Goal: Information Seeking & Learning: Find specific fact

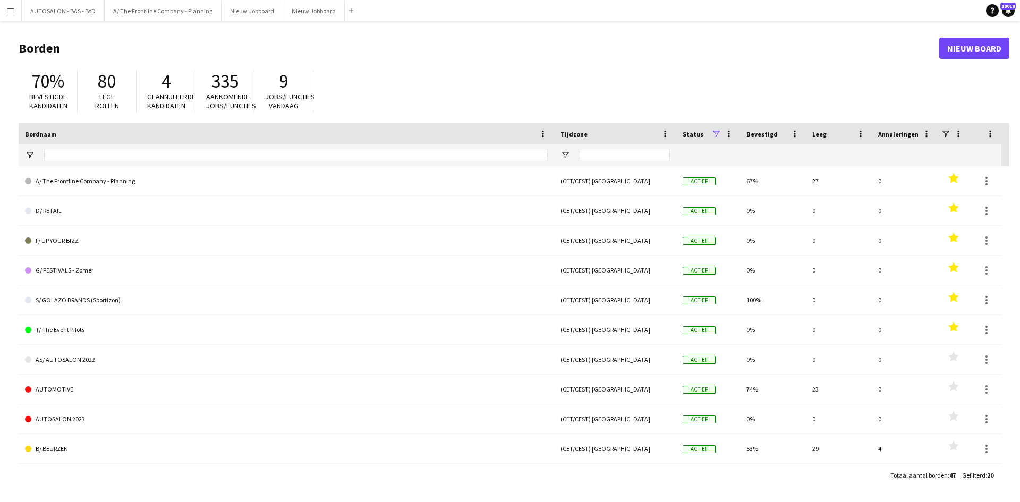
click at [15, 4] on button "Menu" at bounding box center [10, 10] width 21 height 21
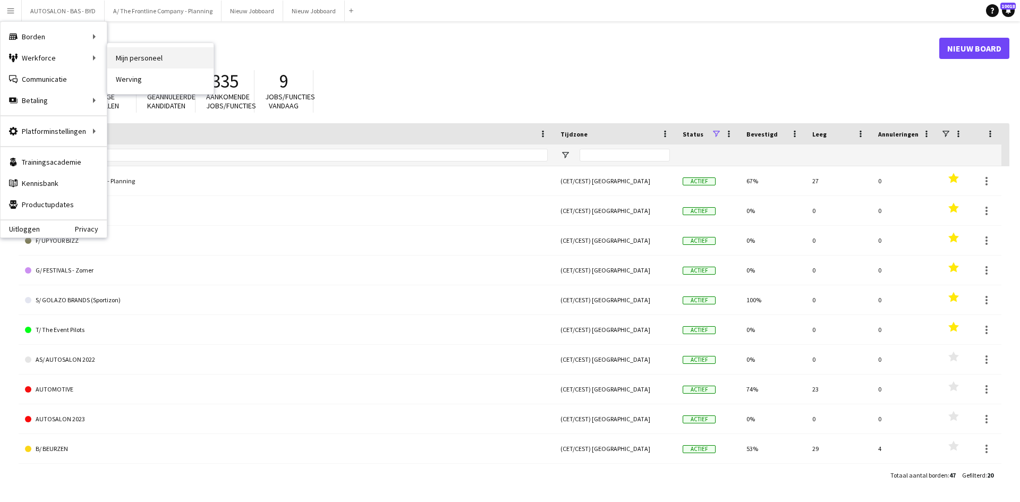
click at [140, 60] on link "Mijn personeel" at bounding box center [160, 57] width 106 height 21
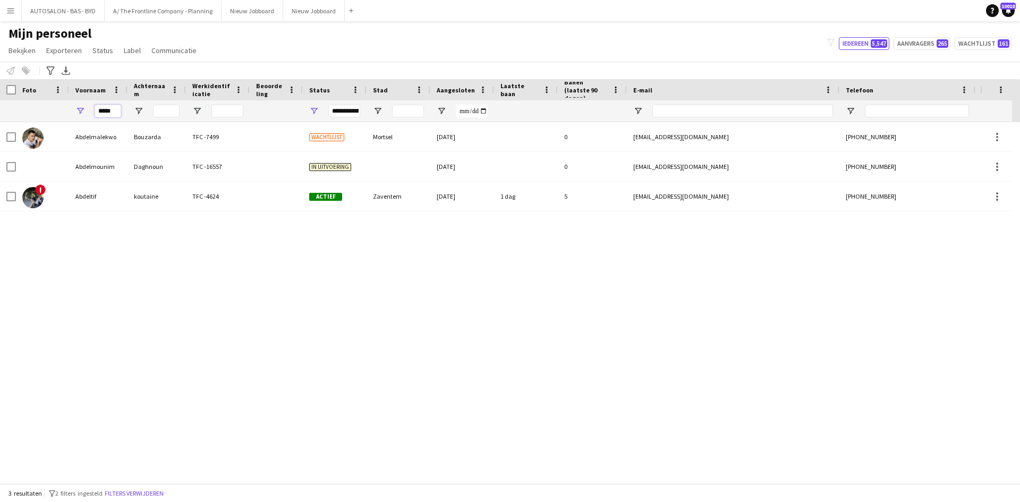
click at [109, 113] on input "*****" at bounding box center [108, 111] width 27 height 13
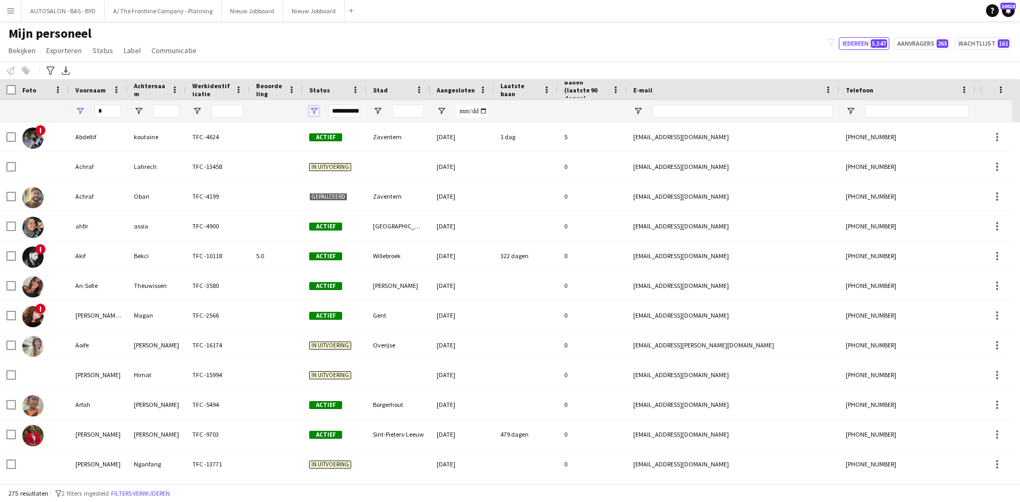
click at [314, 112] on span "Open Filtermenu" at bounding box center [314, 111] width 10 height 10
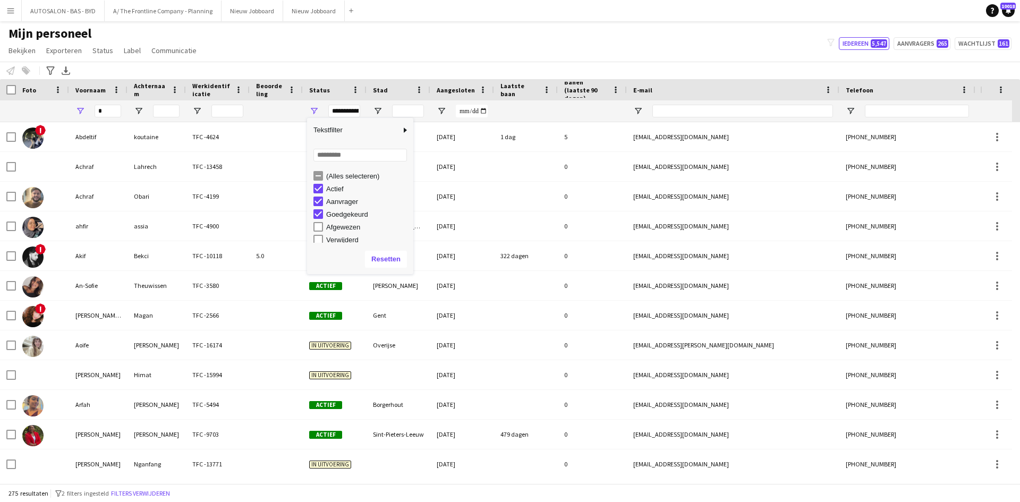
click at [343, 176] on div "(Alles selecteren)" at bounding box center [368, 176] width 84 height 8
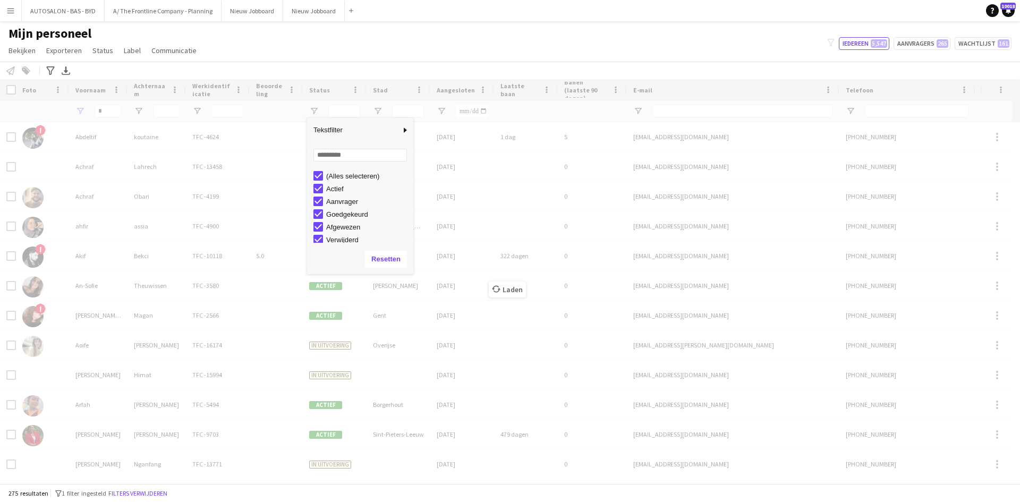
click at [106, 111] on div "Laden" at bounding box center [510, 281] width 1020 height 404
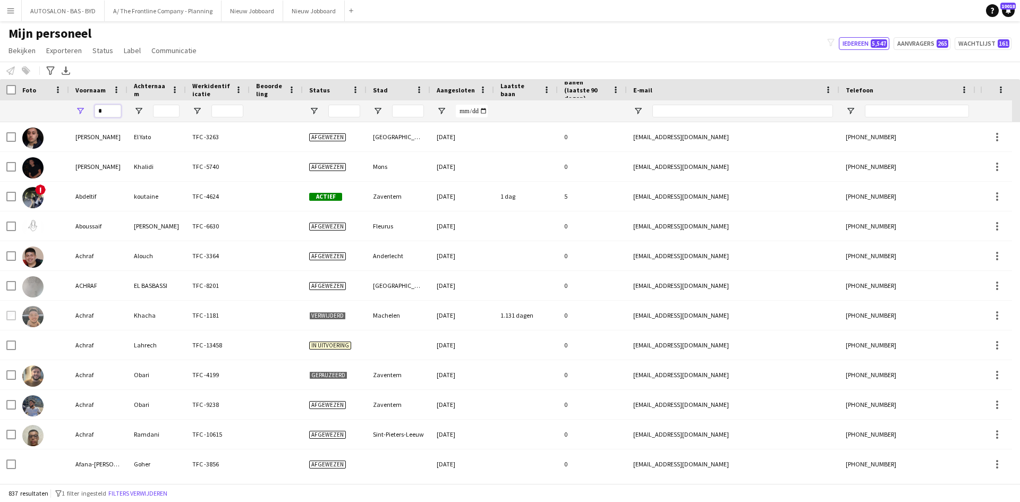
click at [106, 111] on input "*" at bounding box center [108, 111] width 27 height 13
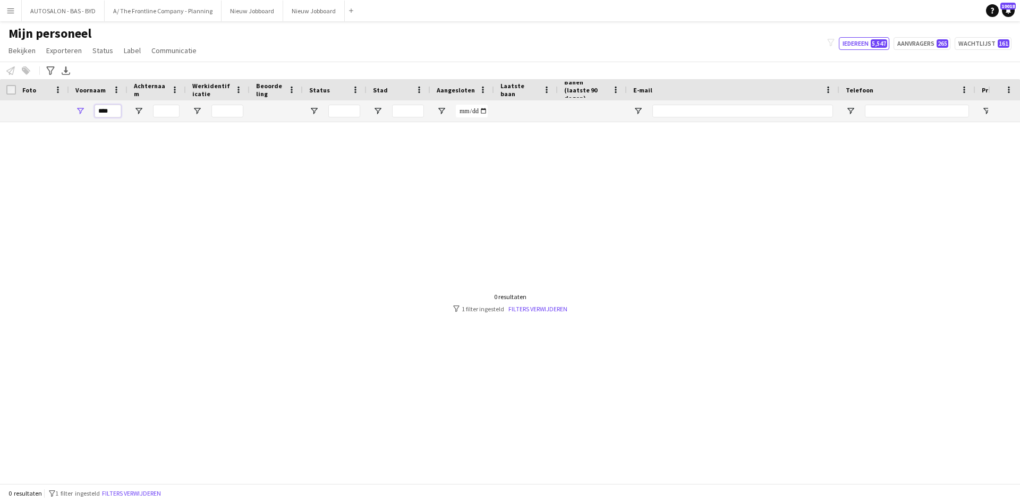
click at [111, 108] on input "****" at bounding box center [108, 111] width 27 height 13
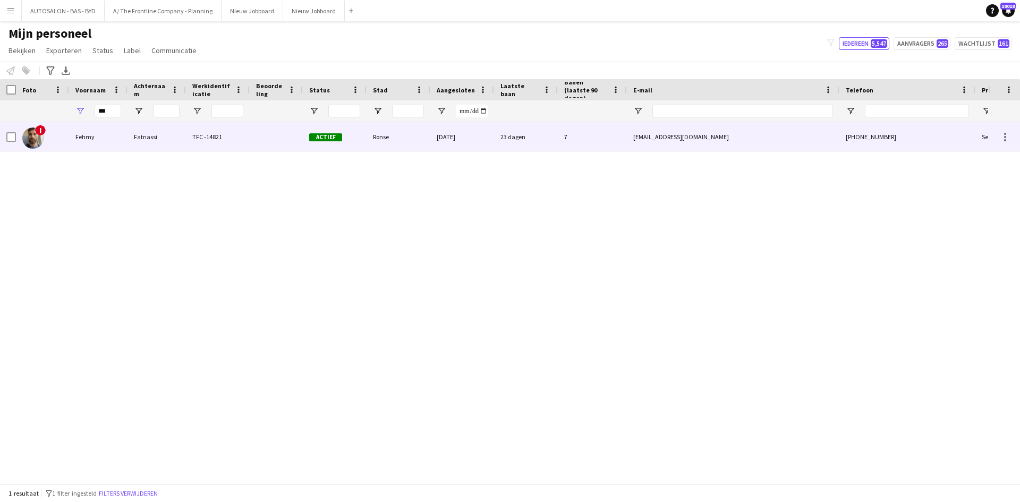
click at [150, 145] on div "Fatnassi" at bounding box center [157, 136] width 58 height 29
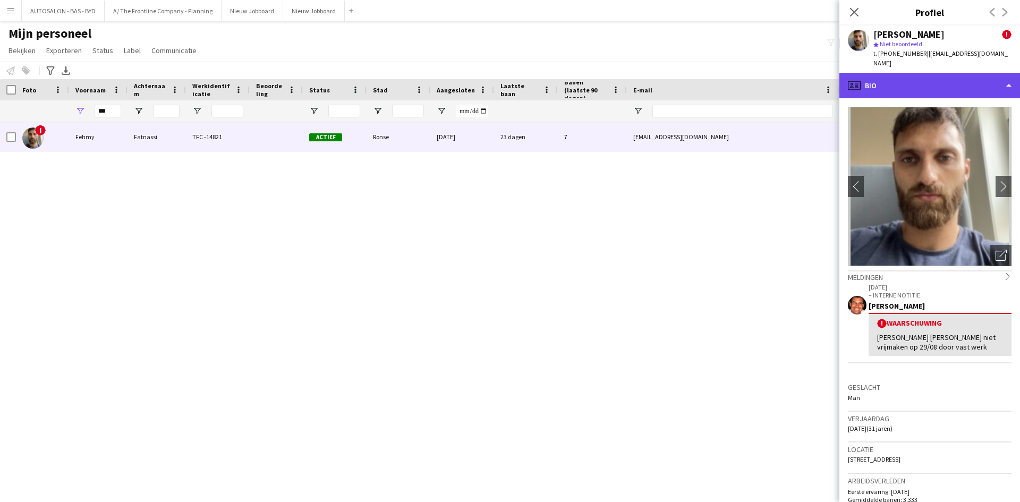
click at [921, 74] on div "profile Bio" at bounding box center [930, 86] width 181 height 26
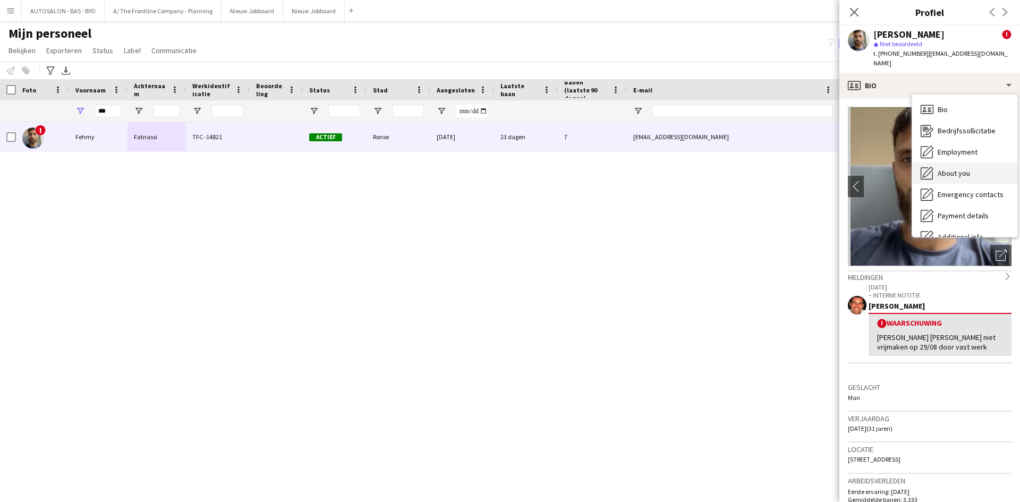
click at [965, 163] on div "About you About you" at bounding box center [964, 173] width 105 height 21
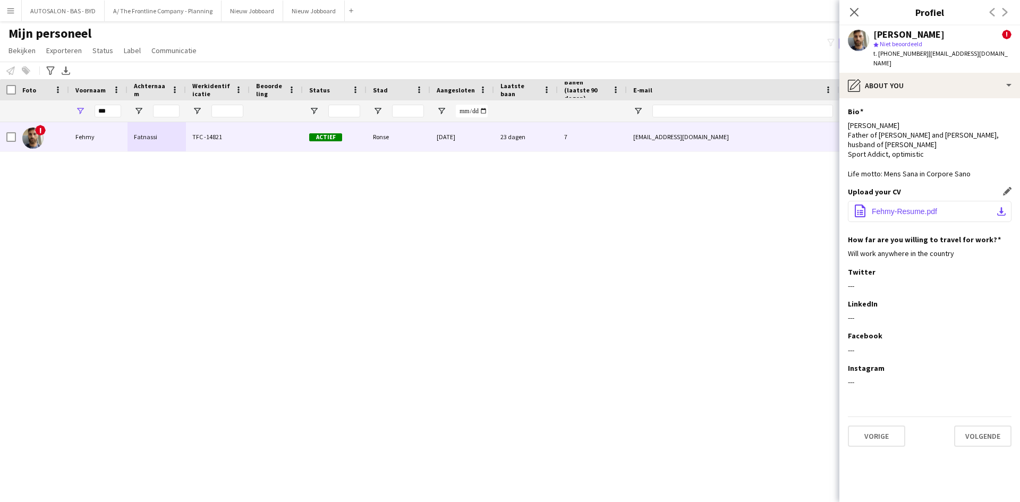
click at [894, 201] on button "office-file-sheet Fehmy-Resume.pdf download-bottom" at bounding box center [930, 211] width 164 height 21
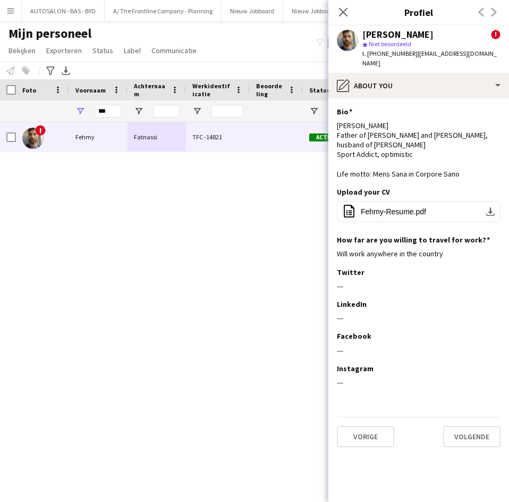
click at [341, 4] on div "Sluit pop-in" at bounding box center [343, 12] width 30 height 24
click at [343, 7] on icon "Sluit pop-in" at bounding box center [343, 12] width 10 height 10
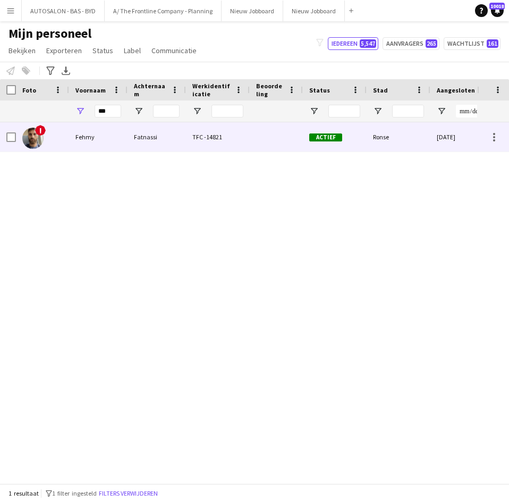
click at [233, 139] on div "TFC -14821" at bounding box center [218, 136] width 64 height 29
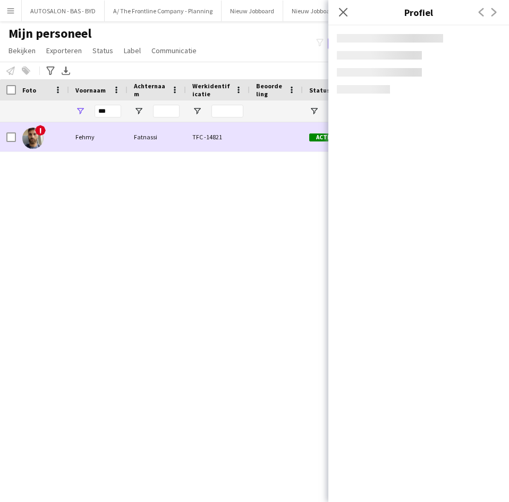
click at [233, 139] on div "TFC -14821" at bounding box center [218, 136] width 64 height 29
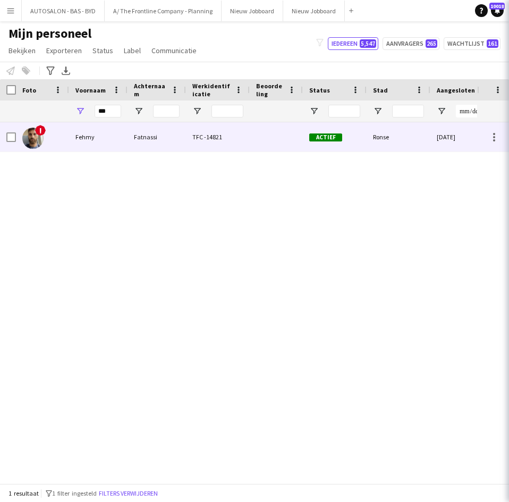
click at [233, 139] on div "TFC -14821" at bounding box center [218, 136] width 64 height 29
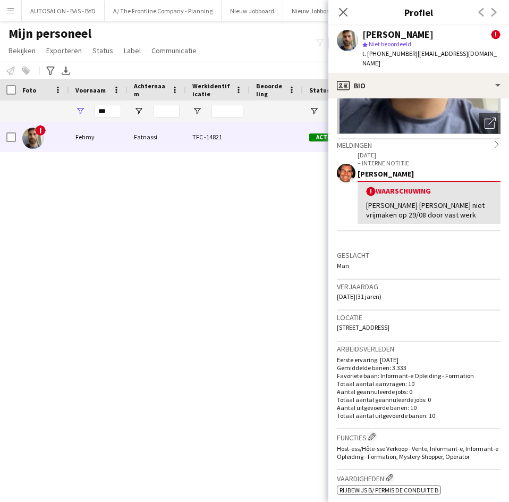
scroll to position [159, 0]
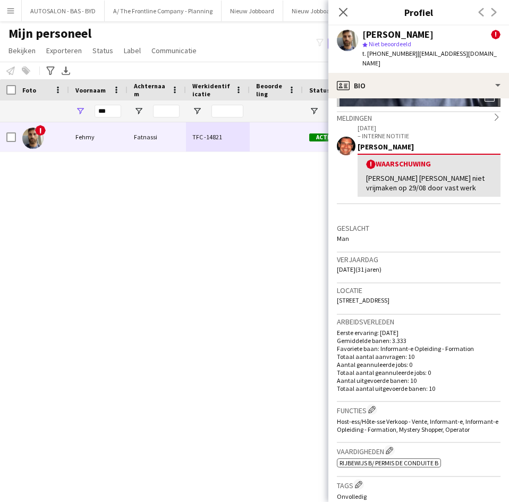
drag, startPoint x: 337, startPoint y: 260, endPoint x: 366, endPoint y: 264, distance: 28.9
click at [366, 264] on div "Verjaardag 23-08-1994 (31 jaren)" at bounding box center [419, 267] width 164 height 31
copy span "23-08-1994"
drag, startPoint x: 384, startPoint y: 287, endPoint x: 400, endPoint y: 290, distance: 16.2
click at [389, 296] on span "Zonnestraat, 299, Ronse, 9600" at bounding box center [363, 300] width 53 height 8
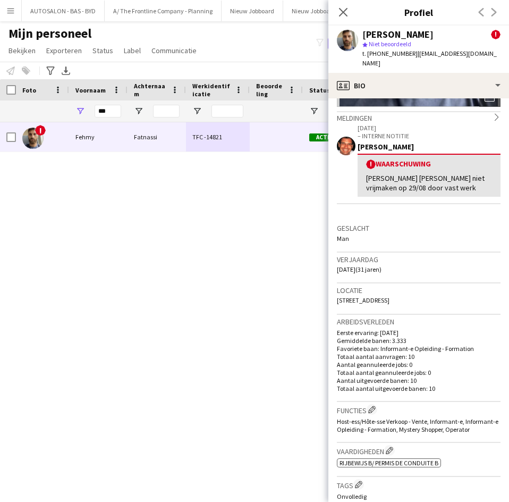
copy span "Ronse"
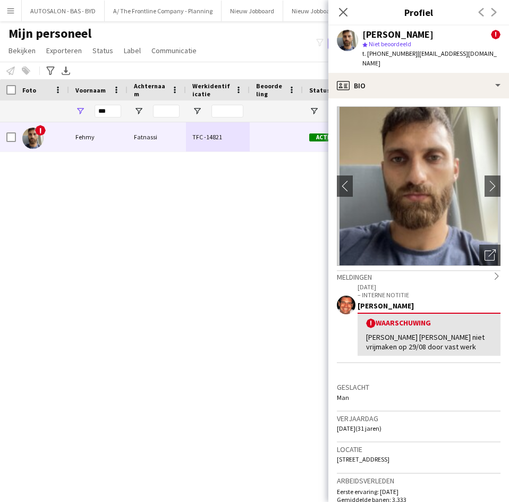
scroll to position [0, 0]
click at [485, 181] on app-icon "chevron-right" at bounding box center [493, 186] width 16 height 11
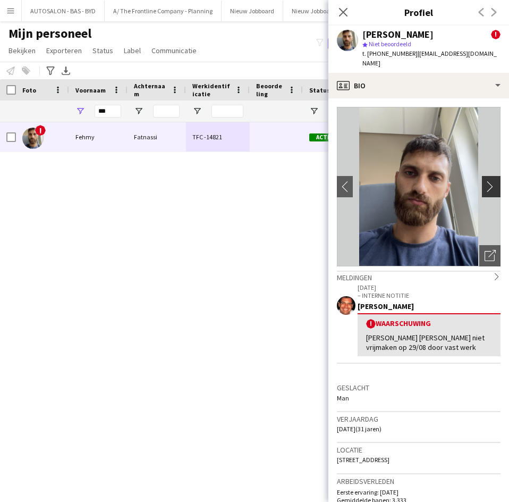
click at [485, 181] on app-icon "chevron-right" at bounding box center [493, 186] width 16 height 11
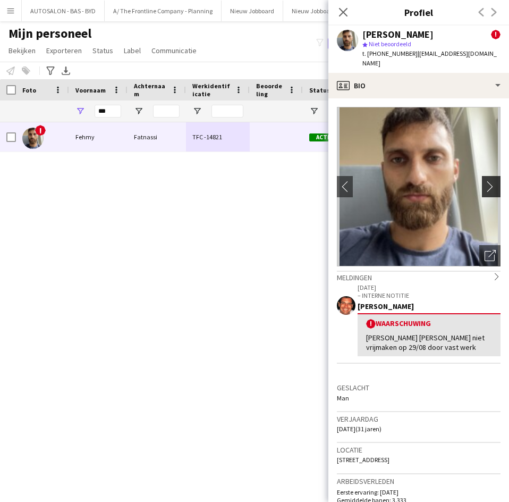
click at [485, 181] on app-icon "chevron-right" at bounding box center [493, 186] width 16 height 11
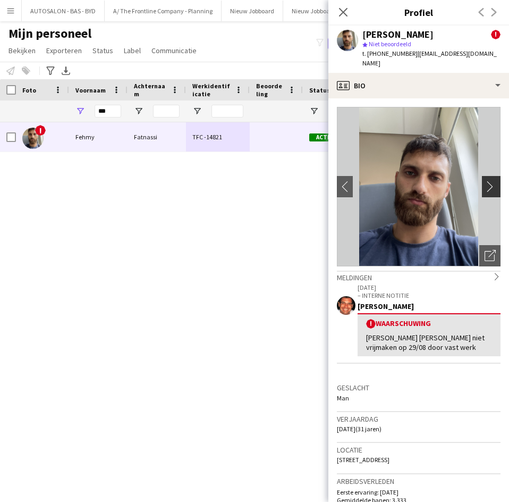
click at [485, 181] on app-icon "chevron-right" at bounding box center [493, 186] width 16 height 11
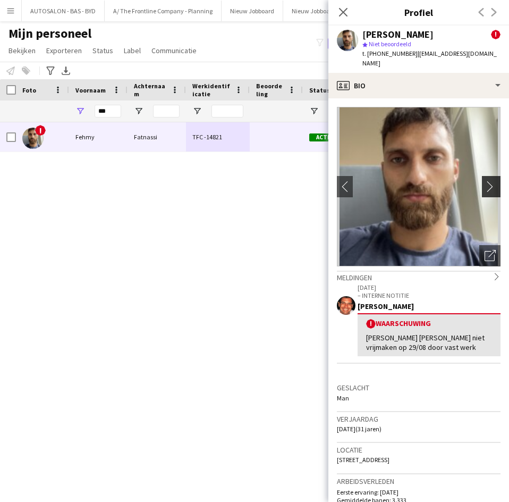
click at [485, 181] on app-icon "chevron-right" at bounding box center [493, 186] width 16 height 11
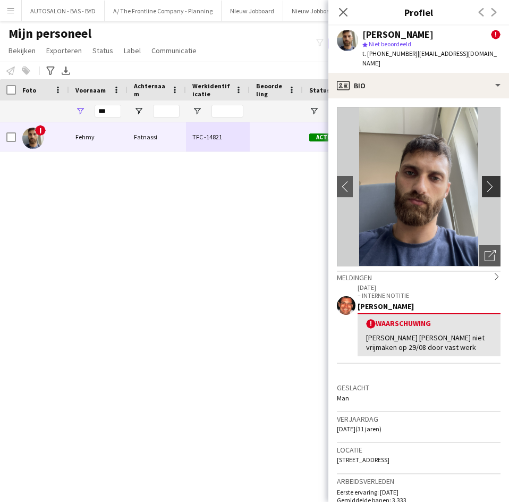
click at [482, 176] on button "chevron-right" at bounding box center [492, 186] width 21 height 21
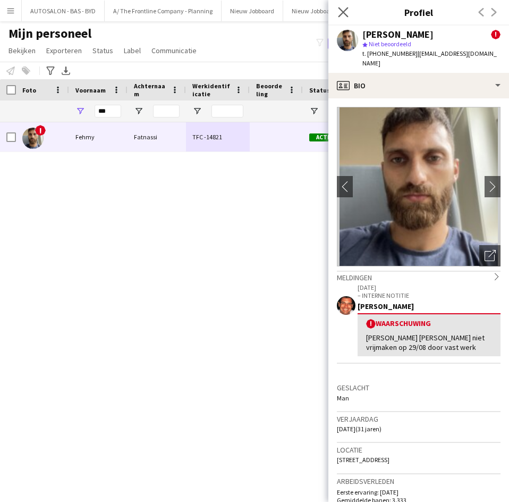
click at [344, 18] on app-icon "Sluit pop-in" at bounding box center [343, 12] width 15 height 15
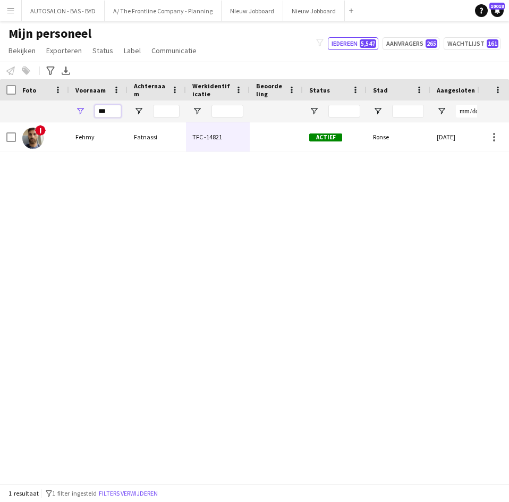
click at [116, 116] on input "***" at bounding box center [108, 111] width 27 height 13
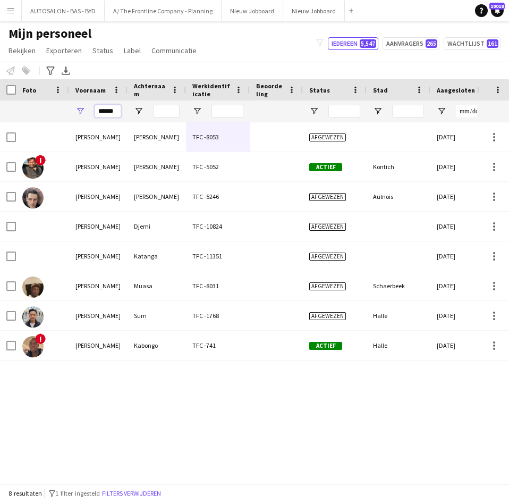
type input "******"
click at [165, 115] on input "Achternaam Filter Invoer" at bounding box center [166, 111] width 27 height 13
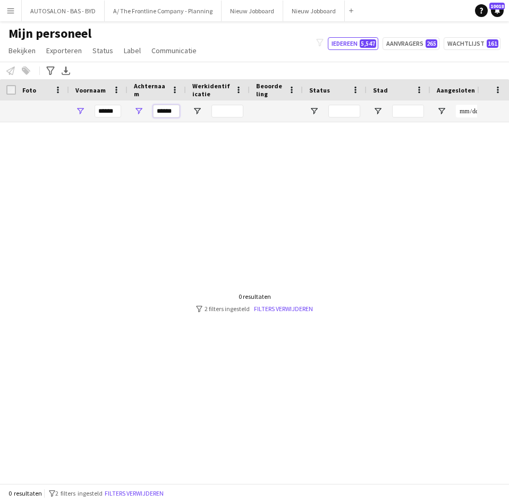
type input "******"
click at [166, 115] on input "******" at bounding box center [166, 111] width 27 height 13
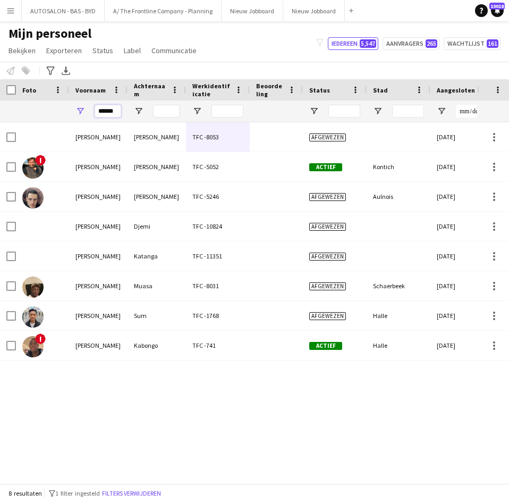
click at [111, 115] on input "******" at bounding box center [108, 111] width 27 height 13
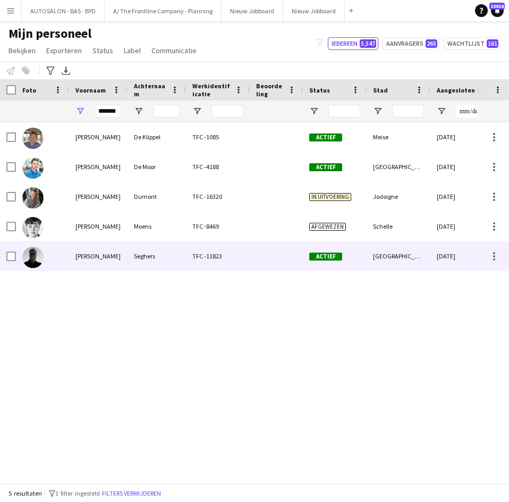
click at [152, 258] on div "Seghers" at bounding box center [157, 255] width 58 height 29
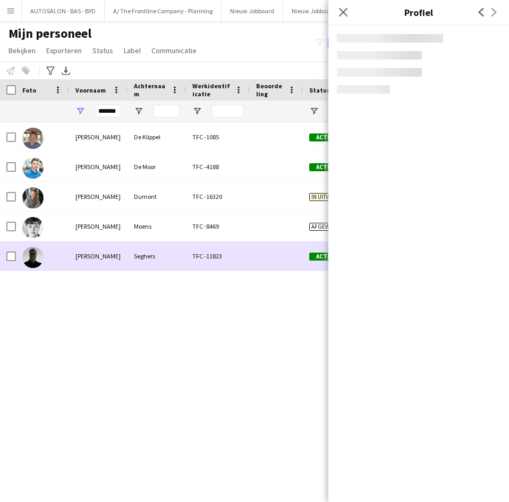
click at [152, 258] on div "Seghers" at bounding box center [157, 255] width 58 height 29
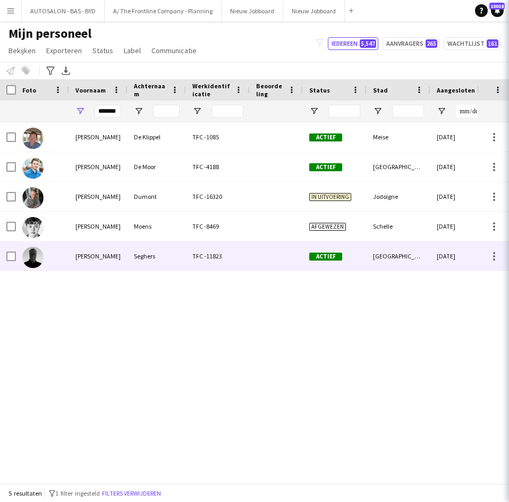
click at [152, 258] on div "Seghers" at bounding box center [157, 255] width 58 height 29
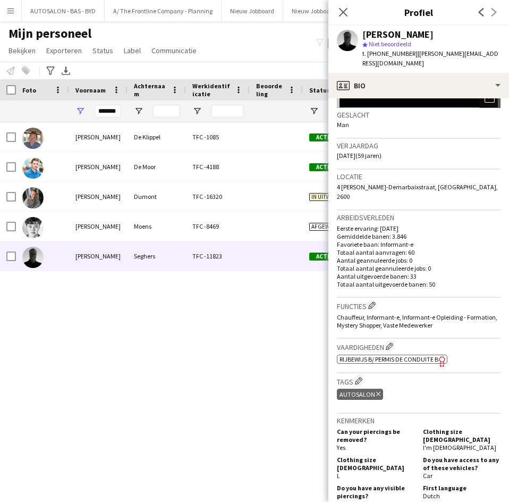
scroll to position [159, 0]
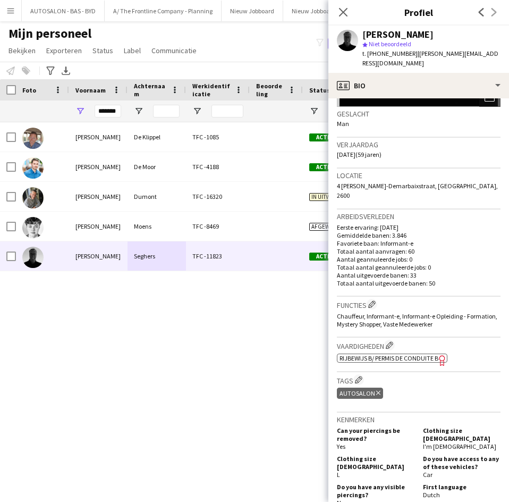
click at [336, 146] on app-crew-profile-bio "Foto's pop-up openen Geslacht Man Verjaardag 20-04-1966 (59 jaren) Locatie 4 Re…" at bounding box center [418, 299] width 181 height 403
drag, startPoint x: 337, startPoint y: 143, endPoint x: 367, endPoint y: 147, distance: 29.5
click at [367, 150] on span "20-04-1966 (59 jaren)" at bounding box center [359, 154] width 45 height 8
copy span "20-04-1966"
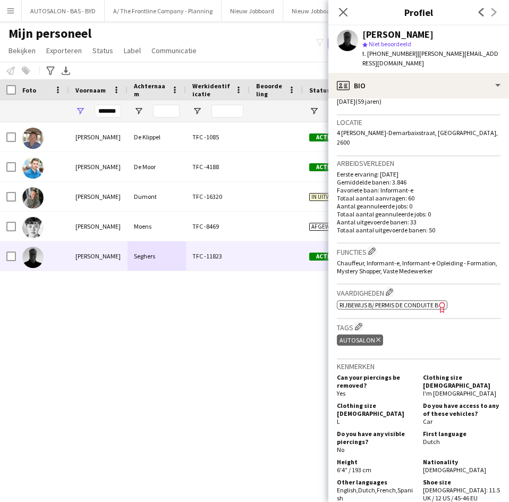
scroll to position [0, 0]
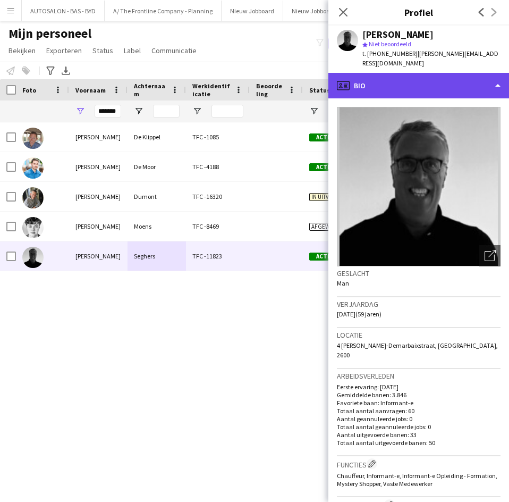
click at [359, 73] on div "profile Bio" at bounding box center [418, 86] width 181 height 26
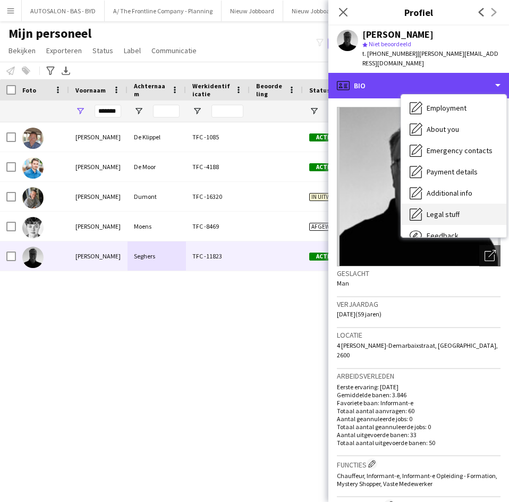
scroll to position [26, 0]
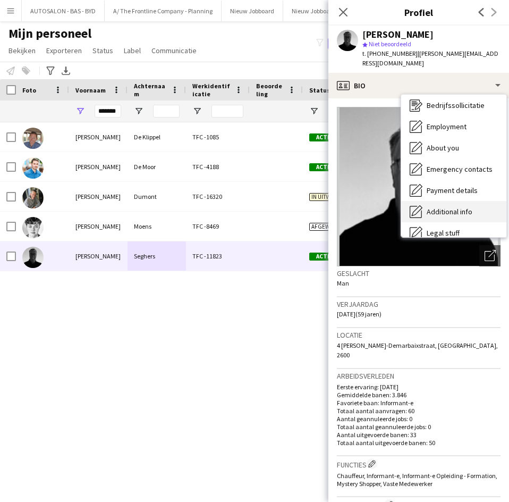
click at [445, 207] on span "Additional info" at bounding box center [450, 212] width 46 height 10
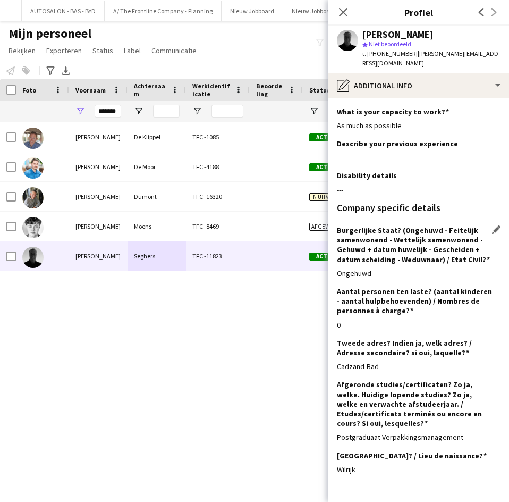
scroll to position [31, 0]
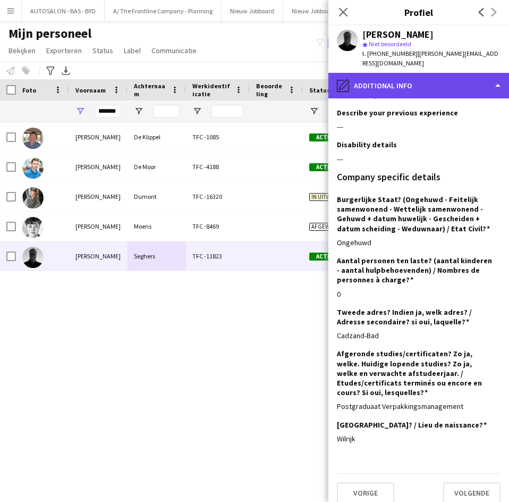
click at [425, 77] on div "pencil4 Additional info" at bounding box center [418, 86] width 181 height 26
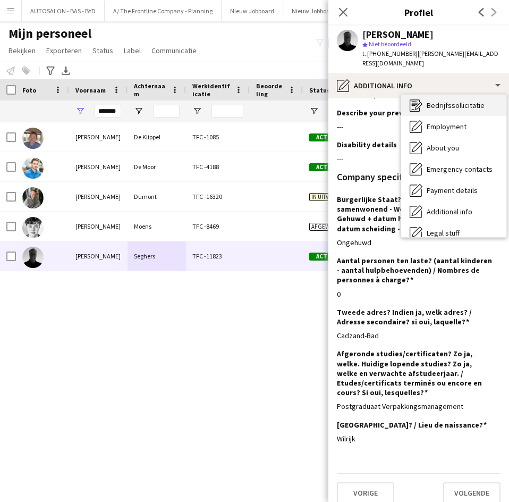
click at [453, 102] on div "Bedrijfssollicitatie Bedrijfssollicitatie" at bounding box center [453, 105] width 105 height 21
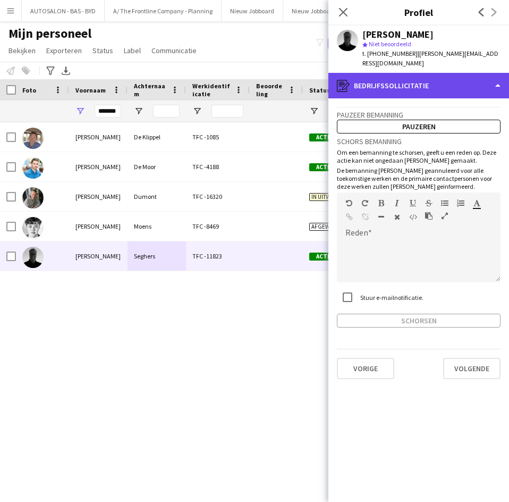
click at [444, 82] on div "register Bedrijfssollicitatie" at bounding box center [418, 86] width 181 height 26
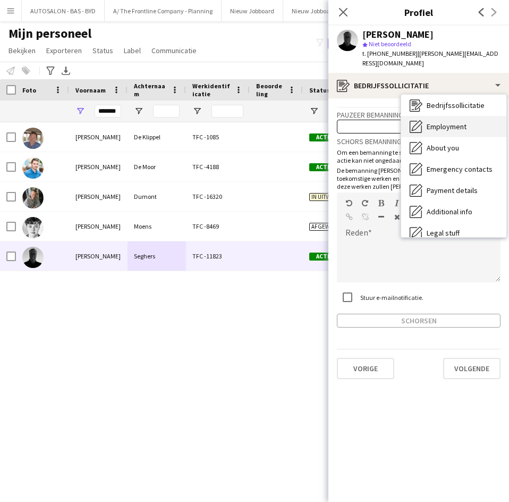
click at [447, 122] on span "Employment" at bounding box center [447, 127] width 40 height 10
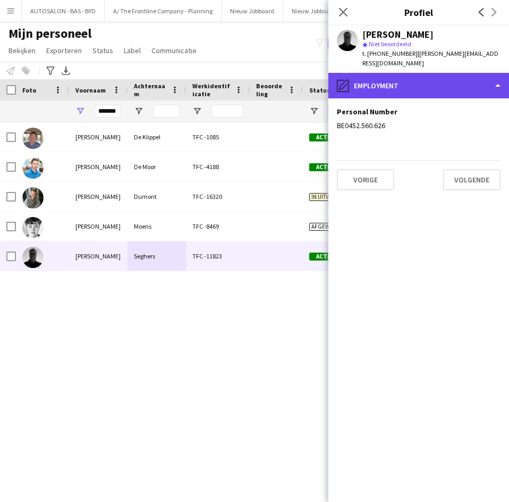
click at [418, 79] on div "pencil4 Employment" at bounding box center [418, 86] width 181 height 26
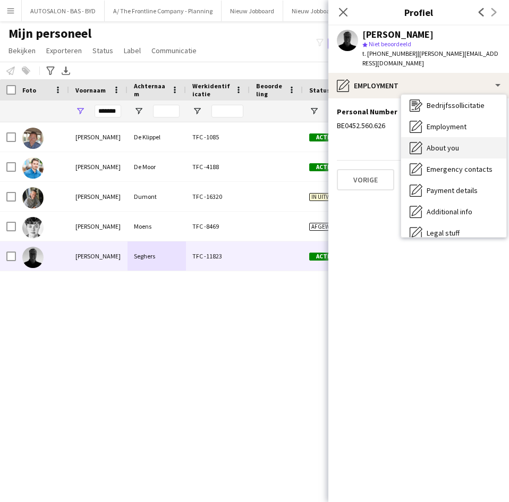
click at [454, 143] on span "About you" at bounding box center [443, 148] width 32 height 10
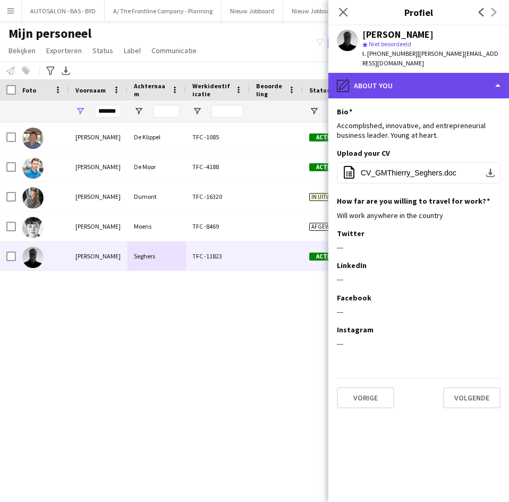
click at [405, 74] on div "pencil4 About you" at bounding box center [418, 86] width 181 height 26
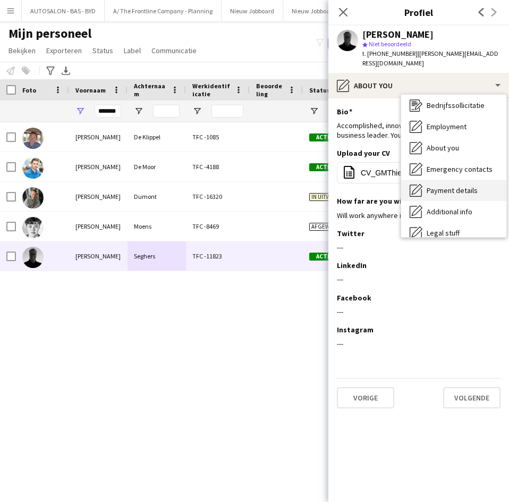
click at [443, 185] on span "Payment details" at bounding box center [452, 190] width 51 height 10
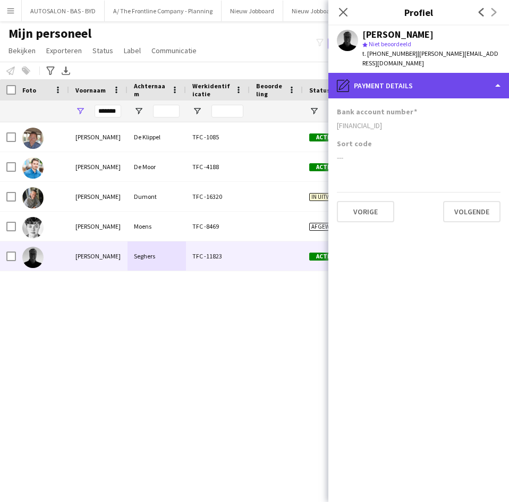
click at [405, 80] on div "pencil4 Payment details" at bounding box center [418, 86] width 181 height 26
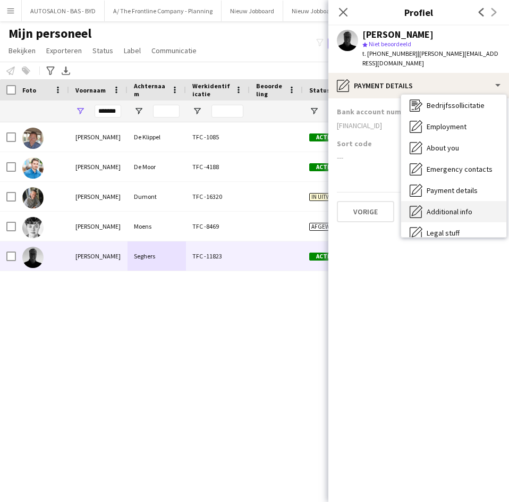
click at [471, 207] on span "Additional info" at bounding box center [450, 212] width 46 height 10
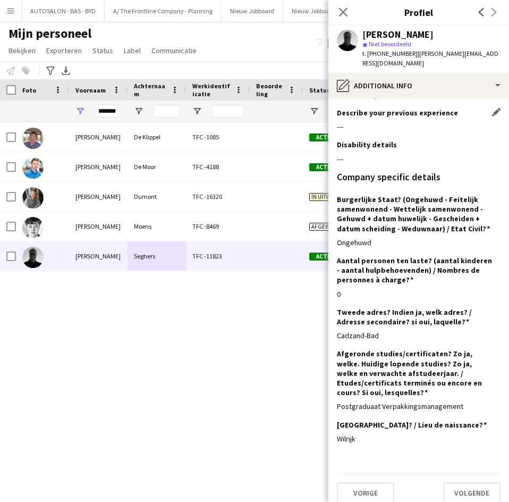
scroll to position [0, 0]
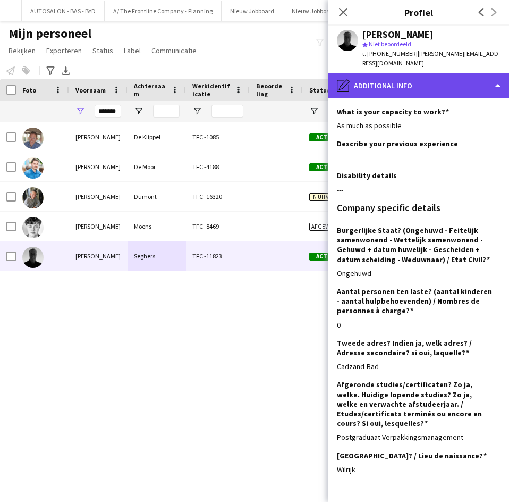
click at [396, 80] on div "pencil4 Additional info" at bounding box center [418, 86] width 181 height 26
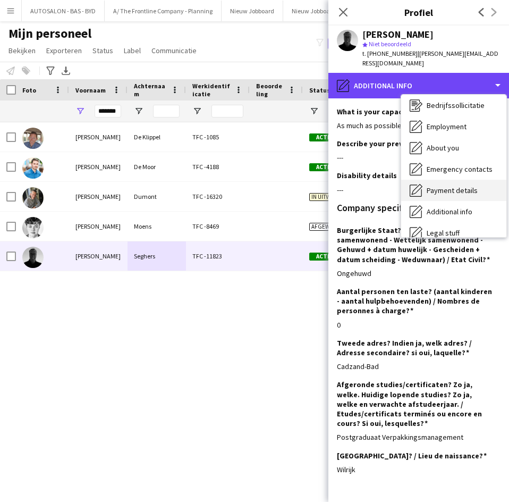
scroll to position [79, 0]
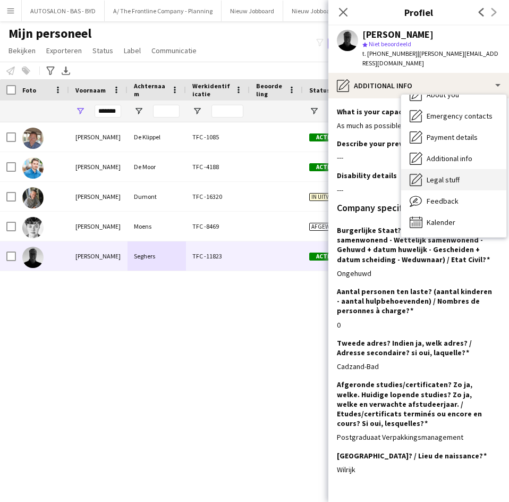
click at [428, 175] on span "Legal stuff" at bounding box center [443, 180] width 33 height 10
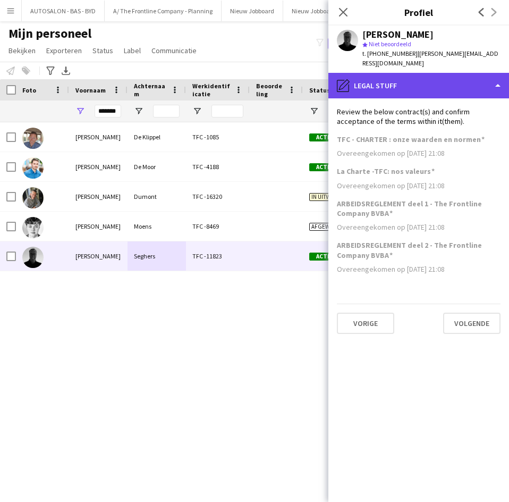
click at [397, 85] on div "pencil4 Legal stuff" at bounding box center [418, 86] width 181 height 26
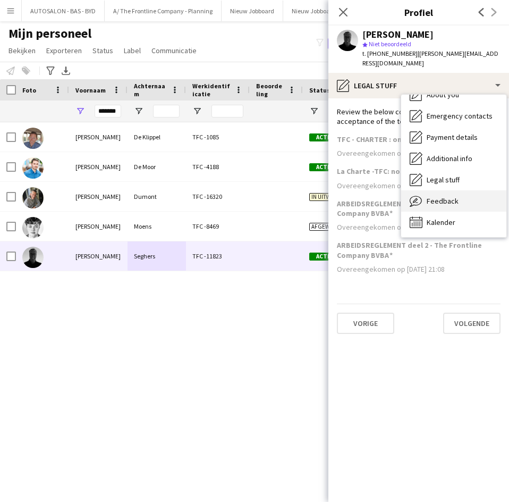
click at [436, 196] on span "Feedback" at bounding box center [443, 201] width 32 height 10
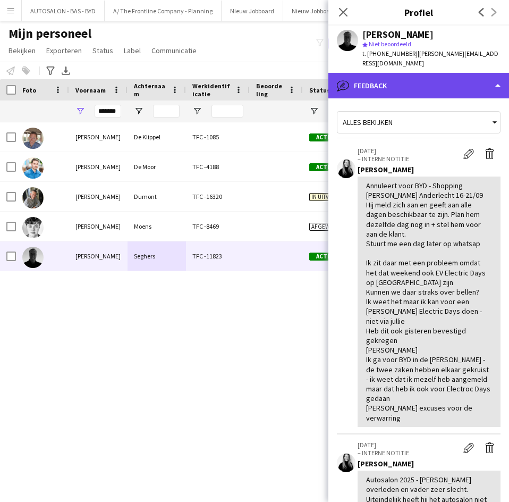
click at [410, 84] on div "bubble-pencil Feedback" at bounding box center [418, 86] width 181 height 26
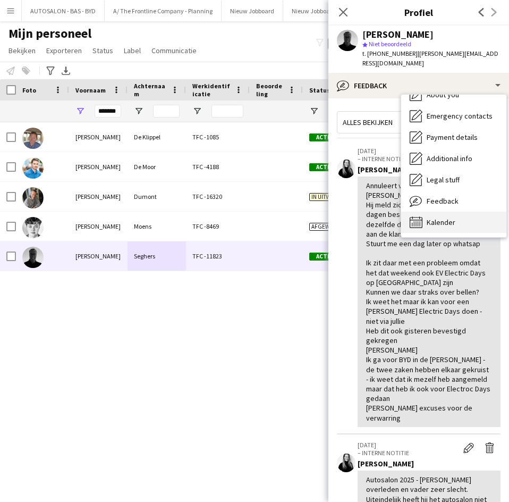
click at [436, 211] on div "Kalender Kalender" at bounding box center [453, 221] width 105 height 21
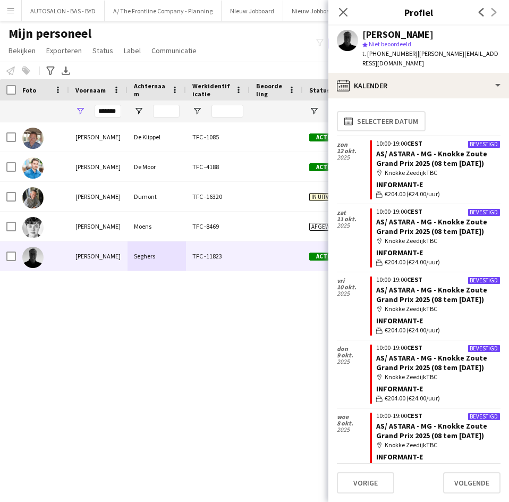
click at [386, 98] on app-calendar-tab "calendar-full Selecteer datum zon 12 okt. 2025 Bevestigd 10:00-19:00 CEST AS/ A…" at bounding box center [418, 299] width 181 height 403
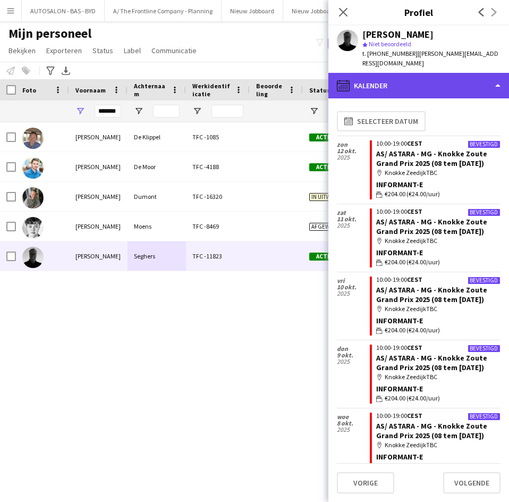
click at [383, 85] on div "calendar-full Kalender" at bounding box center [418, 86] width 181 height 26
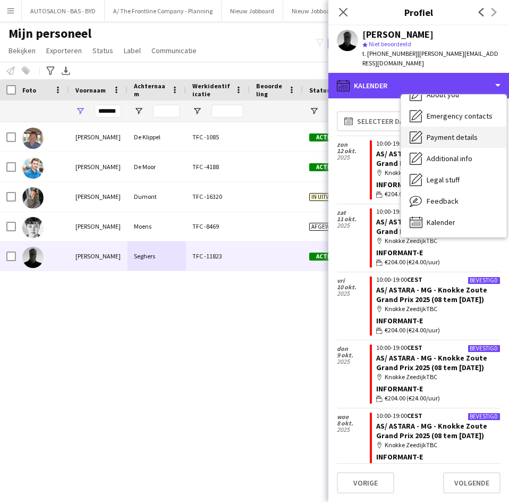
scroll to position [0, 0]
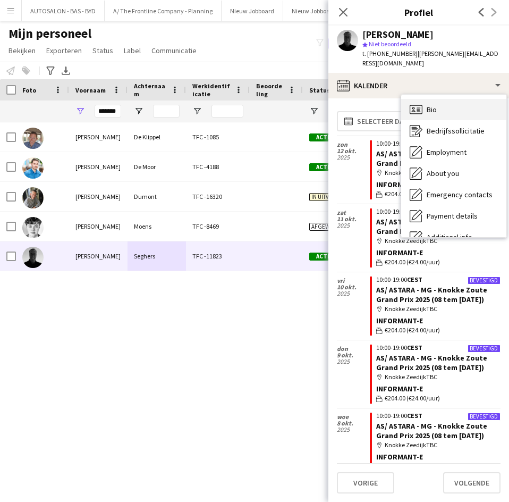
click at [435, 105] on span "Bio" at bounding box center [432, 110] width 10 height 10
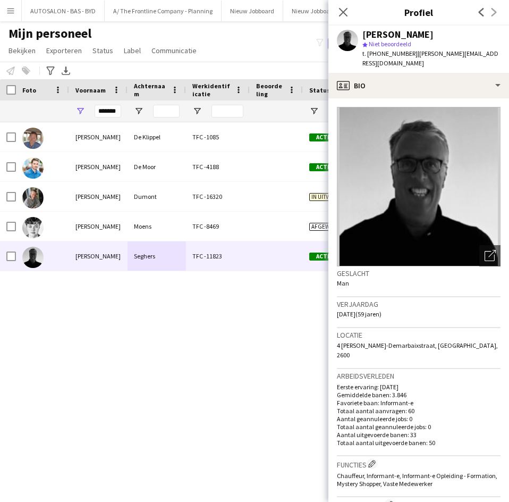
drag, startPoint x: 342, startPoint y: 17, endPoint x: 271, endPoint y: 78, distance: 93.4
click at [342, 16] on icon "Sluit pop-in" at bounding box center [343, 12] width 9 height 9
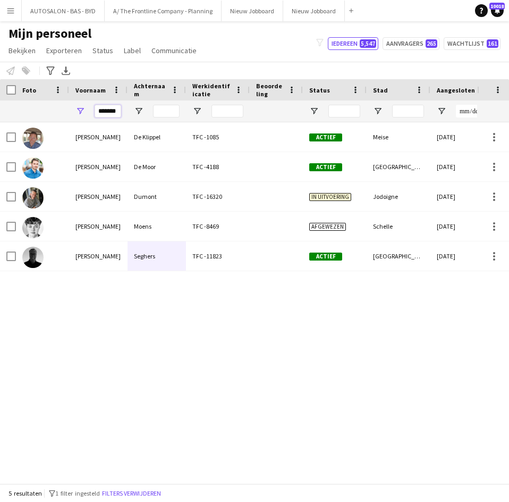
click at [98, 115] on input "*******" at bounding box center [108, 111] width 27 height 13
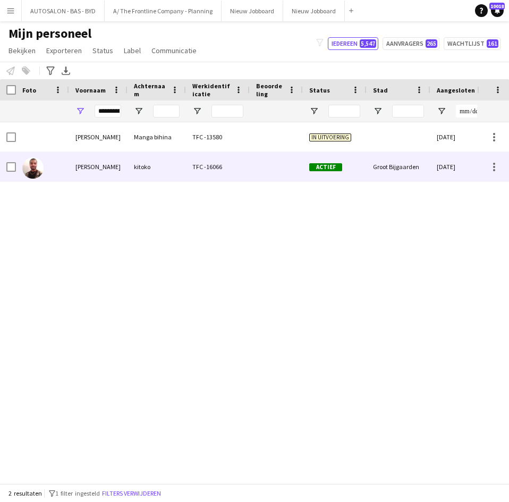
click at [67, 161] on div at bounding box center [42, 166] width 53 height 29
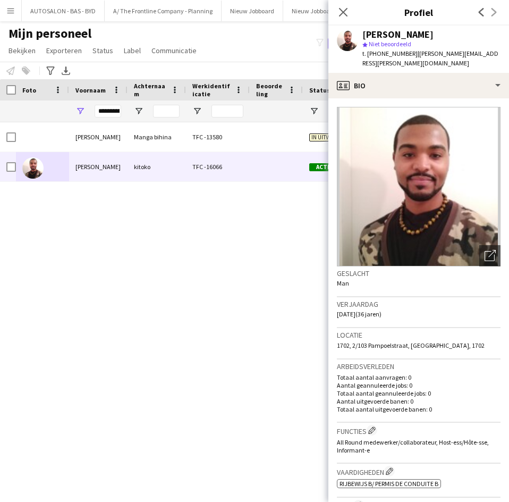
drag, startPoint x: 338, startPoint y: 303, endPoint x: 366, endPoint y: 307, distance: 27.9
click at [366, 310] on span "15-06-1989 (36 jaren)" at bounding box center [359, 314] width 45 height 8
copy span "15-06-1989"
drag, startPoint x: 424, startPoint y: 375, endPoint x: 424, endPoint y: 365, distance: 10.1
click at [424, 373] on div "Totaal aantal aanvragen: 0 Aantal geannuleerde jobs: 0 Totaal aantal geannuleer…" at bounding box center [419, 393] width 164 height 40
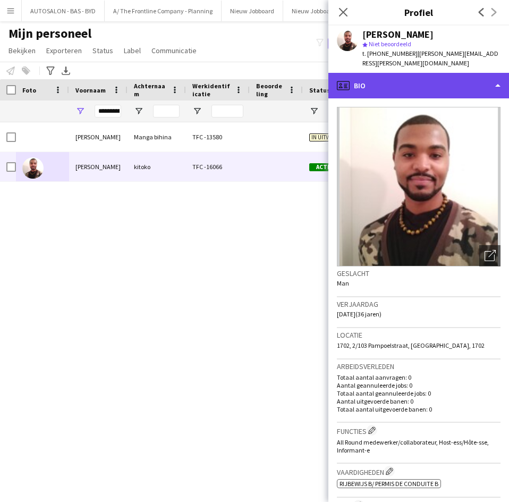
click at [373, 73] on div "profile Bio" at bounding box center [418, 86] width 181 height 26
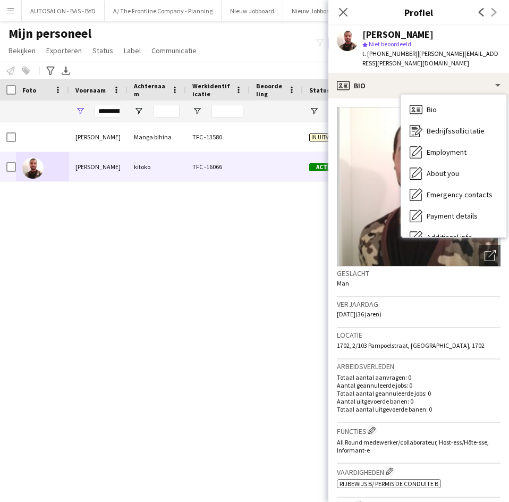
click at [401, 283] on div "Geslacht Man" at bounding box center [419, 281] width 164 height 31
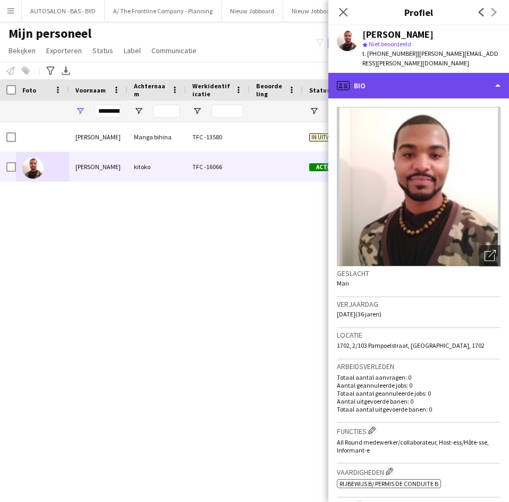
click at [432, 79] on div "profile Bio" at bounding box center [418, 86] width 181 height 26
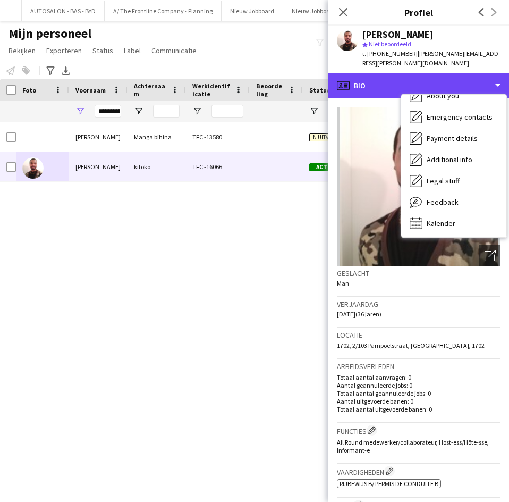
scroll to position [79, 0]
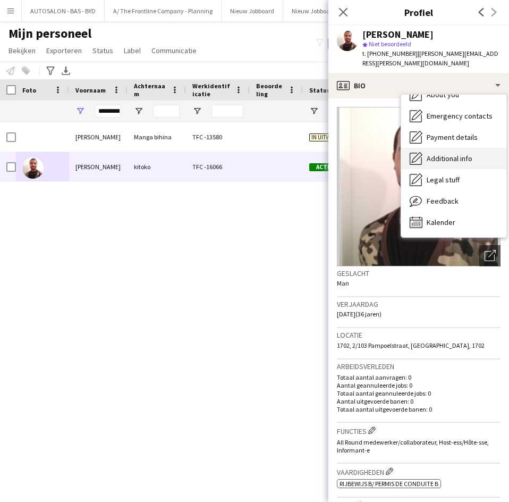
click at [436, 155] on div "Additional info Additional info" at bounding box center [453, 158] width 105 height 21
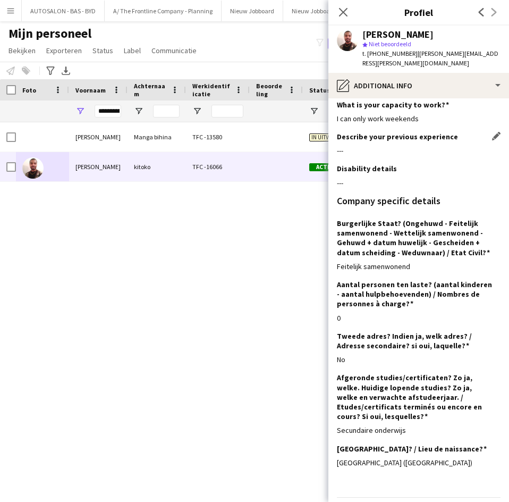
scroll to position [0, 0]
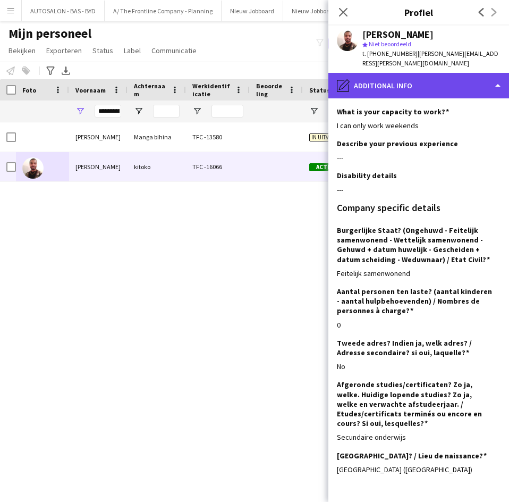
click at [418, 80] on div "pencil4 Additional info" at bounding box center [418, 86] width 181 height 26
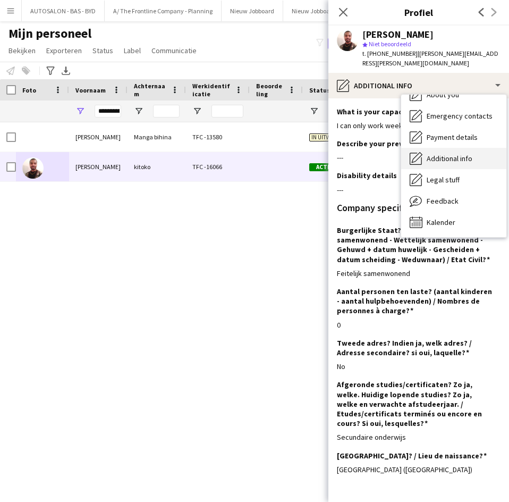
click at [435, 154] on span "Additional info" at bounding box center [450, 159] width 46 height 10
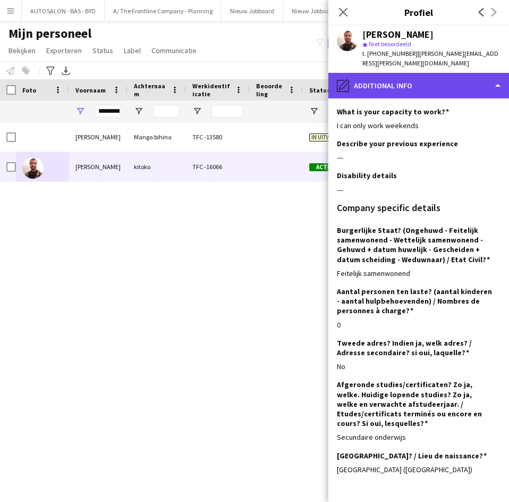
click at [381, 86] on div "pencil4 Additional info" at bounding box center [418, 86] width 181 height 26
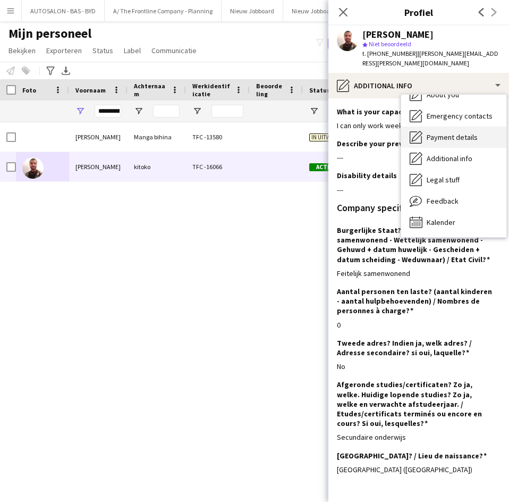
click at [436, 132] on span "Payment details" at bounding box center [452, 137] width 51 height 10
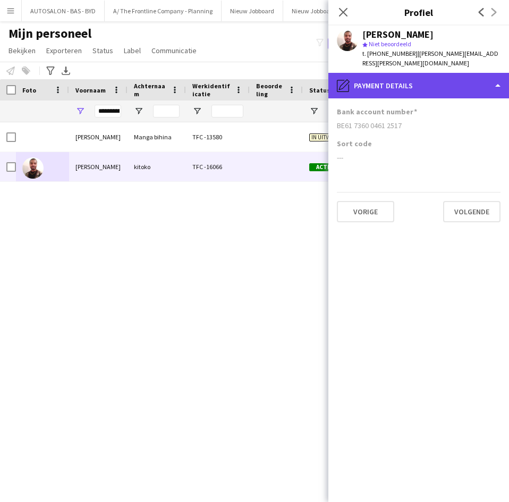
click at [414, 79] on div "pencil4 Payment details" at bounding box center [418, 86] width 181 height 26
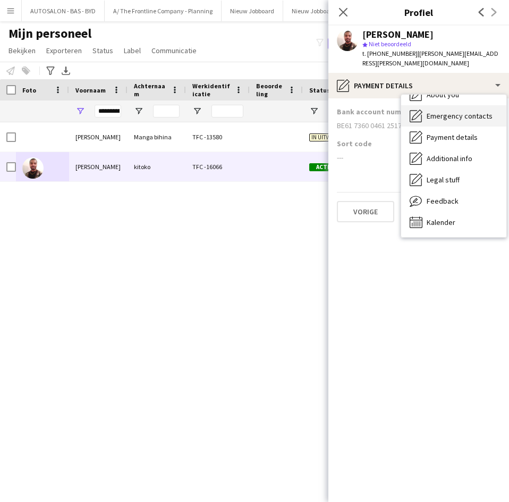
click at [435, 111] on div "Emergency contacts Emergency contacts" at bounding box center [453, 115] width 105 height 21
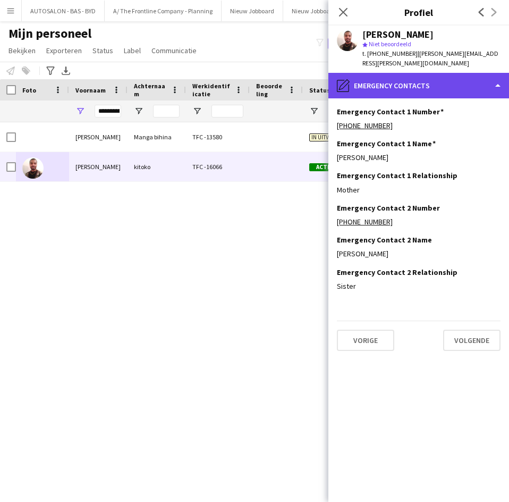
click at [424, 86] on div "pencil4 Emergency contacts" at bounding box center [418, 86] width 181 height 26
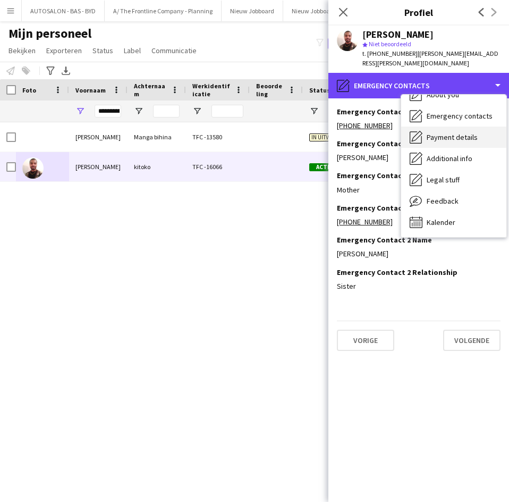
scroll to position [26, 0]
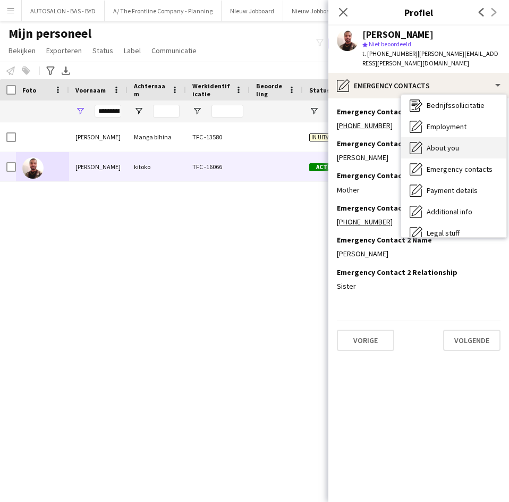
click at [452, 143] on span "About you" at bounding box center [443, 148] width 32 height 10
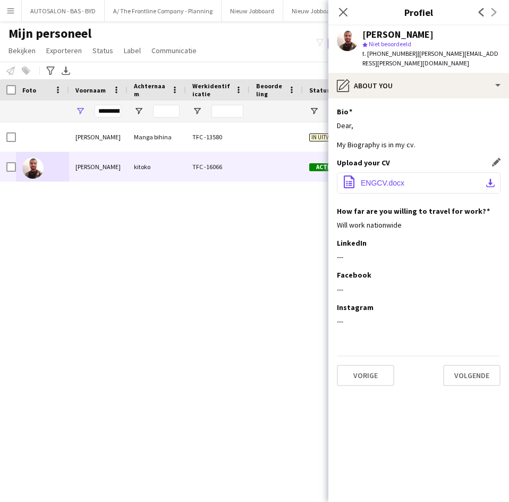
click at [391, 179] on span "ENGCV.docx" at bounding box center [383, 183] width 44 height 9
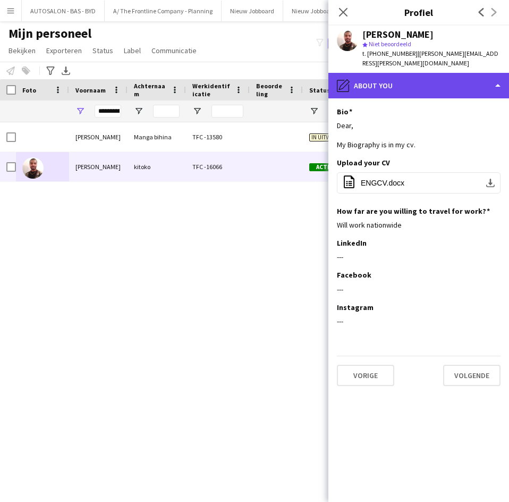
click at [342, 79] on icon "pencil4" at bounding box center [343, 85] width 13 height 13
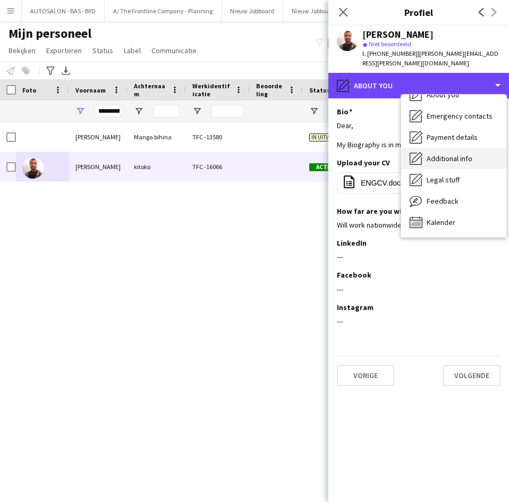
scroll to position [0, 0]
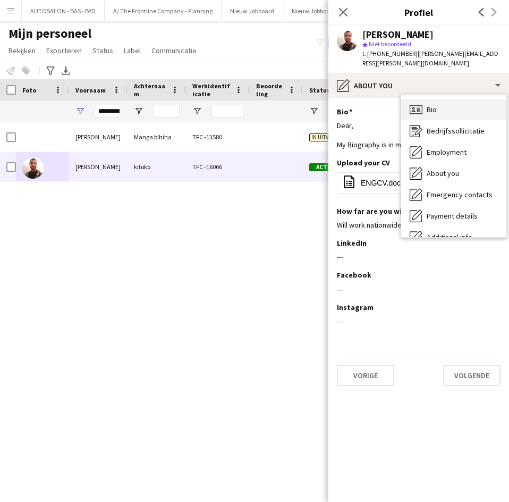
click at [437, 105] on span "Bio" at bounding box center [432, 110] width 10 height 10
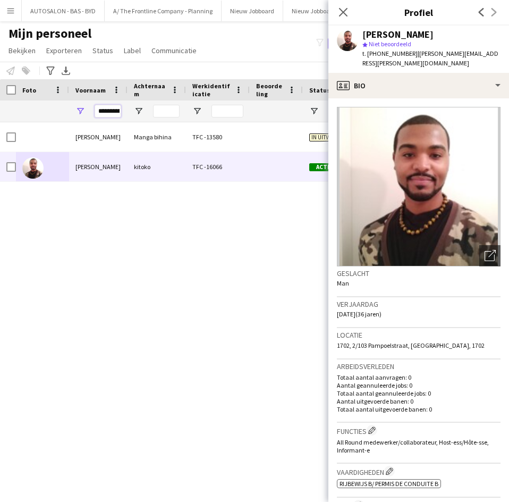
click at [111, 114] on input "**********" at bounding box center [108, 111] width 27 height 13
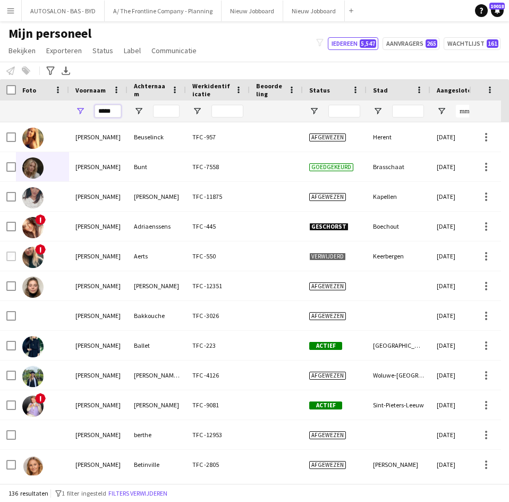
type input "*****"
click at [170, 111] on input "Achternaam Filter Invoer" at bounding box center [166, 111] width 27 height 13
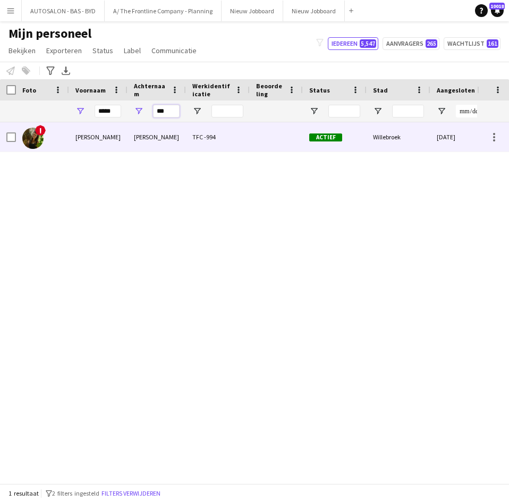
type input "***"
click at [122, 143] on div "Laura" at bounding box center [98, 136] width 58 height 29
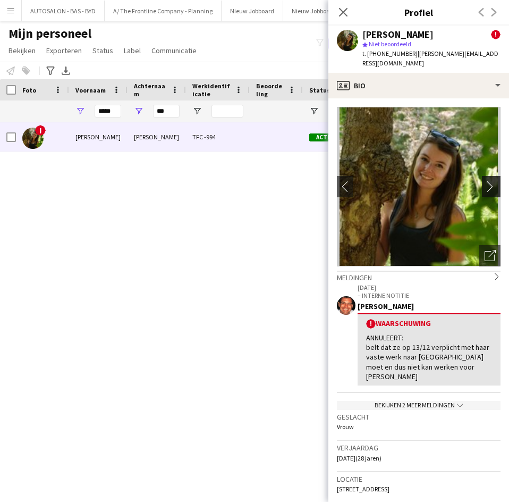
click at [485, 181] on app-icon "chevron-right" at bounding box center [493, 186] width 16 height 11
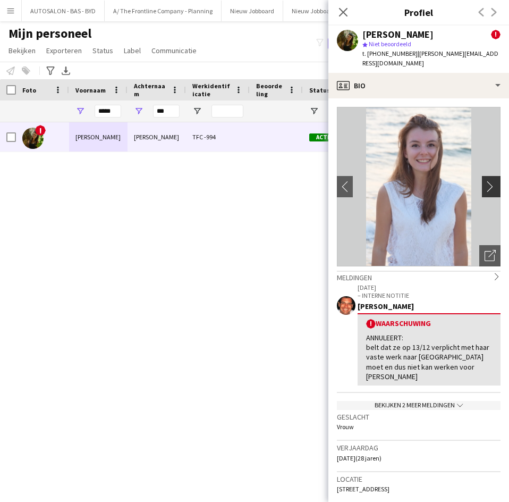
click at [485, 181] on app-icon "chevron-right" at bounding box center [493, 186] width 16 height 11
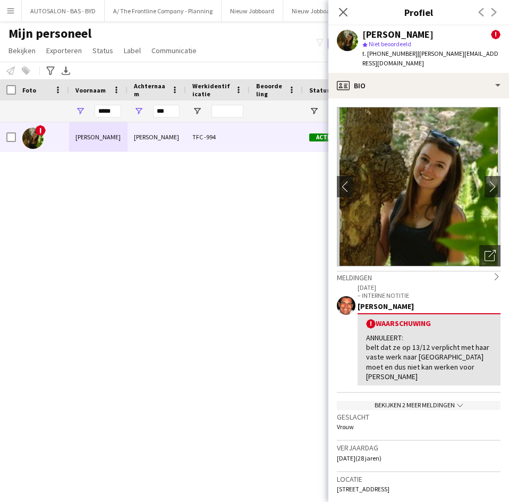
click at [335, 172] on app-crew-profile-bio "chevron-left chevron-right Foto's pop-up openen Meldingen chevron-right 05-12-2…" at bounding box center [418, 299] width 181 height 403
click at [339, 181] on app-icon "chevron-left" at bounding box center [345, 186] width 16 height 11
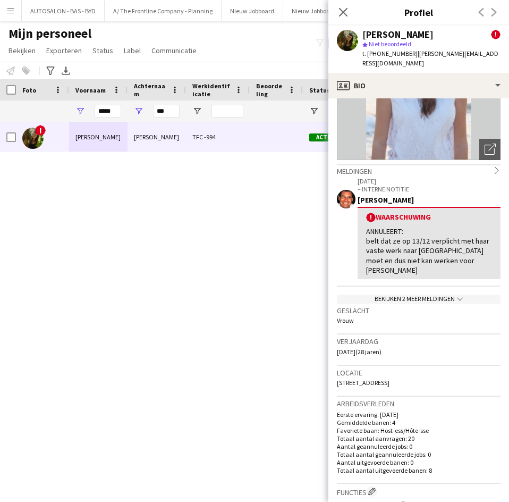
scroll to position [213, 0]
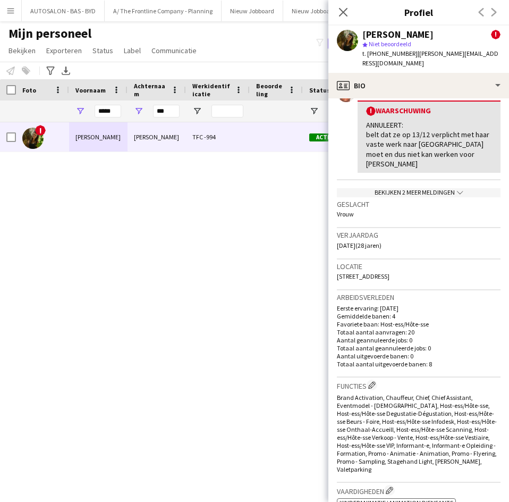
drag, startPoint x: 335, startPoint y: 234, endPoint x: 365, endPoint y: 239, distance: 30.2
click at [365, 239] on app-crew-profile-bio "chevron-left chevron-right Foto's pop-up openen Meldingen chevron-right 05-12-2…" at bounding box center [418, 299] width 181 height 403
copy span "23-10-1996"
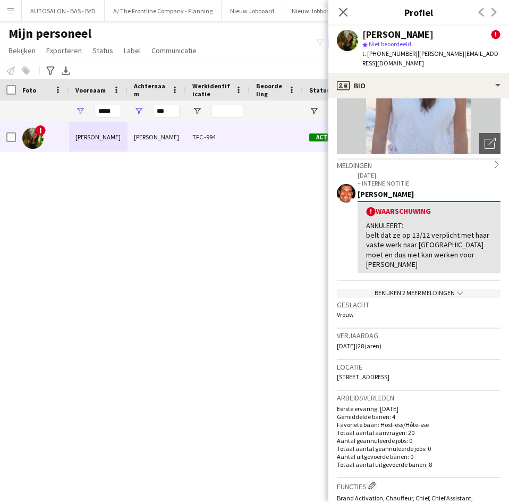
scroll to position [0, 0]
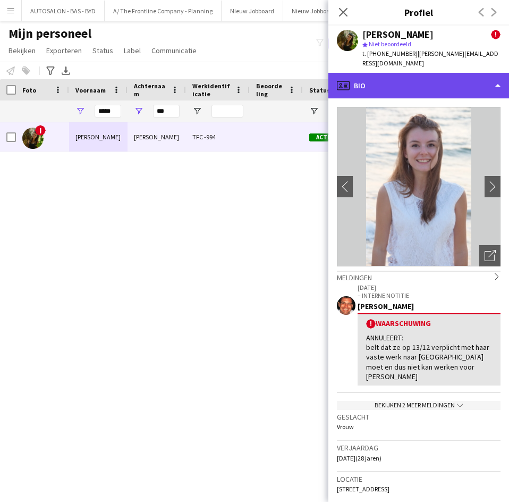
click at [353, 74] on div "profile Bio" at bounding box center [418, 86] width 181 height 26
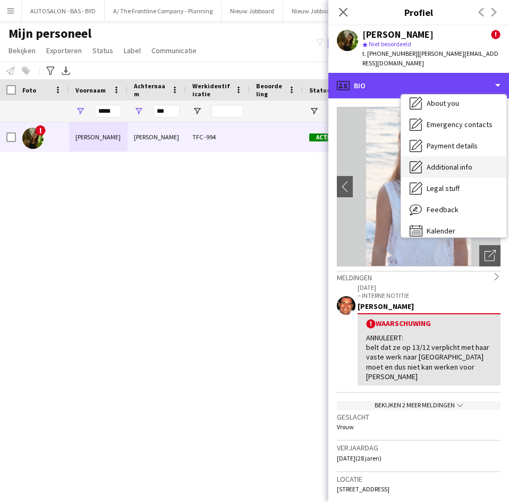
scroll to position [79, 0]
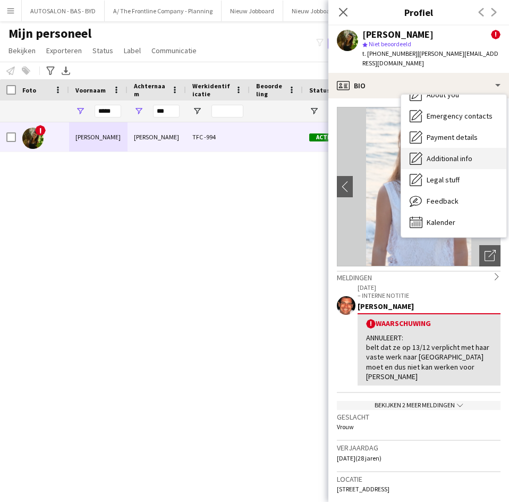
click at [451, 154] on div "Additional info Additional info" at bounding box center [453, 158] width 105 height 21
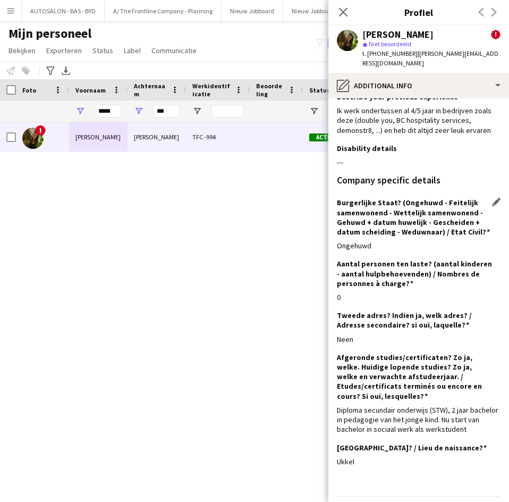
scroll to position [70, 0]
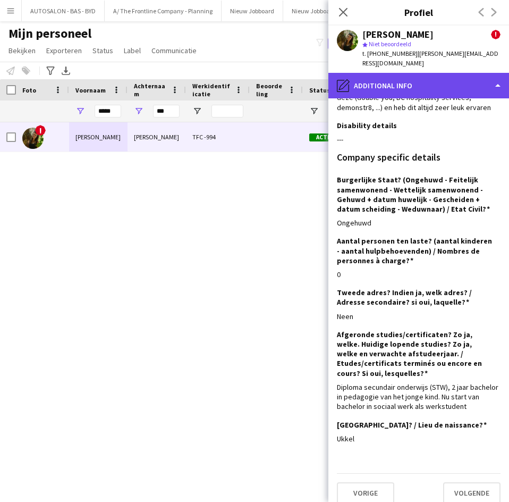
click at [354, 78] on div "pencil4 Additional info" at bounding box center [418, 86] width 181 height 26
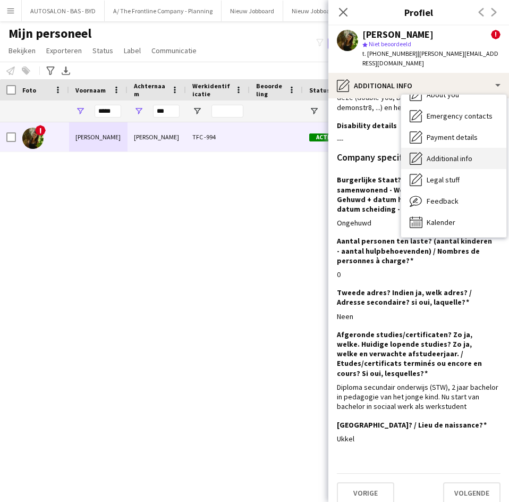
click at [464, 154] on span "Additional info" at bounding box center [450, 159] width 46 height 10
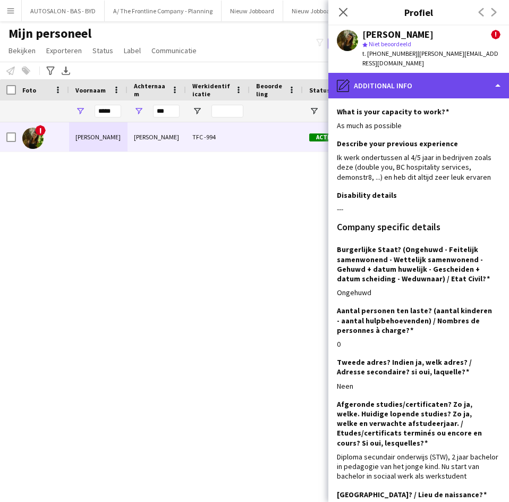
click at [430, 87] on div "pencil4 Additional info" at bounding box center [418, 86] width 181 height 26
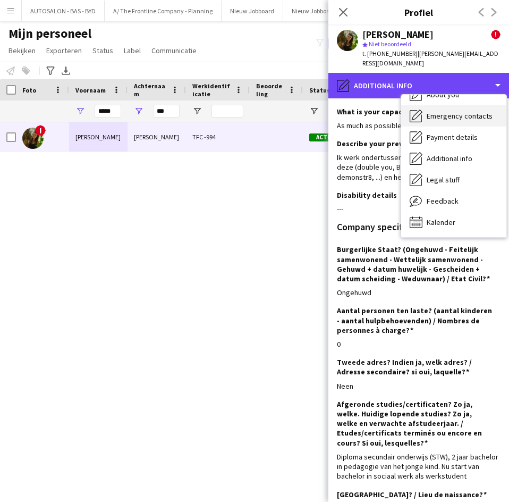
scroll to position [26, 0]
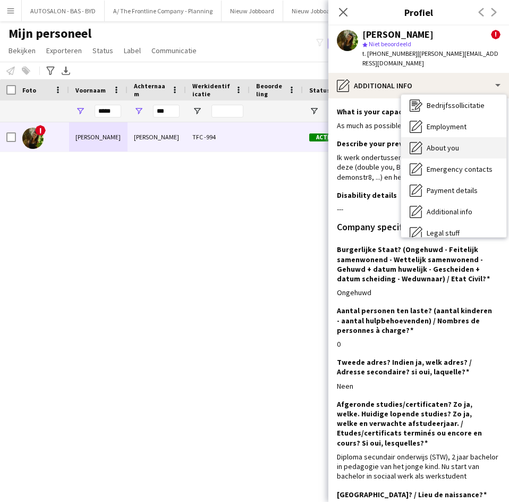
click at [449, 143] on span "About you" at bounding box center [443, 148] width 32 height 10
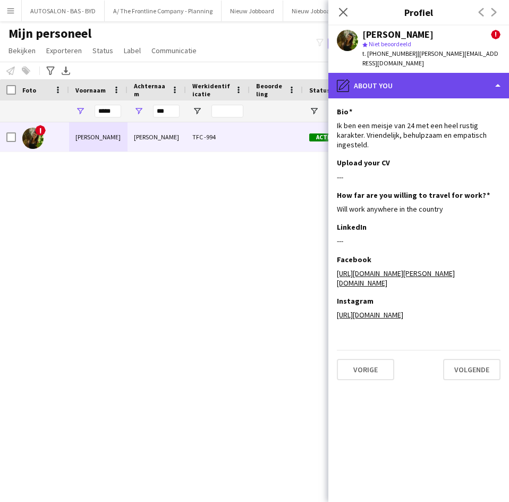
click at [435, 83] on div "pencil4 About you" at bounding box center [418, 86] width 181 height 26
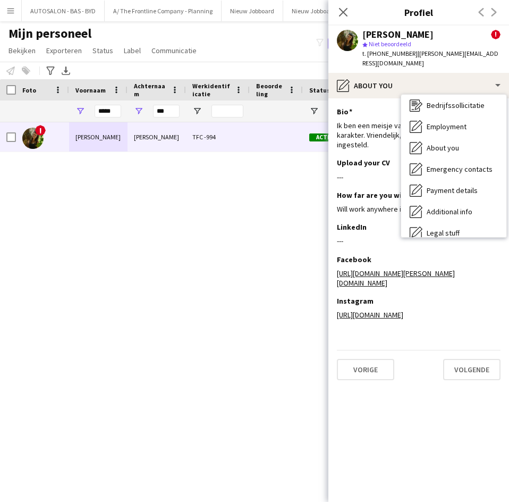
drag, startPoint x: 378, startPoint y: 135, endPoint x: 374, endPoint y: 141, distance: 7.2
click at [375, 139] on div "Ik ben een meisje van 24 met een heel rustig karakter. Vriendelijk, behulpzaam …" at bounding box center [419, 135] width 164 height 29
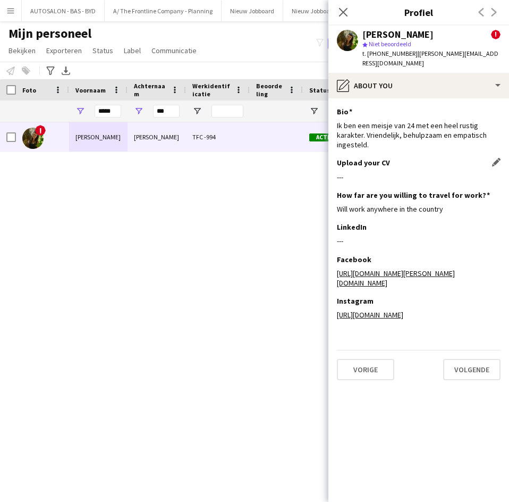
click at [370, 158] on h3 "Upload your CV" at bounding box center [363, 163] width 53 height 10
drag, startPoint x: 376, startPoint y: 154, endPoint x: 467, endPoint y: 153, distance: 91.4
click at [390, 158] on div "Upload your CV Dit veld bewerken" at bounding box center [419, 163] width 164 height 10
click at [497, 158] on app-icon "Dit veld bewerken" at bounding box center [496, 162] width 9 height 9
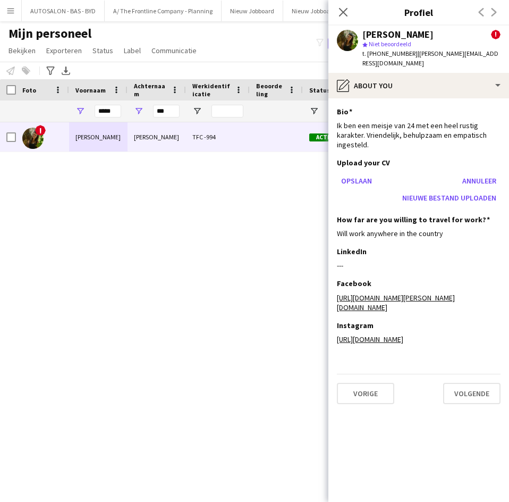
click at [418, 172] on div "Opslaan Annuleer Nieuwe bestand uploaden" at bounding box center [419, 189] width 164 height 34
click at [422, 189] on button "Nieuwe bestand uploaden" at bounding box center [449, 197] width 103 height 17
click at [350, 172] on button "Opslaan" at bounding box center [356, 180] width 39 height 17
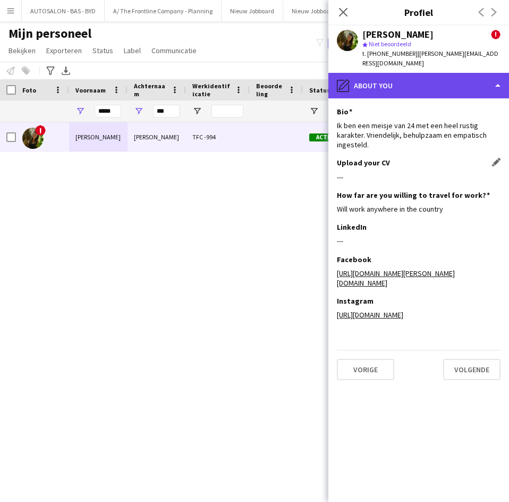
click at [425, 83] on div "pencil4 About you" at bounding box center [418, 86] width 181 height 26
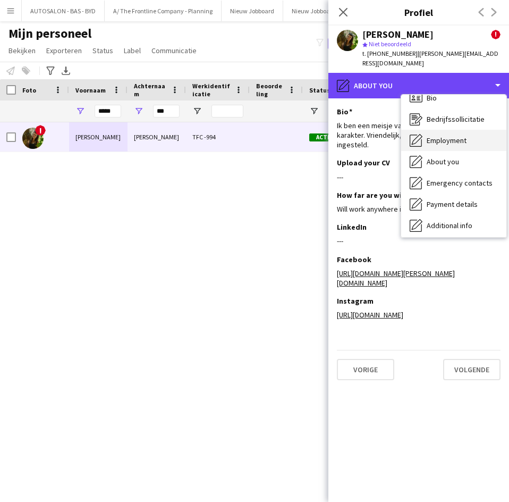
scroll to position [0, 0]
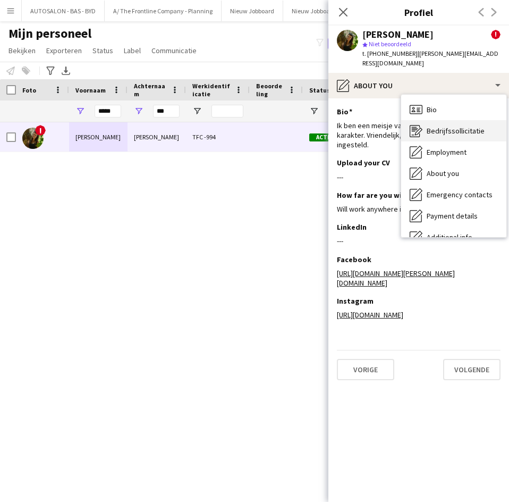
click at [416, 128] on icon at bounding box center [418, 131] width 7 height 7
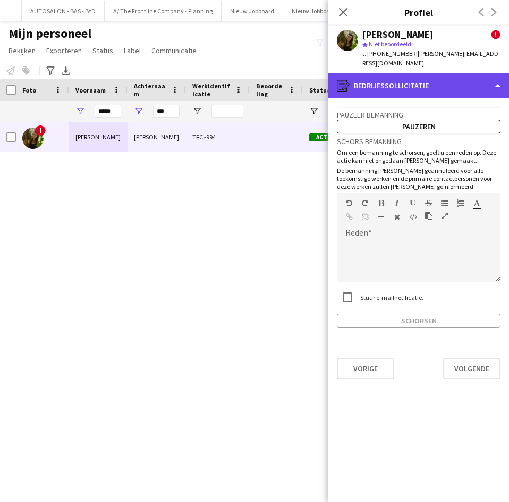
click at [438, 83] on div "register Bedrijfssollicitatie" at bounding box center [418, 86] width 181 height 26
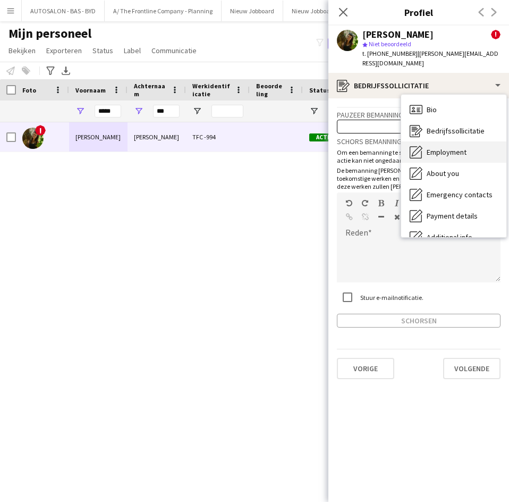
click at [444, 147] on span "Employment" at bounding box center [447, 152] width 40 height 10
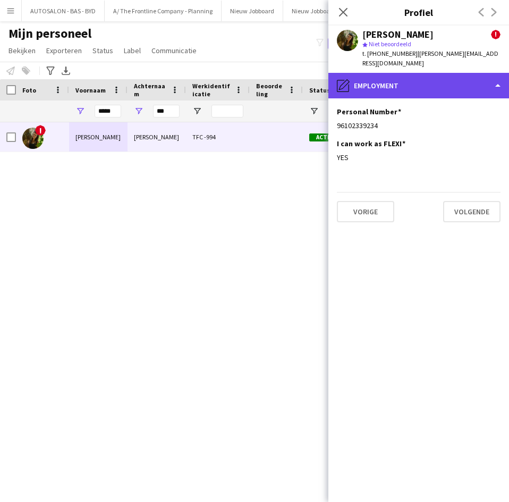
click at [446, 77] on div "pencil4 Employment" at bounding box center [418, 86] width 181 height 26
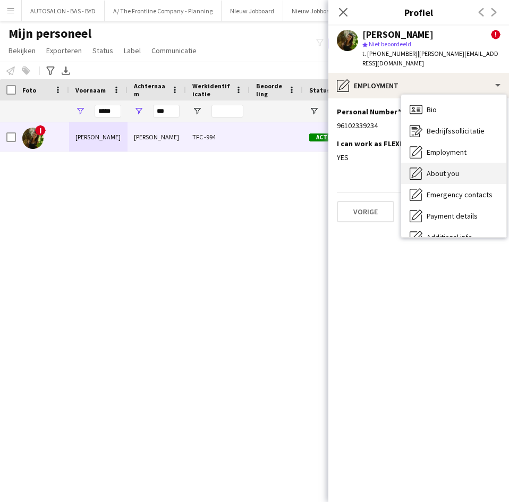
click at [450, 168] on span "About you" at bounding box center [443, 173] width 32 height 10
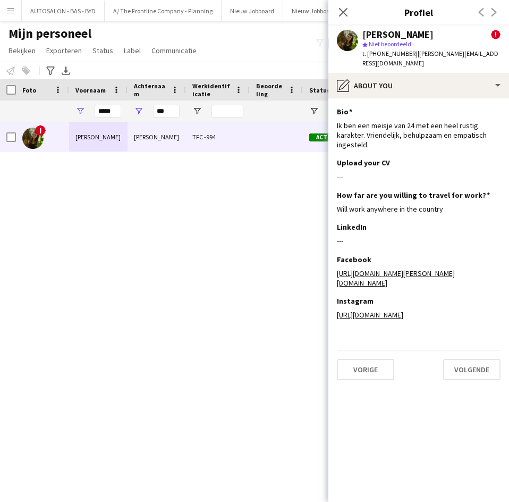
click at [444, 98] on app-section-data-types "Bio Dit veld bewerken Ik ben een meisje van 24 met een heel rustig karakter. Vr…" at bounding box center [418, 299] width 181 height 403
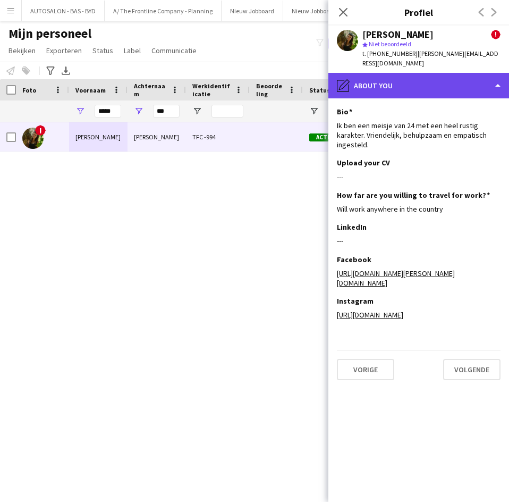
click at [452, 82] on div "pencil4 About you" at bounding box center [418, 86] width 181 height 26
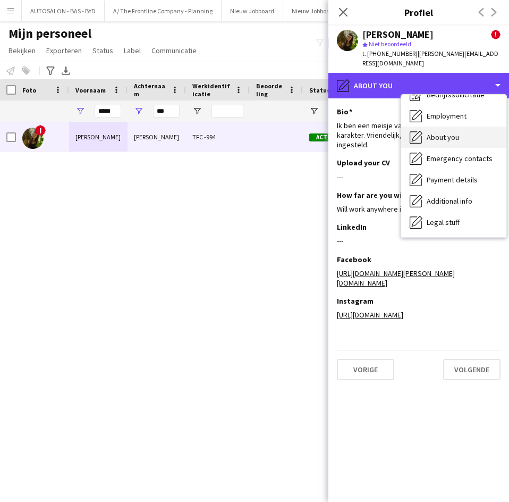
scroll to position [53, 0]
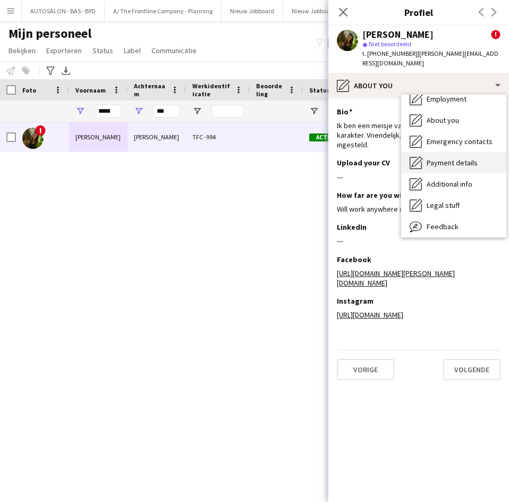
click at [451, 158] on span "Payment details" at bounding box center [452, 163] width 51 height 10
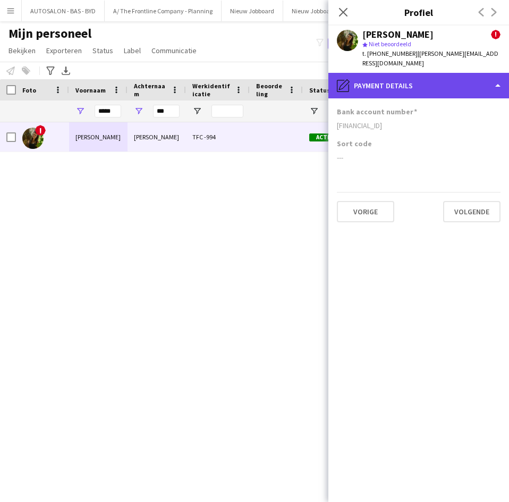
click at [433, 85] on div "pencil4 Payment details" at bounding box center [418, 86] width 181 height 26
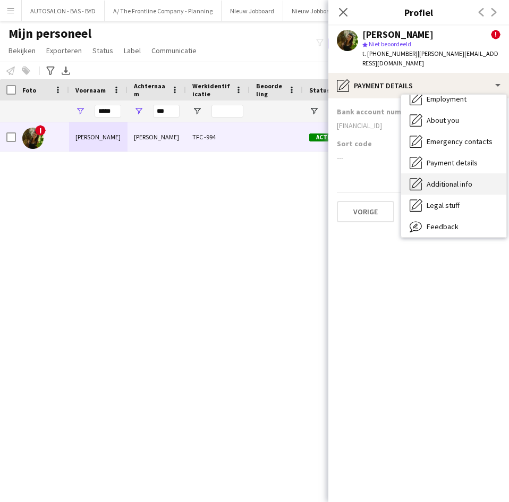
click at [454, 173] on div "Additional info Additional info" at bounding box center [453, 183] width 105 height 21
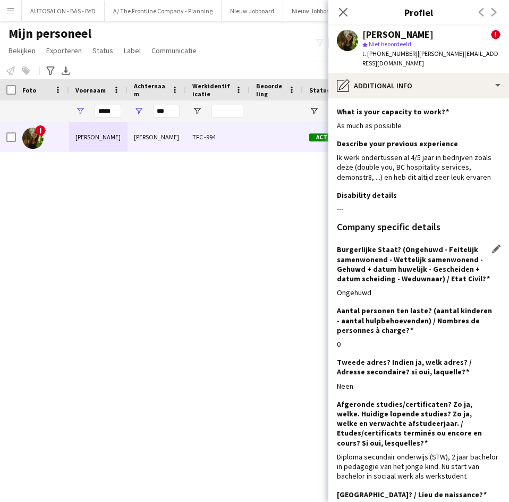
scroll to position [70, 0]
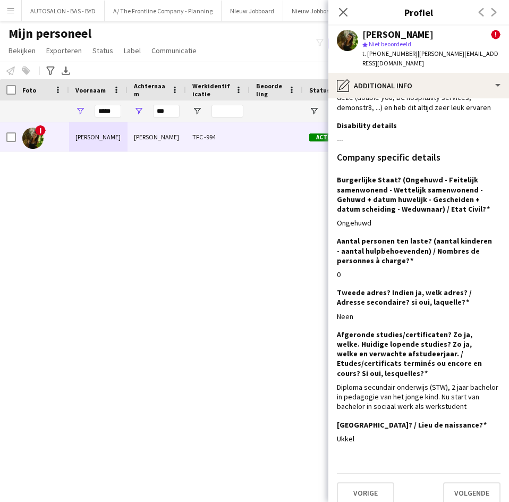
click at [397, 88] on div "Ik werk ondertussen al 4/5 jaar in bedrijven zoals deze (double you, BC hospita…" at bounding box center [419, 97] width 164 height 29
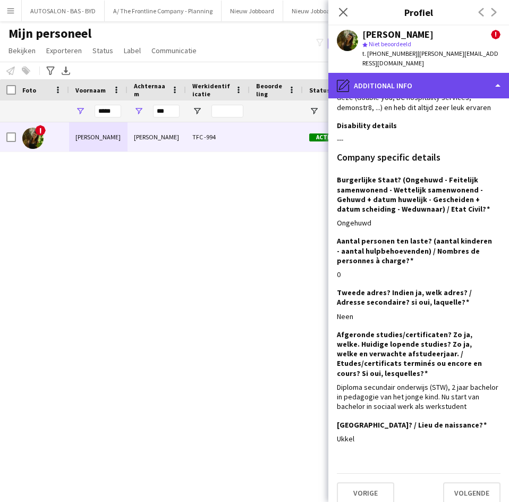
click at [397, 84] on div "pencil4 Additional info" at bounding box center [418, 86] width 181 height 26
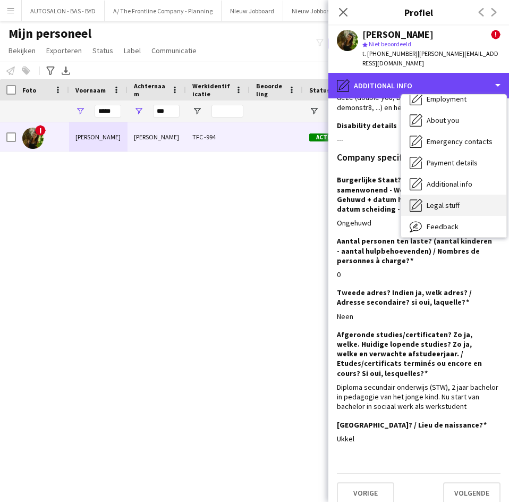
scroll to position [79, 0]
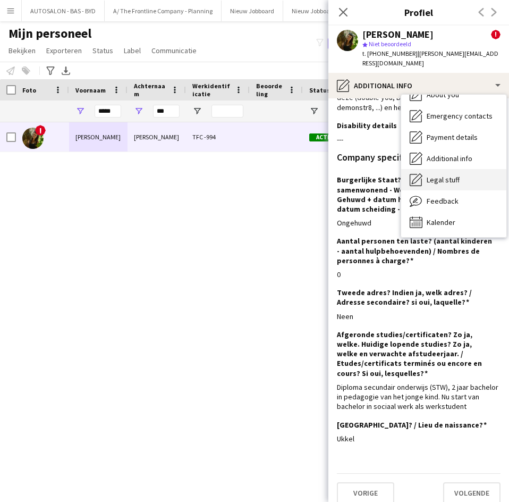
click at [450, 175] on span "Legal stuff" at bounding box center [443, 180] width 33 height 10
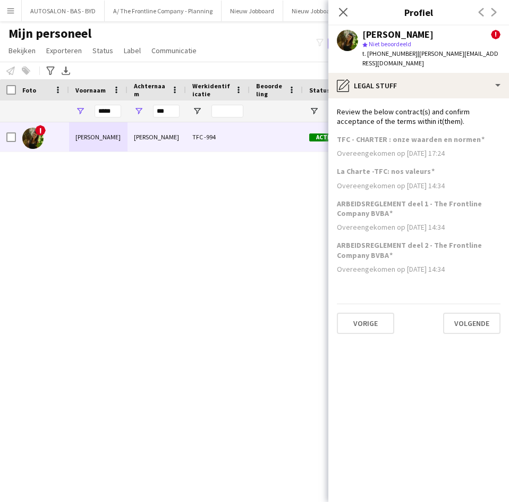
scroll to position [0, 0]
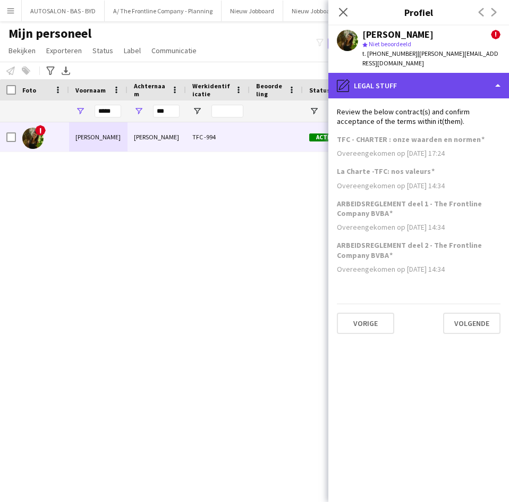
click at [398, 81] on div "pencil4 Legal stuff" at bounding box center [418, 86] width 181 height 26
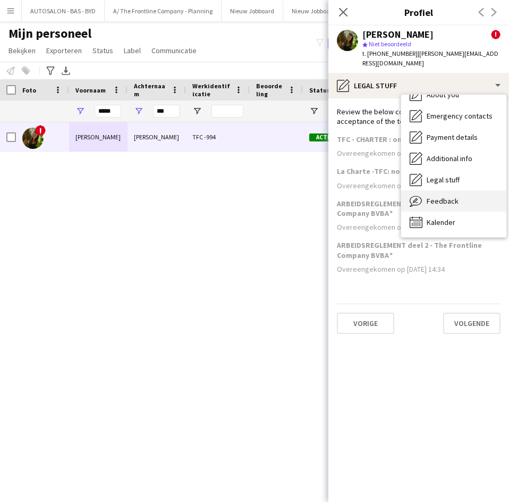
click at [444, 196] on span "Feedback" at bounding box center [443, 201] width 32 height 10
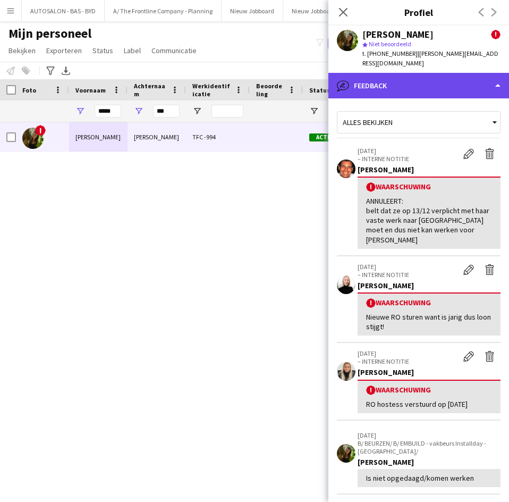
click at [401, 79] on div "bubble-pencil Feedback" at bounding box center [418, 86] width 181 height 26
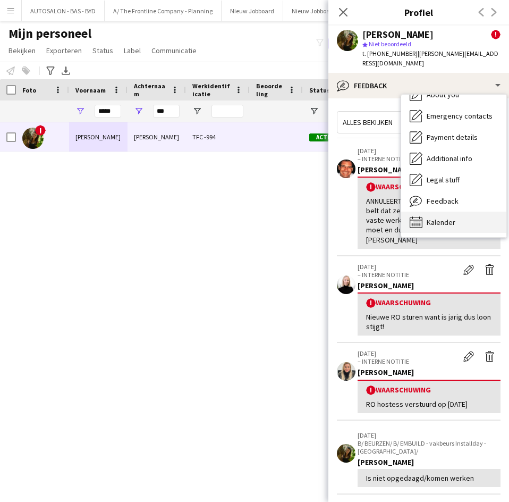
click at [421, 216] on icon "Kalender" at bounding box center [416, 222] width 13 height 13
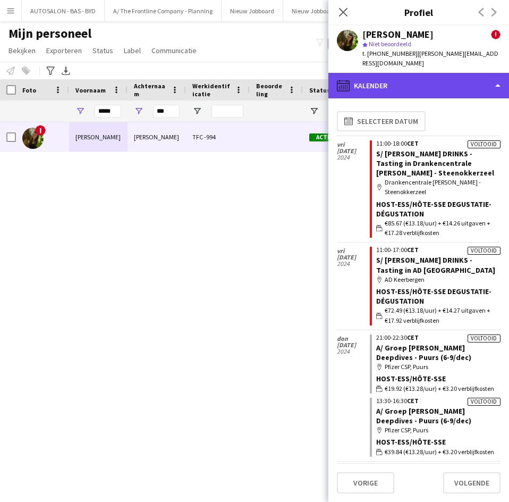
click at [433, 86] on div "calendar-full Kalender" at bounding box center [418, 86] width 181 height 26
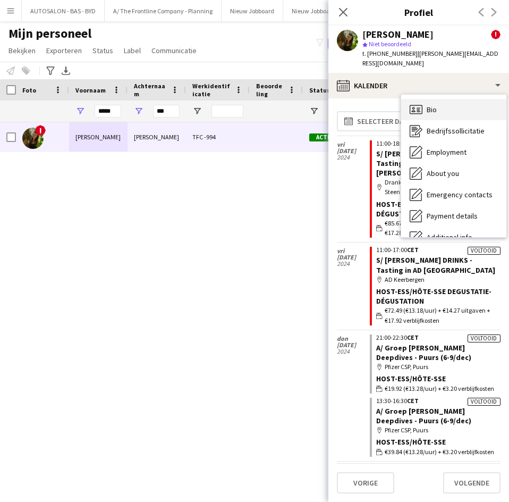
click at [451, 105] on div "Bio Bio" at bounding box center [453, 109] width 105 height 21
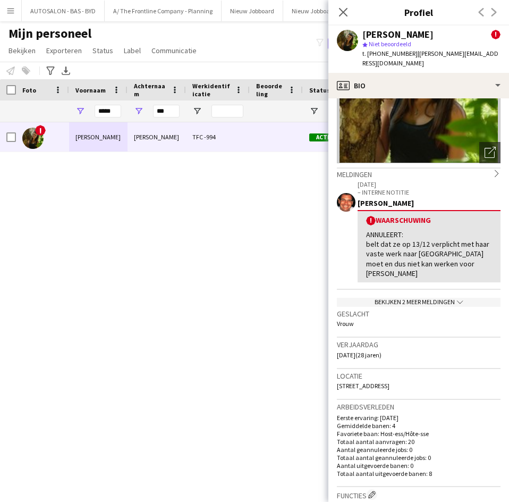
scroll to position [6, 0]
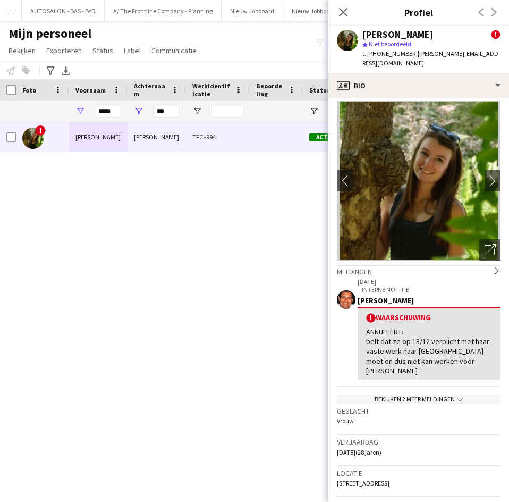
click at [335, 15] on div "Sluit pop-in" at bounding box center [343, 12] width 30 height 24
click at [337, 15] on app-icon "Sluit pop-in" at bounding box center [343, 12] width 15 height 15
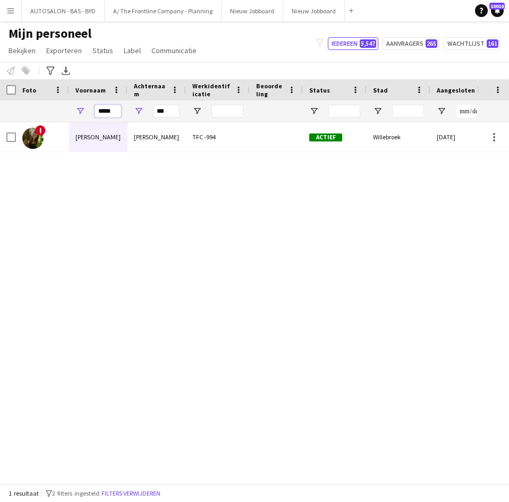
click at [111, 112] on input "*****" at bounding box center [108, 111] width 27 height 13
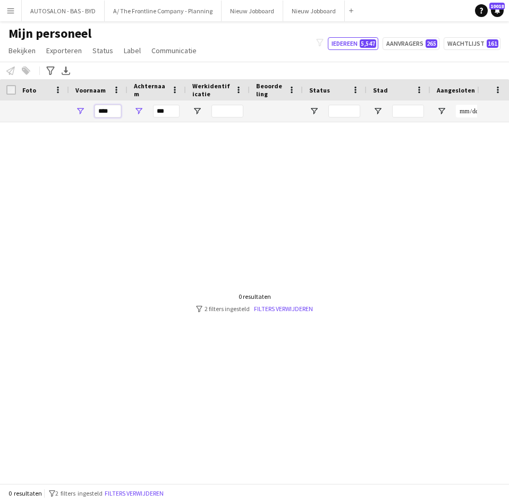
type input "****"
click at [169, 108] on input "***" at bounding box center [166, 111] width 27 height 13
click at [165, 111] on input "**" at bounding box center [166, 111] width 27 height 13
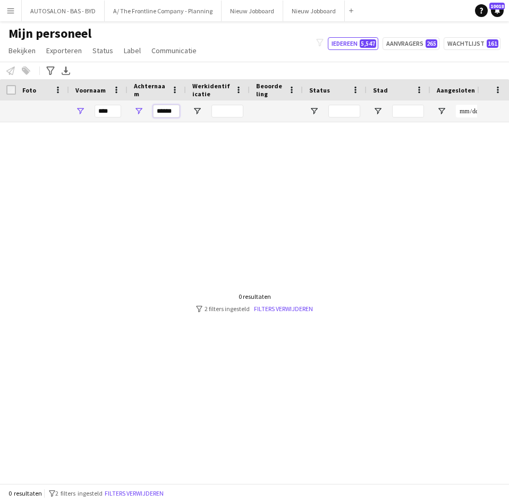
type input "******"
click at [112, 112] on input "****" at bounding box center [108, 111] width 27 height 13
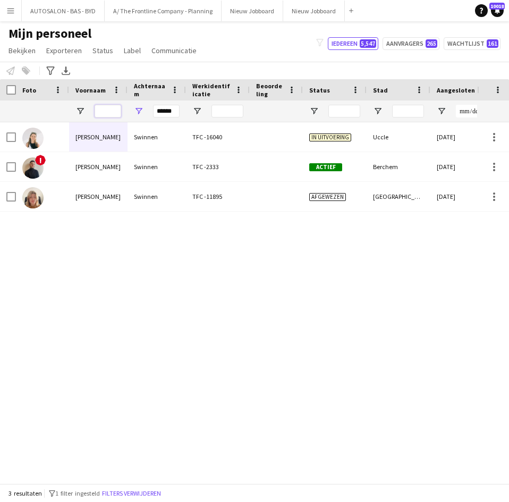
click at [112, 105] on input "Voornaam Filter Invoer" at bounding box center [108, 111] width 27 height 13
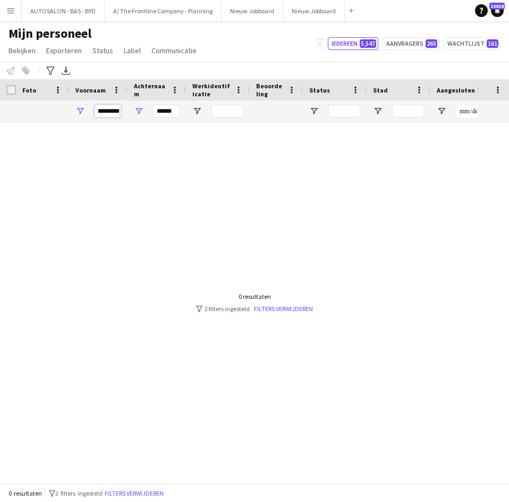
scroll to position [0, 0]
type input "*"
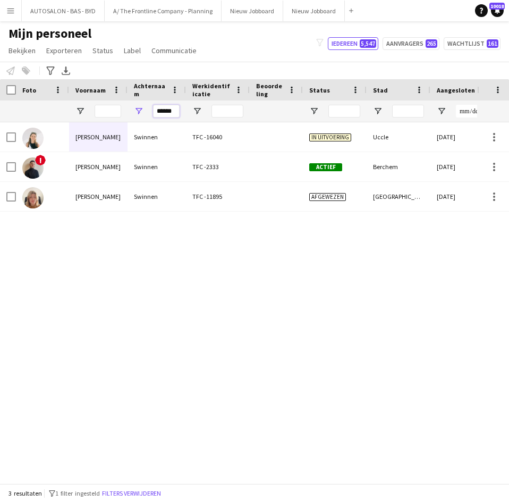
click at [168, 115] on input "******" at bounding box center [166, 111] width 27 height 13
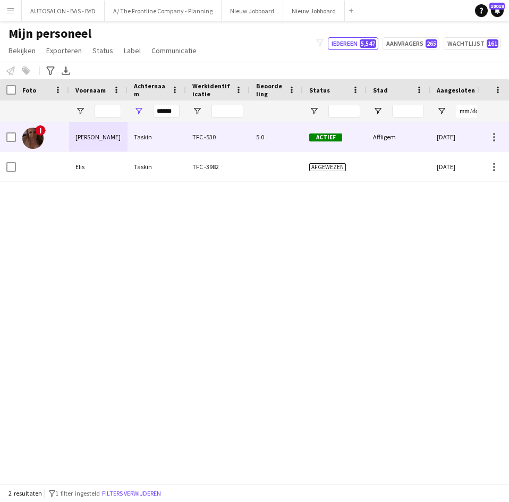
click at [164, 135] on div "Taskin" at bounding box center [157, 136] width 58 height 29
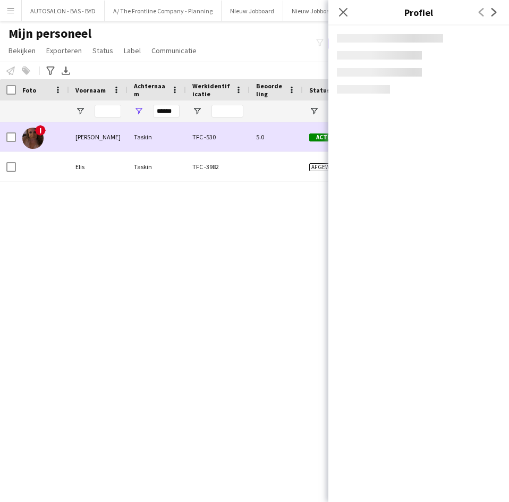
click at [164, 135] on div "Taskin" at bounding box center [157, 136] width 58 height 29
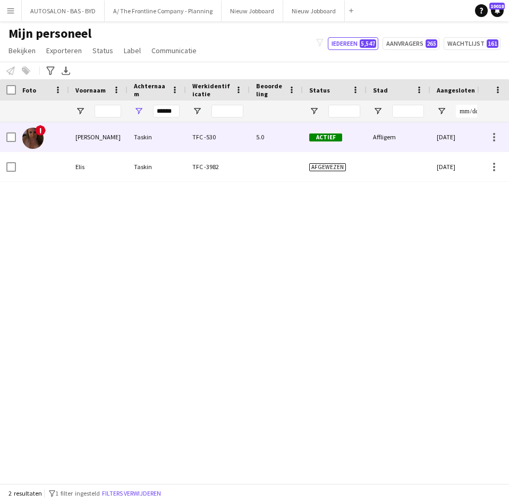
click at [219, 143] on div "TFC -530" at bounding box center [218, 136] width 64 height 29
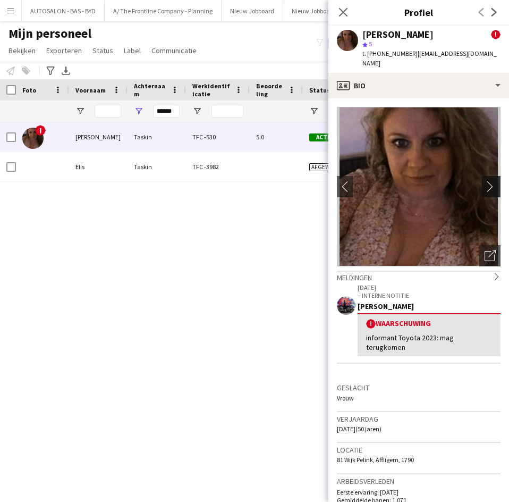
click at [485, 181] on app-icon "chevron-right" at bounding box center [493, 186] width 16 height 11
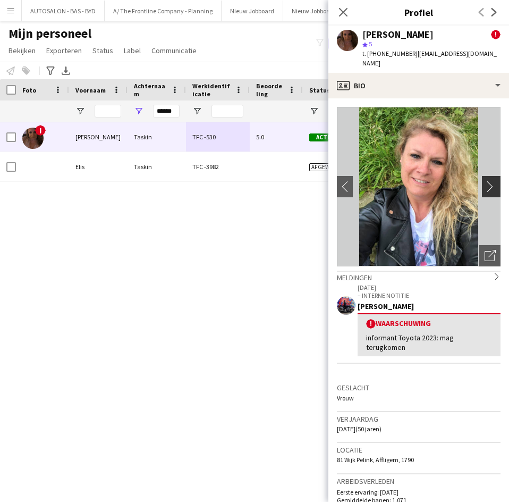
click at [485, 181] on app-icon "chevron-right" at bounding box center [493, 186] width 16 height 11
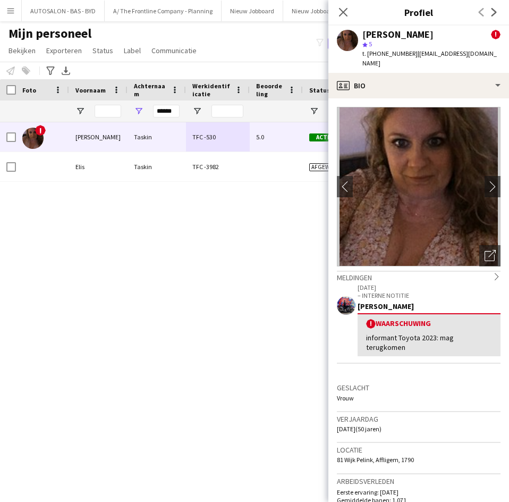
drag, startPoint x: 340, startPoint y: 172, endPoint x: 365, endPoint y: 169, distance: 25.7
click at [339, 181] on app-icon "chevron-left" at bounding box center [342, 186] width 16 height 11
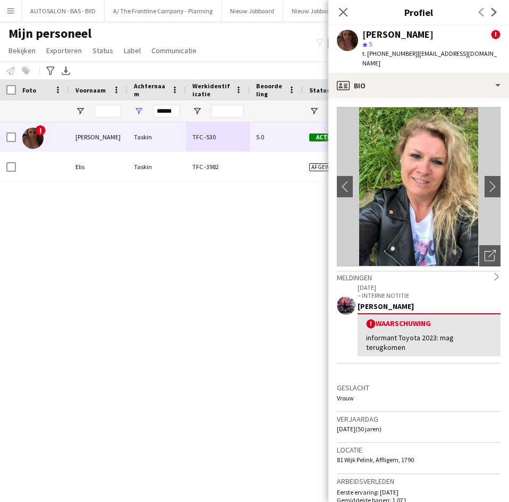
scroll to position [53, 0]
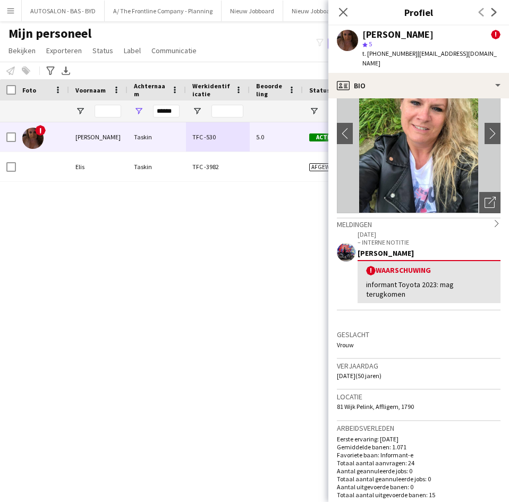
click at [339, 371] on span "19-06-1975 (50 jaren)" at bounding box center [359, 375] width 45 height 8
drag, startPoint x: 336, startPoint y: 365, endPoint x: 366, endPoint y: 367, distance: 30.4
click at [366, 367] on app-crew-profile-bio "chevron-left chevron-right Foto's pop-up openen Meldingen chevron-right 03-10-2…" at bounding box center [418, 299] width 181 height 403
copy span "19-06-1975"
click at [383, 402] on span "81 Wijk Pelink, Affligem, 1790" at bounding box center [375, 406] width 77 height 8
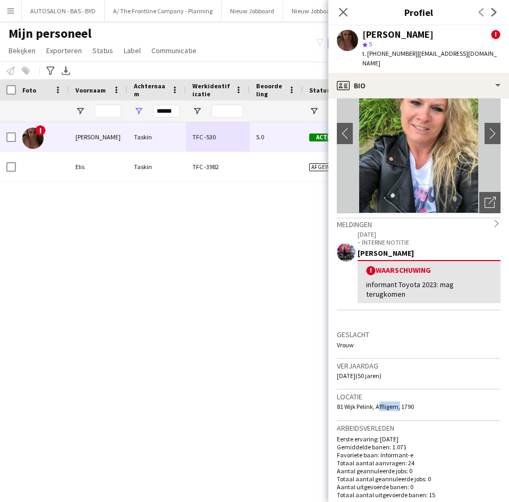
drag, startPoint x: 377, startPoint y: 398, endPoint x: 396, endPoint y: 398, distance: 19.7
click at [396, 402] on span "81 Wijk Pelink, Affligem, 1790" at bounding box center [375, 406] width 77 height 8
copy span "Affligem"
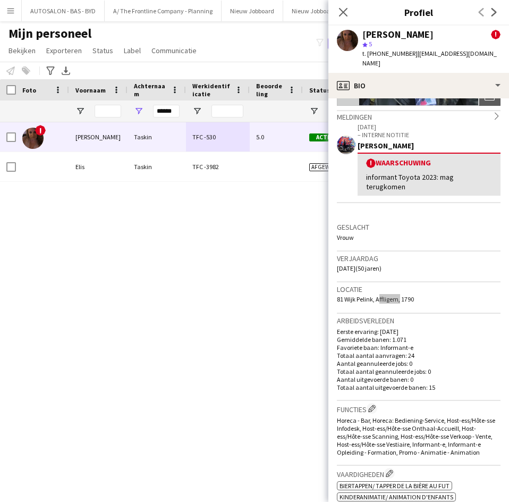
scroll to position [0, 0]
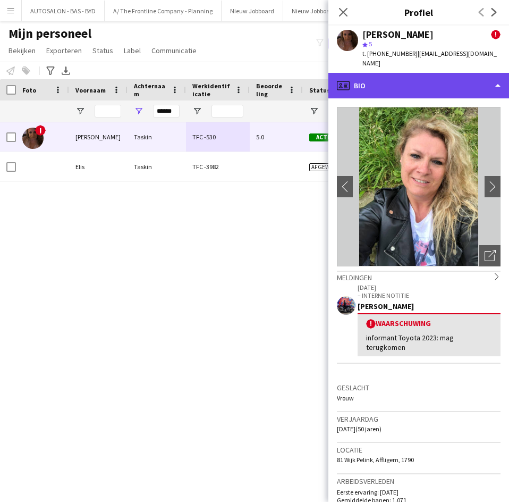
click at [398, 79] on div "profile Bio" at bounding box center [418, 86] width 181 height 26
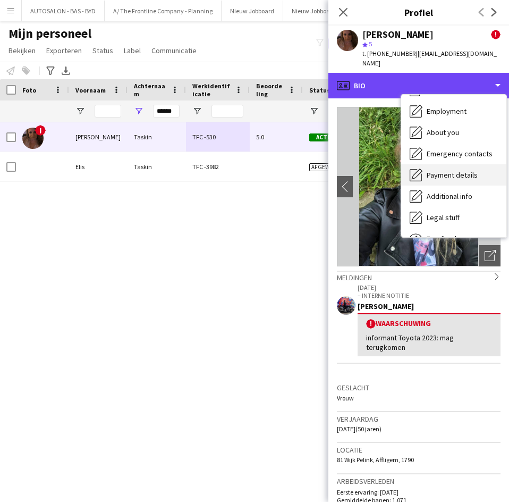
scroll to position [79, 0]
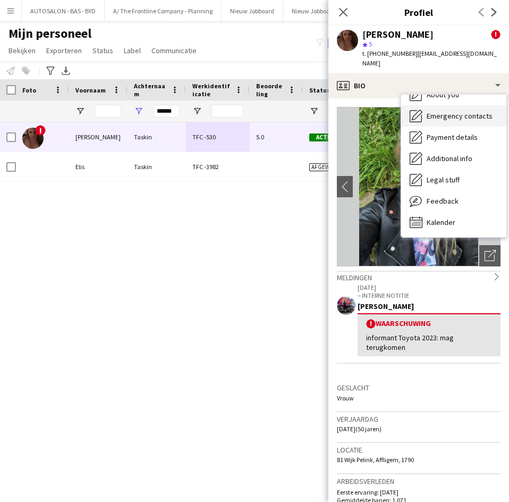
click at [437, 111] on span "Emergency contacts" at bounding box center [460, 116] width 66 height 10
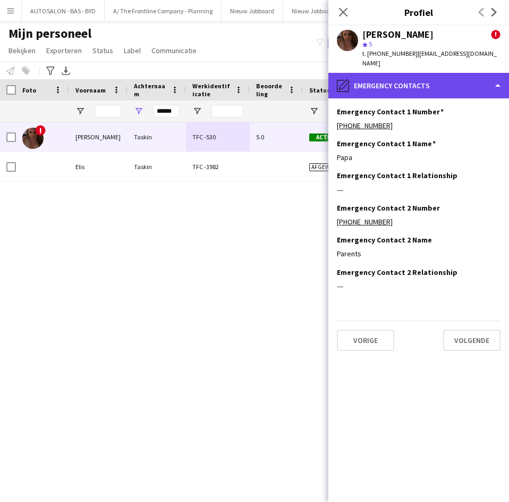
click at [418, 81] on div "pencil4 Emergency contacts" at bounding box center [418, 86] width 181 height 26
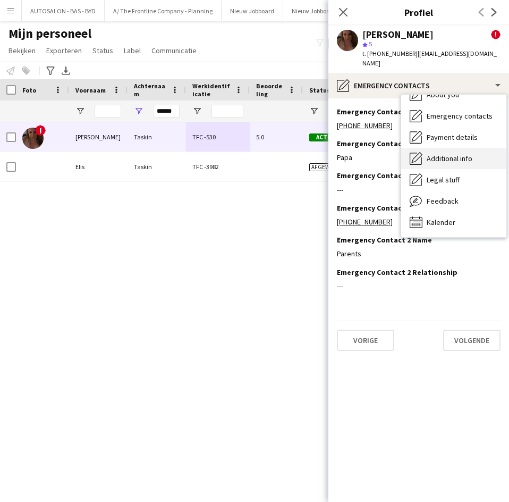
click at [453, 154] on span "Additional info" at bounding box center [450, 159] width 46 height 10
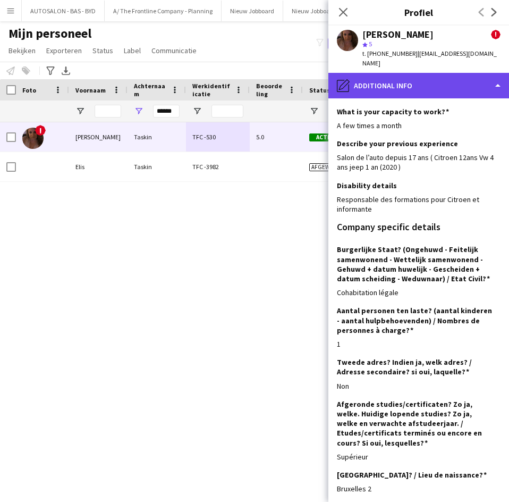
click at [420, 80] on div "pencil4 Additional info" at bounding box center [418, 86] width 181 height 26
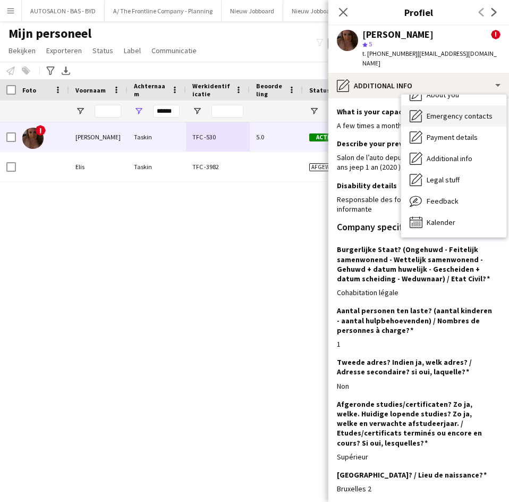
click at [447, 111] on span "Emergency contacts" at bounding box center [460, 116] width 66 height 10
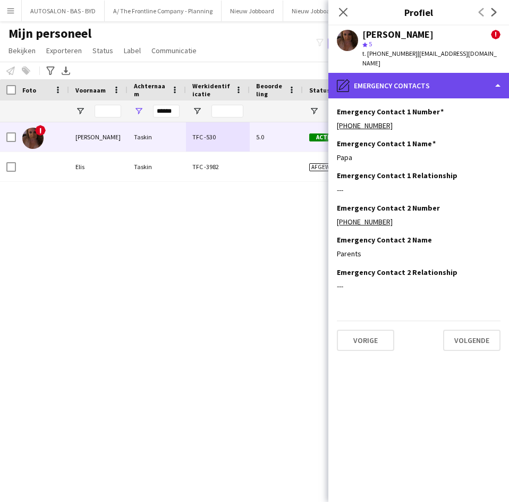
click at [423, 81] on div "pencil4 Emergency contacts" at bounding box center [418, 86] width 181 height 26
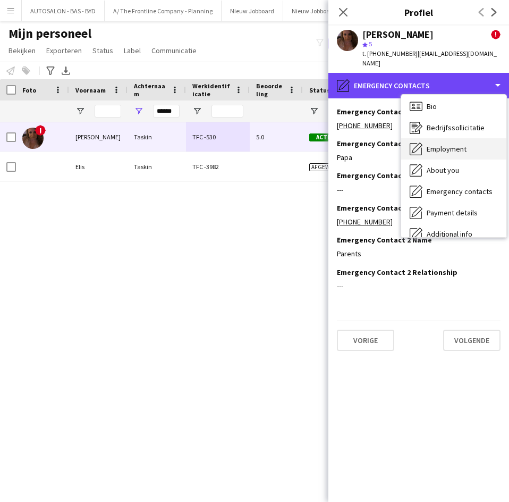
scroll to position [0, 0]
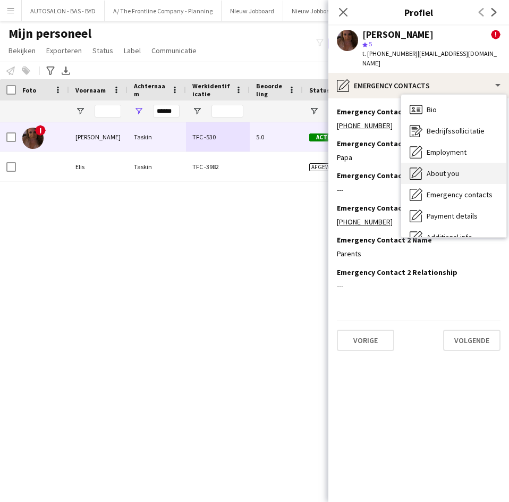
click at [454, 168] on span "About you" at bounding box center [443, 173] width 32 height 10
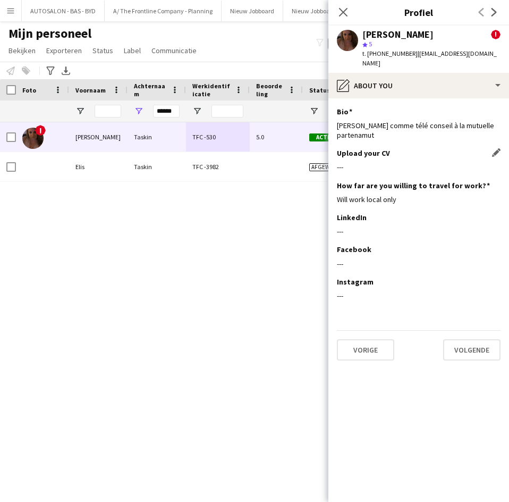
click at [348, 162] on div "---" at bounding box center [419, 167] width 164 height 10
click at [362, 151] on div "Upload your CV Dit veld bewerken ---" at bounding box center [419, 164] width 164 height 32
click at [362, 148] on h3 "Upload your CV" at bounding box center [363, 153] width 53 height 10
click at [382, 162] on div "---" at bounding box center [419, 167] width 164 height 10
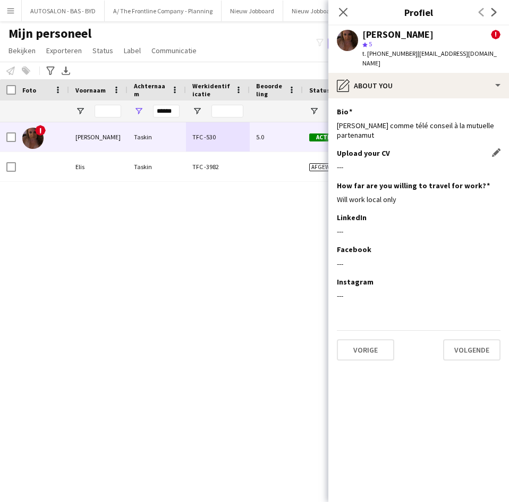
click at [384, 162] on div "---" at bounding box center [419, 167] width 164 height 10
click at [470, 162] on div "---" at bounding box center [419, 167] width 164 height 10
click at [400, 58] on div "t. +32477830612 | lapepelle@hotmail.com" at bounding box center [431, 58] width 138 height 19
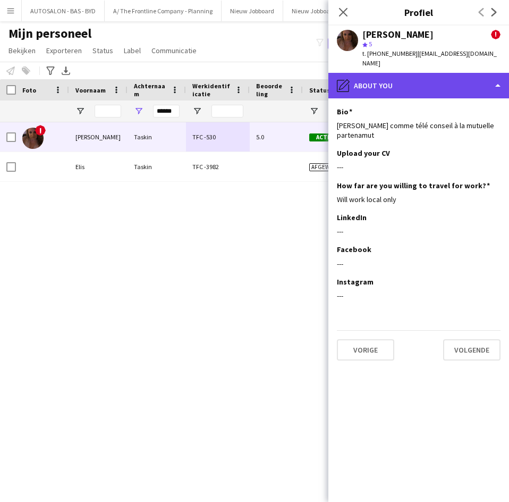
click at [400, 73] on div "pencil4 About you" at bounding box center [418, 86] width 181 height 26
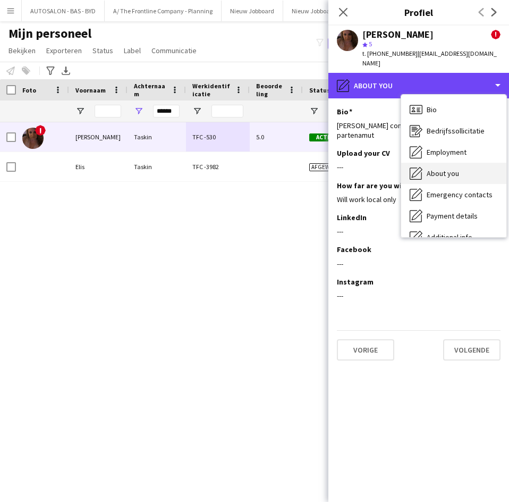
scroll to position [79, 0]
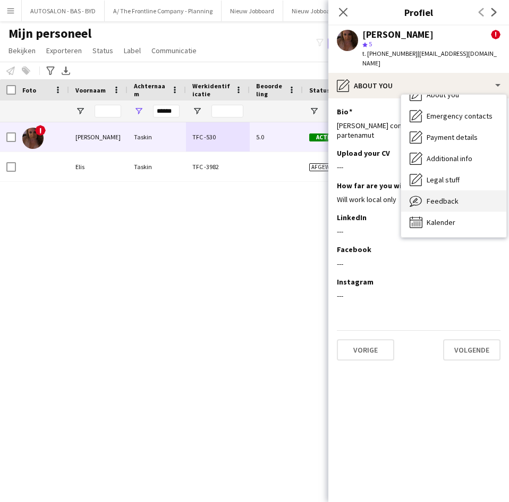
click at [435, 190] on div "Feedback Feedback" at bounding box center [453, 200] width 105 height 21
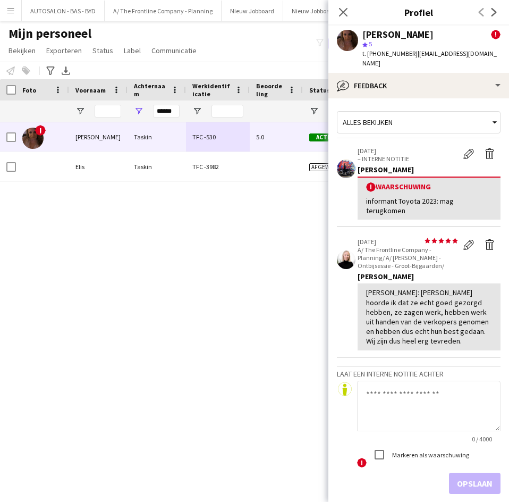
click at [408, 116] on div "Alles bekijken" at bounding box center [413, 122] width 152 height 20
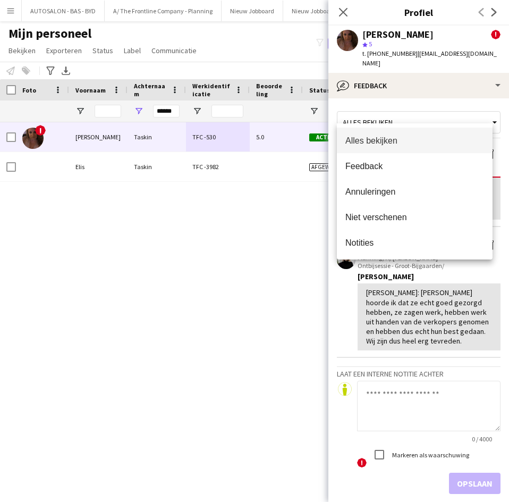
click at [410, 82] on div at bounding box center [254, 251] width 509 height 502
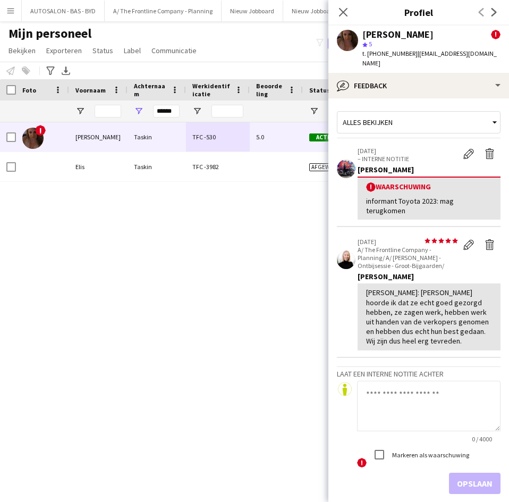
click at [423, 115] on div "Alles bekijken" at bounding box center [413, 122] width 152 height 20
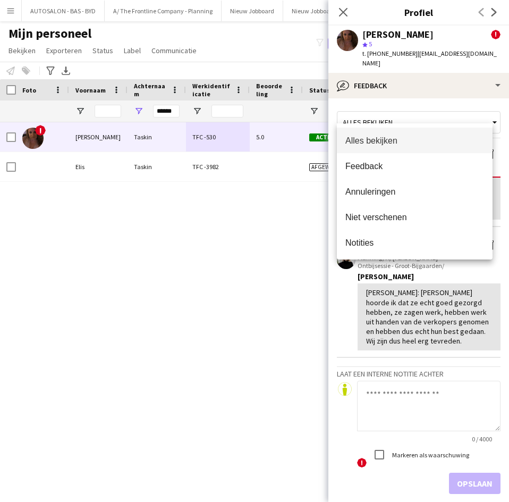
click at [394, 82] on div at bounding box center [254, 251] width 509 height 502
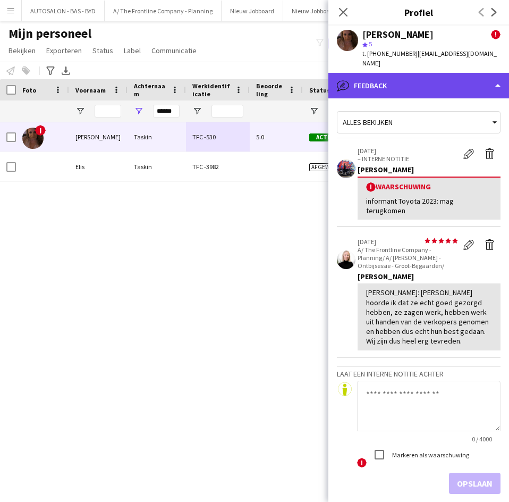
click at [394, 74] on div "bubble-pencil Feedback" at bounding box center [418, 86] width 181 height 26
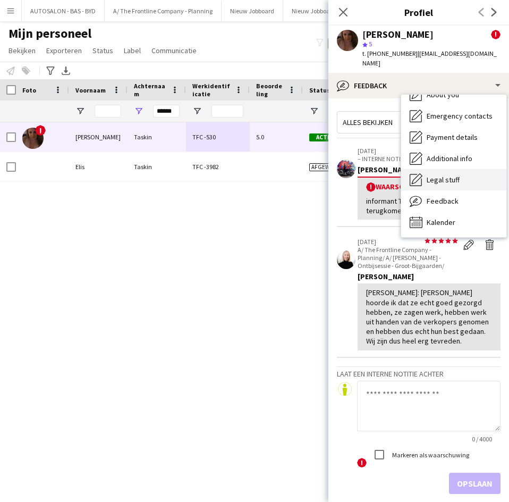
click at [444, 175] on span "Legal stuff" at bounding box center [443, 180] width 33 height 10
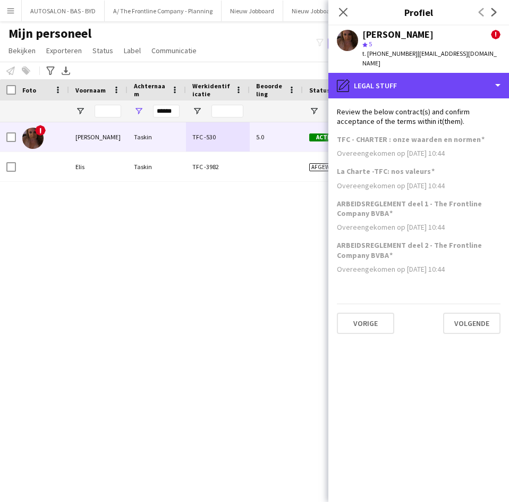
drag, startPoint x: 419, startPoint y: 80, endPoint x: 422, endPoint y: 103, distance: 23.1
click at [419, 80] on div "pencil4 Legal stuff" at bounding box center [418, 86] width 181 height 26
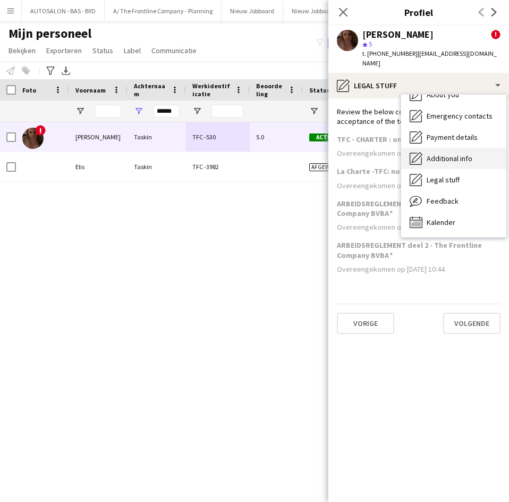
click at [454, 154] on span "Additional info" at bounding box center [450, 159] width 46 height 10
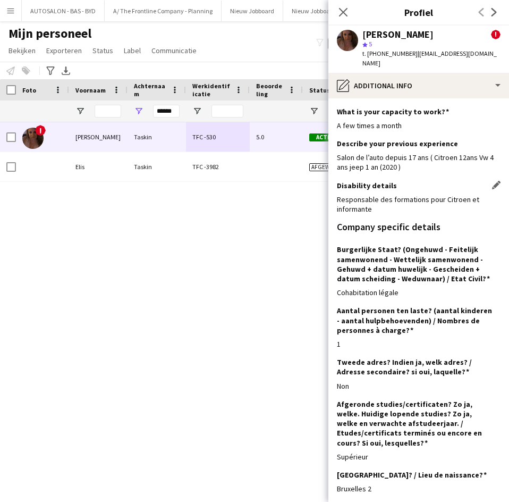
scroll to position [50, 0]
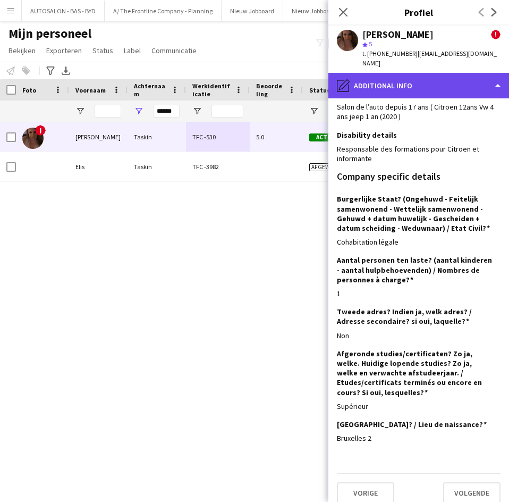
click at [371, 75] on div "pencil4 Additional info" at bounding box center [418, 86] width 181 height 26
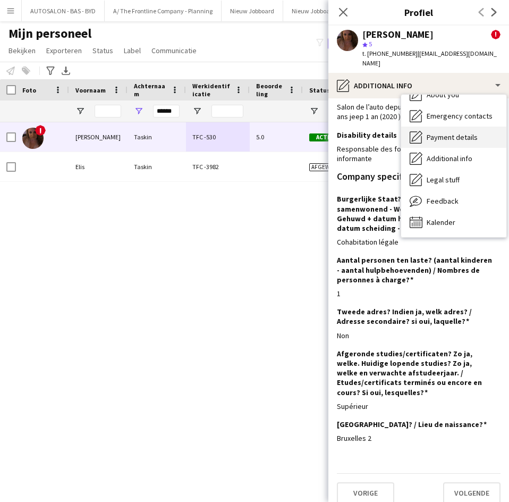
click at [429, 134] on div "Payment details Payment details" at bounding box center [453, 136] width 105 height 21
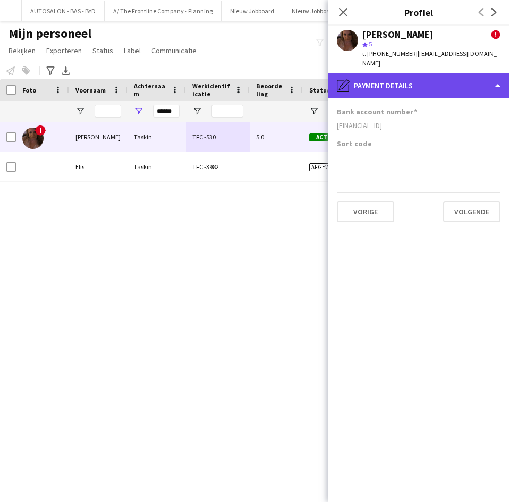
click at [408, 83] on div "pencil4 Payment details" at bounding box center [418, 86] width 181 height 26
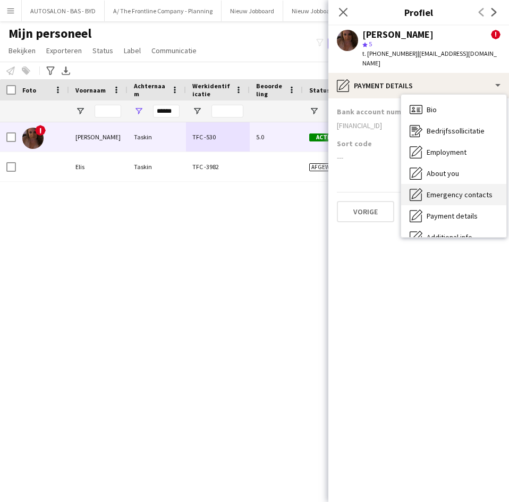
click at [445, 191] on div "Emergency contacts Emergency contacts" at bounding box center [453, 194] width 105 height 21
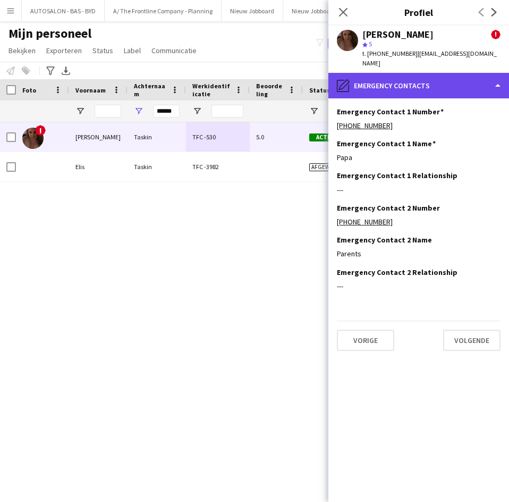
click at [415, 82] on div "pencil4 Emergency contacts" at bounding box center [418, 86] width 181 height 26
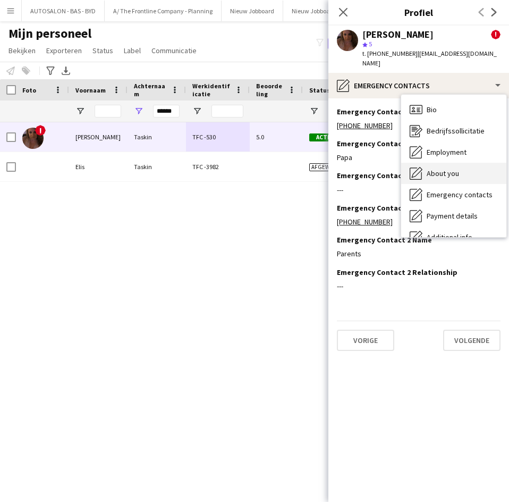
click at [447, 171] on div "About you About you" at bounding box center [453, 173] width 105 height 21
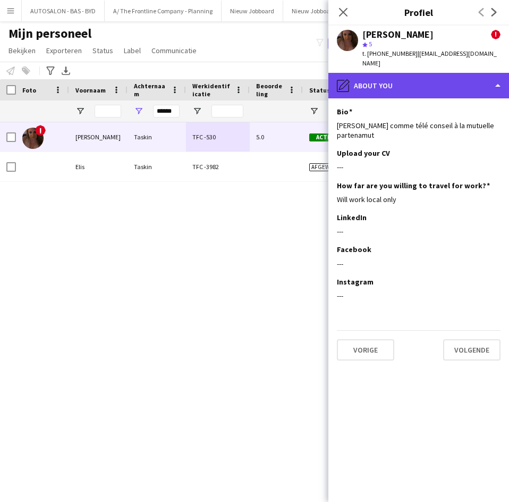
click at [403, 80] on div "pencil4 About you" at bounding box center [418, 86] width 181 height 26
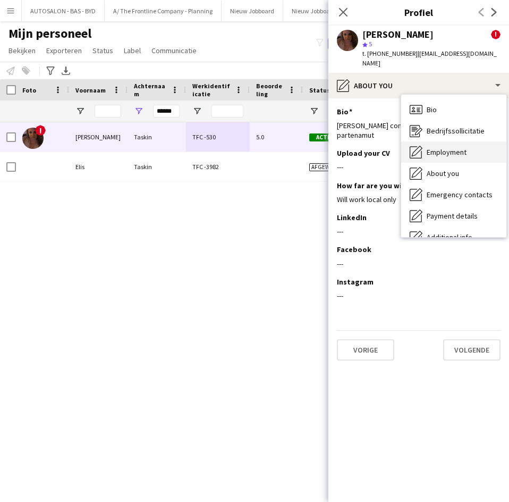
click at [442, 147] on span "Employment" at bounding box center [447, 152] width 40 height 10
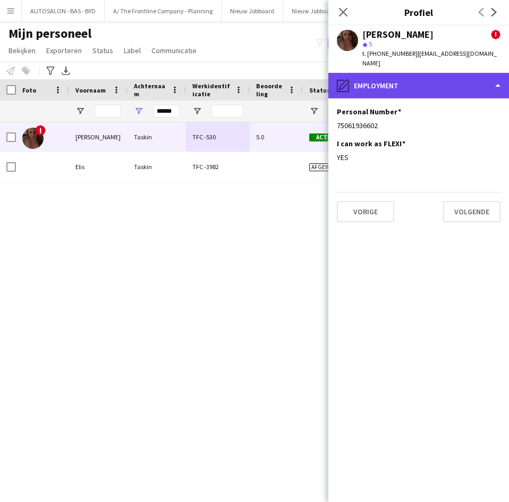
click at [403, 84] on div "pencil4 Employment" at bounding box center [418, 86] width 181 height 26
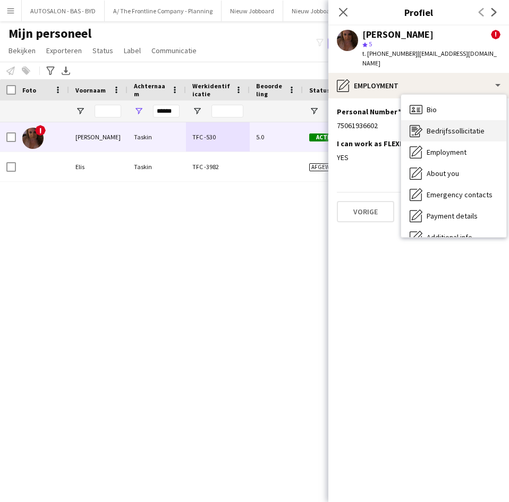
click at [427, 126] on span "Bedrijfssollicitatie" at bounding box center [456, 131] width 58 height 10
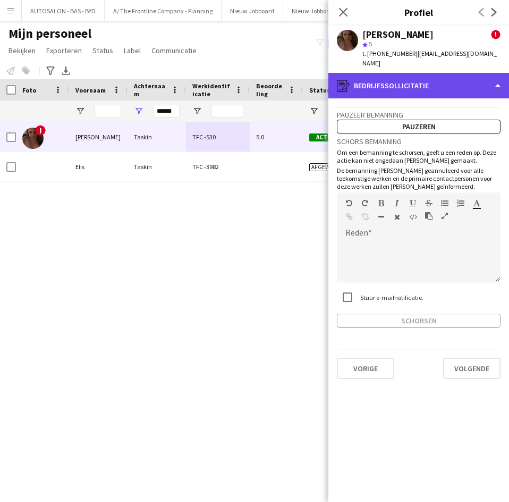
click at [408, 84] on div "register Bedrijfssollicitatie" at bounding box center [418, 86] width 181 height 26
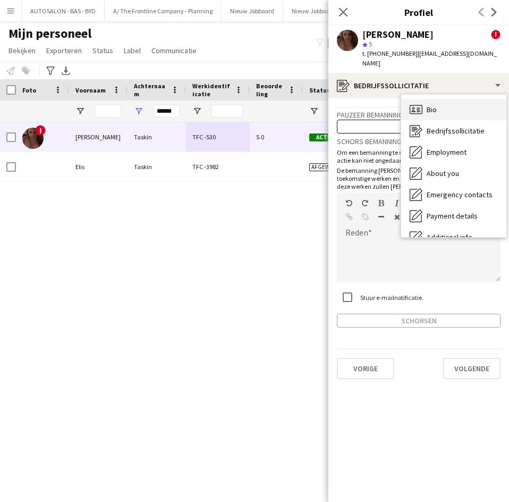
click at [423, 106] on div "Bio Bio" at bounding box center [453, 109] width 105 height 21
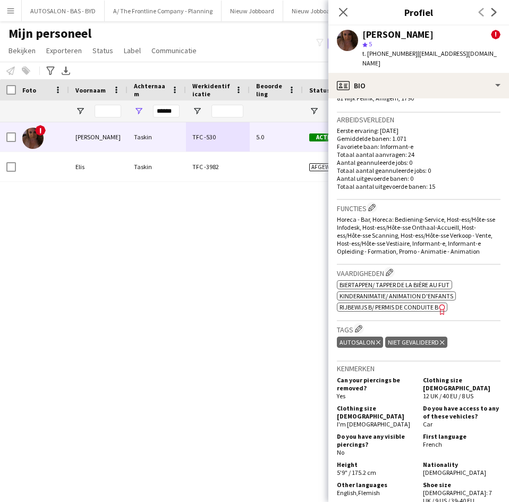
scroll to position [320, 0]
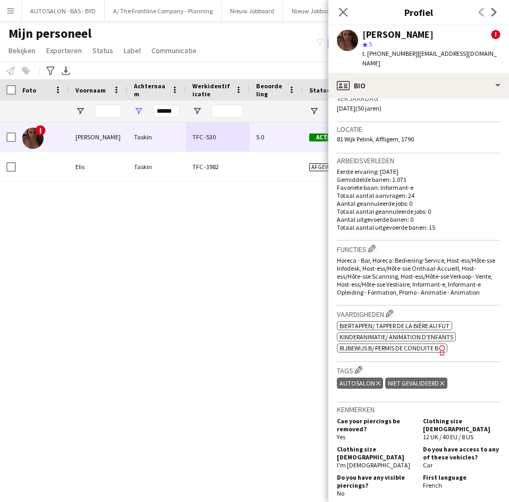
drag, startPoint x: 414, startPoint y: 346, endPoint x: 263, endPoint y: 220, distance: 197.0
click at [263, 220] on div "! Christelle Taskin TFC -530 5.0 Actief Affligem 18-06-2020 632 dagen 0 Elis Ta…" at bounding box center [238, 298] width 477 height 353
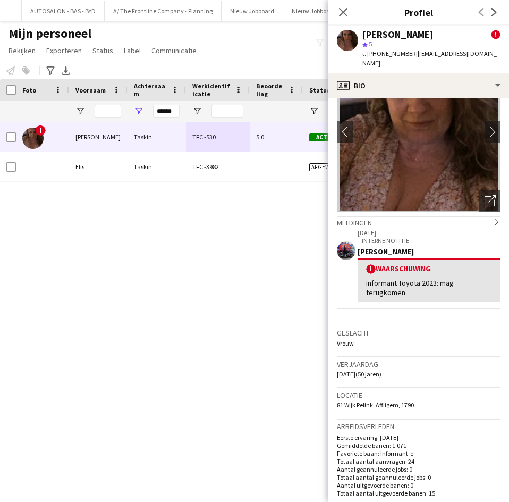
scroll to position [0, 0]
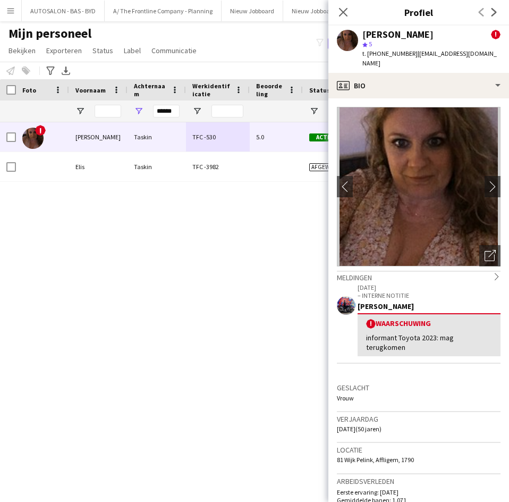
click at [384, 38] on div "Christelle Taskin" at bounding box center [397, 35] width 71 height 10
click at [402, 60] on div "Christelle Taskin ! star 5 t. +32477830612 | lapepelle@hotmail.com" at bounding box center [418, 49] width 181 height 47
click at [463, 29] on div "Christelle Taskin ! star 5 t. +32477830612 | lapepelle@hotmail.com" at bounding box center [418, 49] width 181 height 47
click at [467, 29] on div "Christelle Taskin ! star 5 t. +32477830612 | lapepelle@hotmail.com" at bounding box center [418, 49] width 181 height 47
click at [415, 333] on div "informant Toyota 2023: mag terugkomen" at bounding box center [429, 342] width 126 height 19
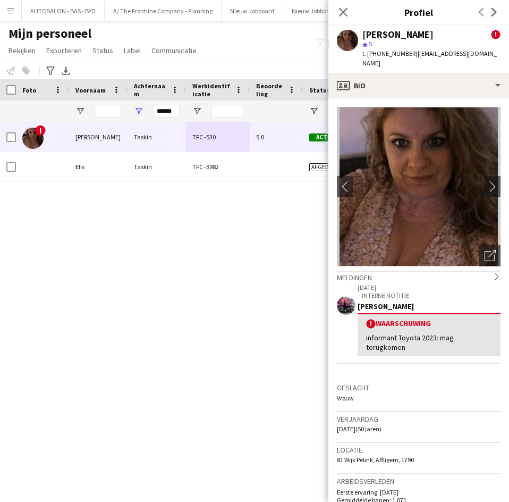
click at [436, 345] on div "! Waarschuwing informant Toyota 2023: mag terugkomen" at bounding box center [429, 334] width 143 height 43
click at [108, 112] on input "Voornaam Filter Invoer" at bounding box center [108, 111] width 27 height 13
click at [172, 113] on input "******" at bounding box center [166, 111] width 27 height 13
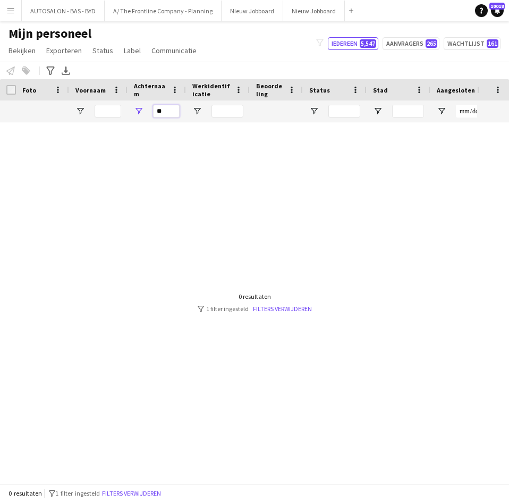
type input "*"
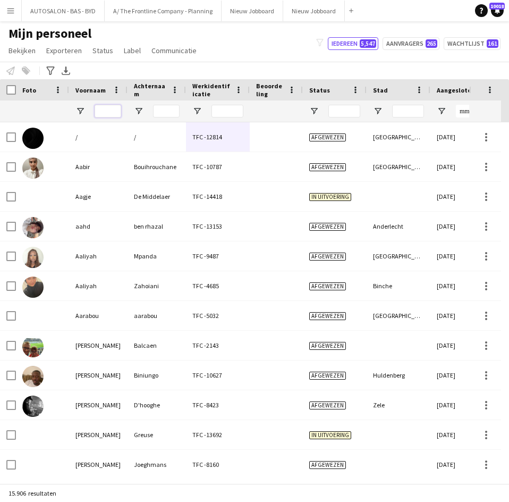
click at [97, 113] on input "Voornaam Filter Invoer" at bounding box center [108, 111] width 27 height 13
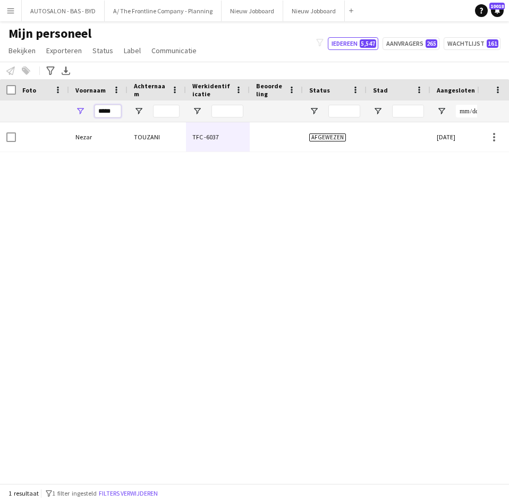
click at [108, 115] on input "*****" at bounding box center [108, 111] width 27 height 13
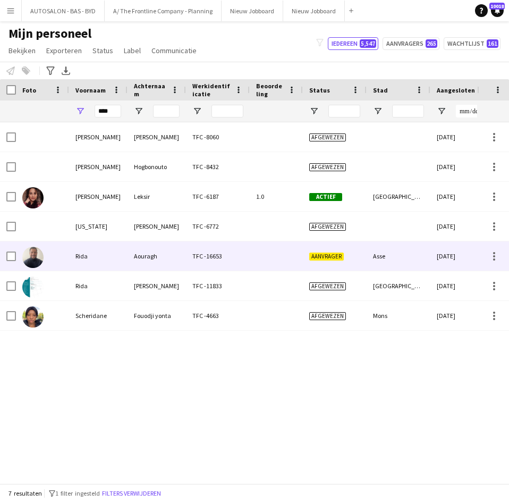
click at [147, 261] on div "Aouragh" at bounding box center [157, 255] width 58 height 29
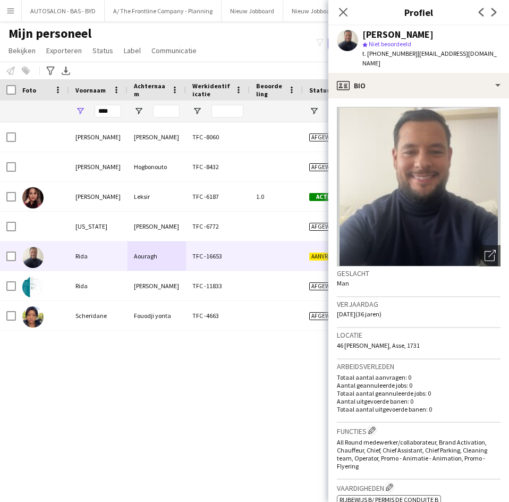
click at [389, 140] on img at bounding box center [419, 186] width 164 height 159
drag, startPoint x: 334, startPoint y: 304, endPoint x: 365, endPoint y: 303, distance: 31.4
click at [365, 303] on app-crew-profile-bio "Foto's pop-up openen Geslacht Man Verjaardag 16-07-1989 (36 jaren) Locatie 46 F…" at bounding box center [418, 299] width 181 height 403
copy span "16-07-1989"
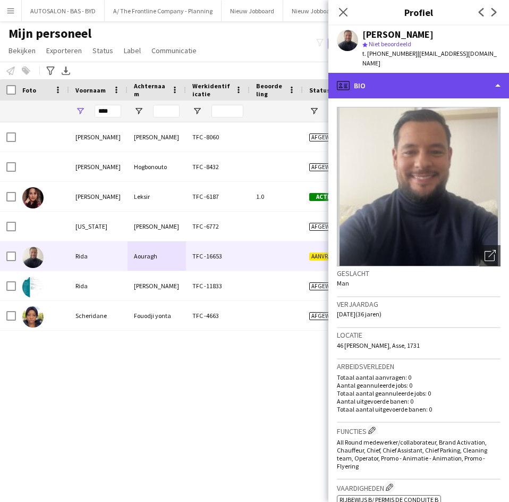
click at [367, 73] on div "profile Bio" at bounding box center [418, 86] width 181 height 26
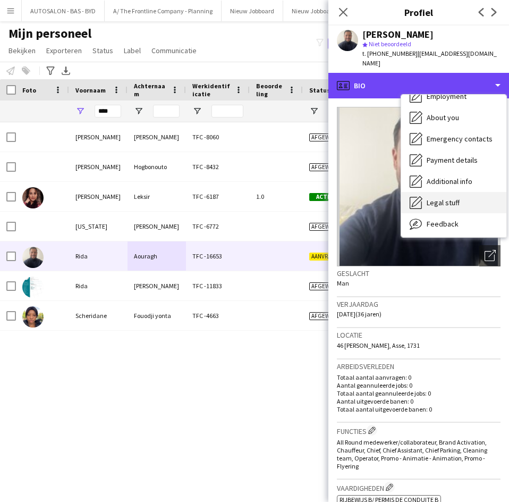
scroll to position [79, 0]
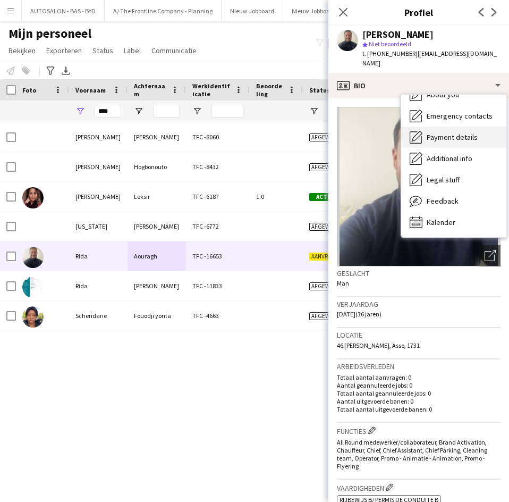
click at [464, 137] on div "Payment details Payment details" at bounding box center [453, 136] width 105 height 21
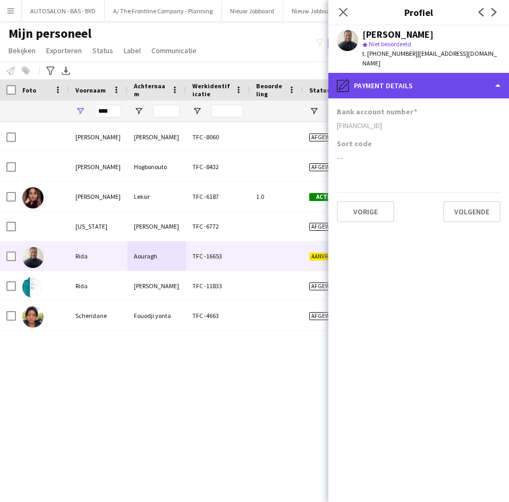
click at [448, 87] on div "pencil4 Payment details" at bounding box center [418, 86] width 181 height 26
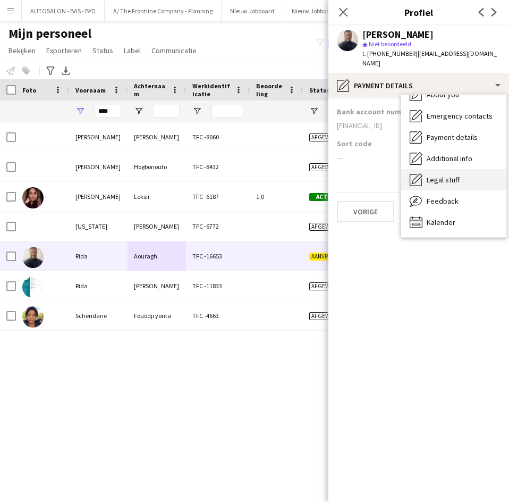
click at [440, 175] on span "Legal stuff" at bounding box center [443, 180] width 33 height 10
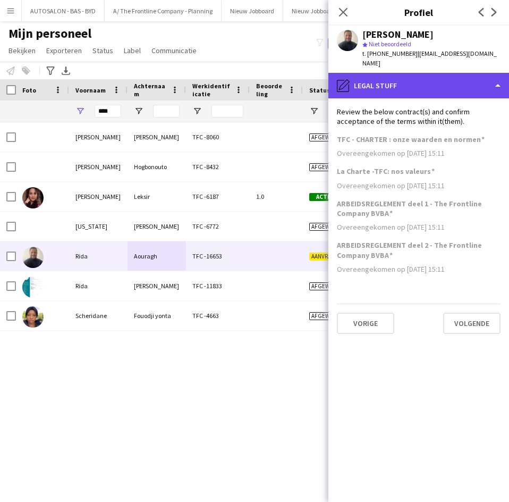
click at [405, 84] on div "pencil4 Legal stuff" at bounding box center [418, 86] width 181 height 26
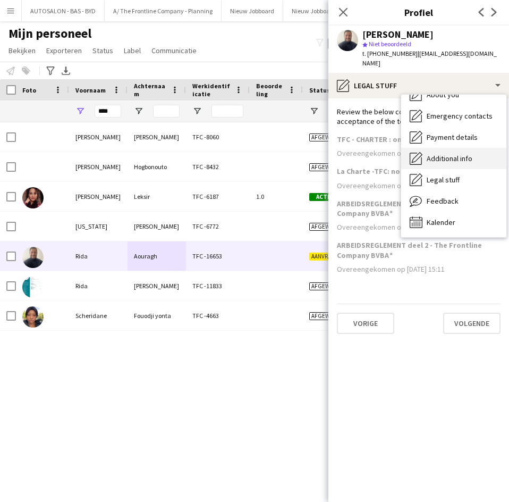
click at [432, 154] on div "Additional info Additional info" at bounding box center [453, 158] width 105 height 21
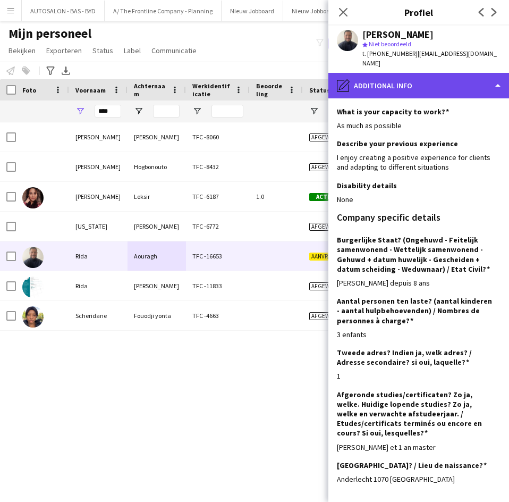
click at [419, 86] on div "pencil4 Additional info" at bounding box center [418, 86] width 181 height 26
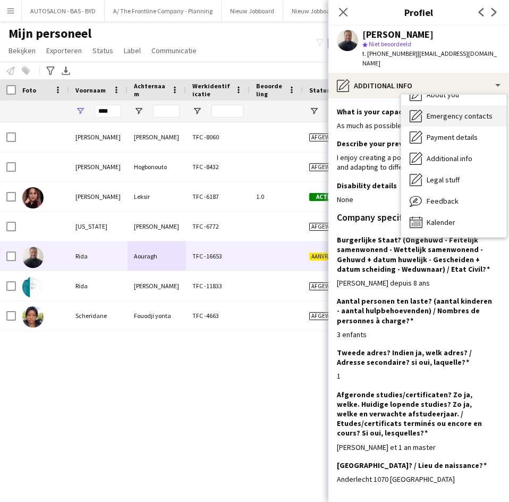
click at [459, 105] on div "Emergency contacts Emergency contacts" at bounding box center [453, 115] width 105 height 21
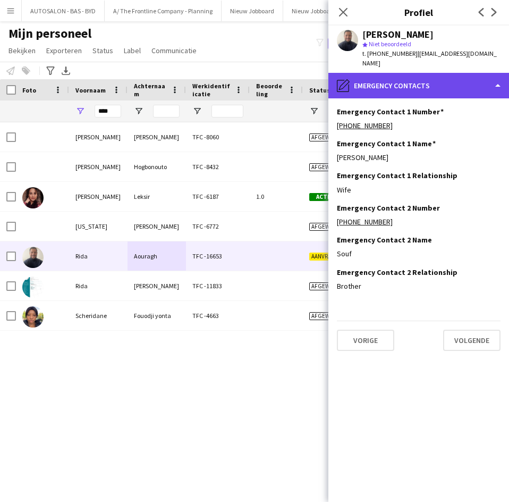
click at [440, 77] on div "pencil4 Emergency contacts" at bounding box center [418, 86] width 181 height 26
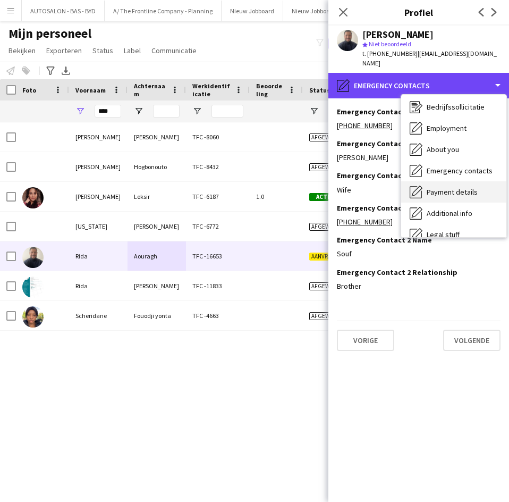
scroll to position [0, 0]
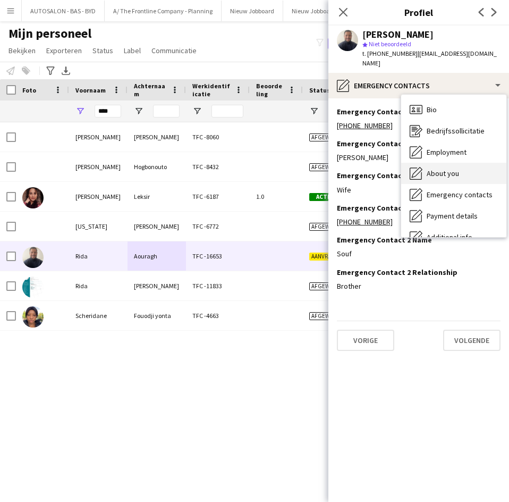
click at [433, 168] on span "About you" at bounding box center [443, 173] width 32 height 10
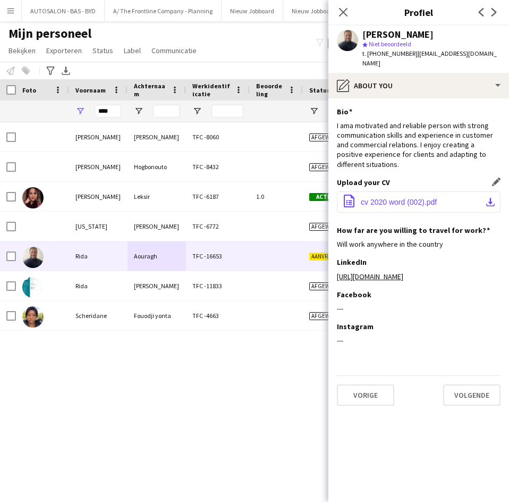
click at [392, 198] on span "cv 2020 word (002).pdf" at bounding box center [399, 202] width 76 height 9
click at [342, 39] on app-user-avatar at bounding box center [347, 40] width 21 height 21
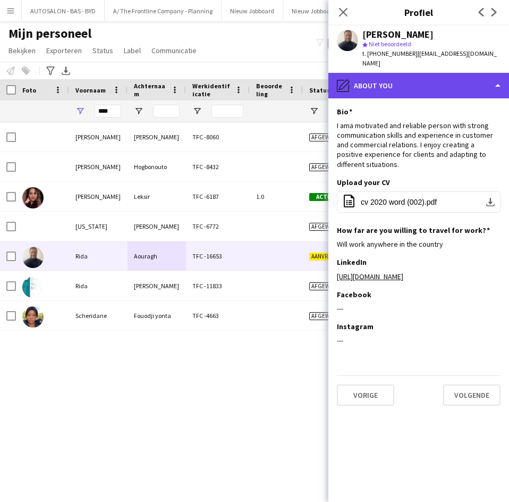
click at [370, 74] on div "pencil4 About you" at bounding box center [418, 86] width 181 height 26
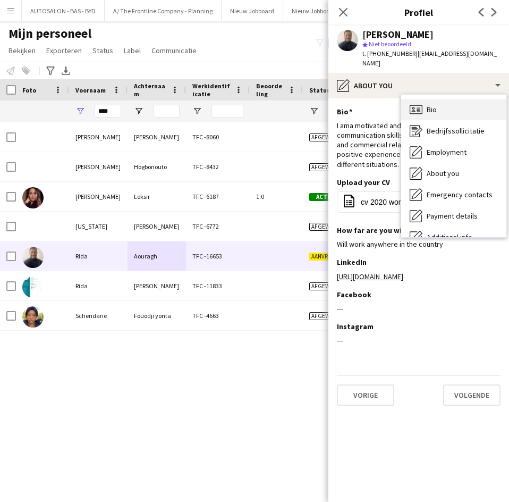
click at [418, 99] on div "Bio Bio" at bounding box center [453, 109] width 105 height 21
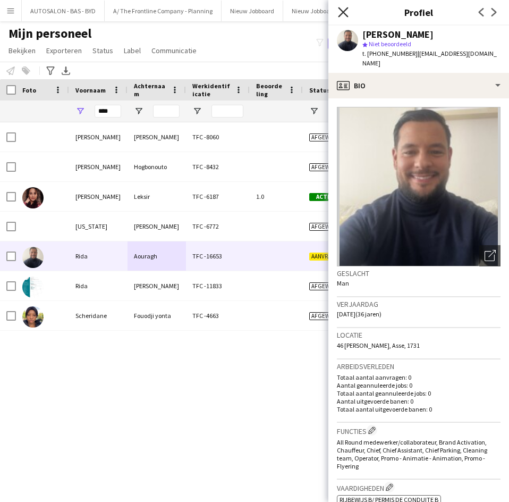
click at [340, 10] on icon "Sluit pop-in" at bounding box center [343, 12] width 10 height 10
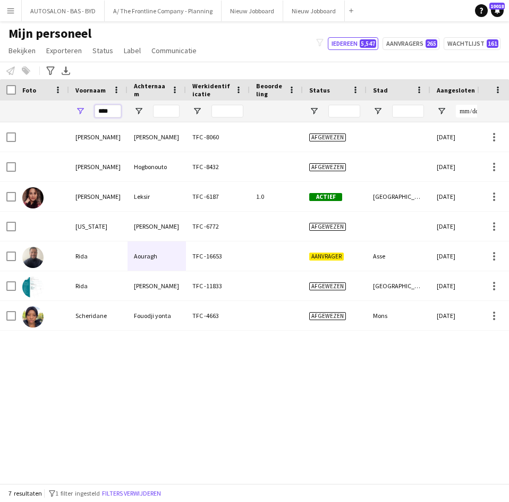
click at [112, 114] on input "****" at bounding box center [108, 111] width 27 height 13
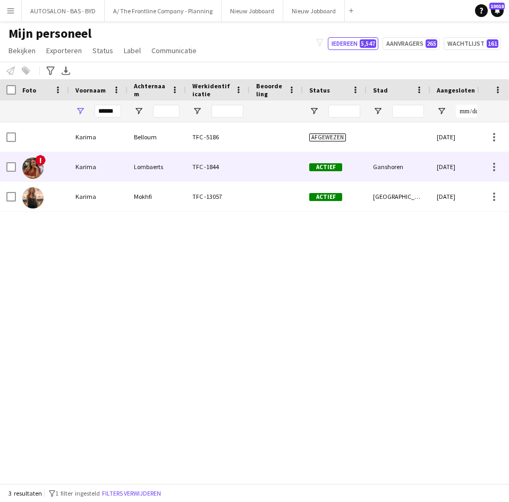
click at [149, 161] on div "Lombaerts" at bounding box center [157, 166] width 58 height 29
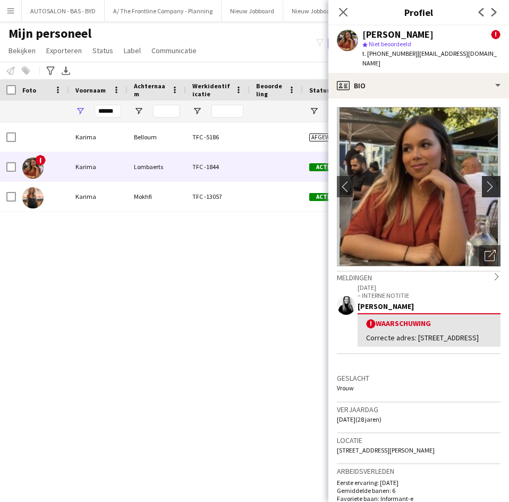
click at [485, 181] on app-icon "chevron-right" at bounding box center [493, 186] width 16 height 11
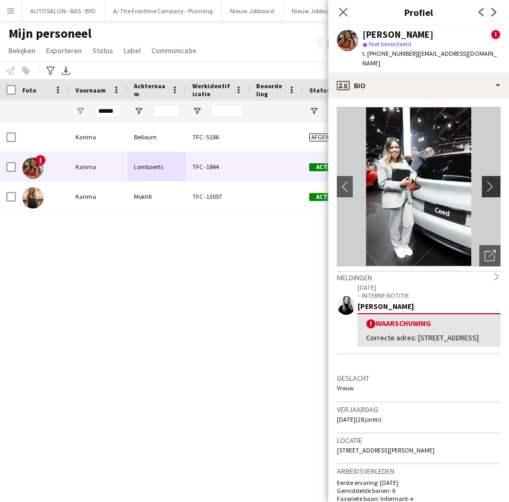
click at [485, 181] on app-icon "chevron-right" at bounding box center [493, 186] width 16 height 11
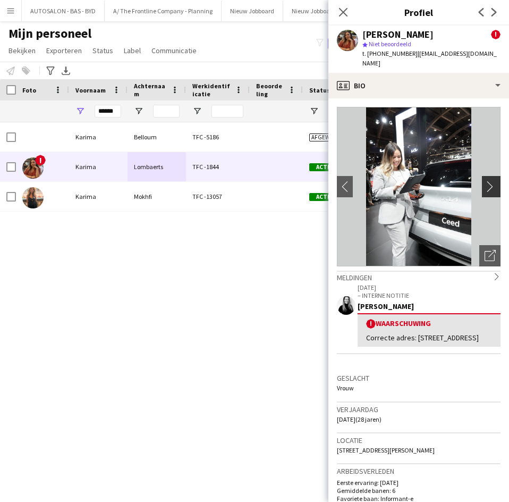
click at [485, 181] on app-icon "chevron-right" at bounding box center [493, 186] width 16 height 11
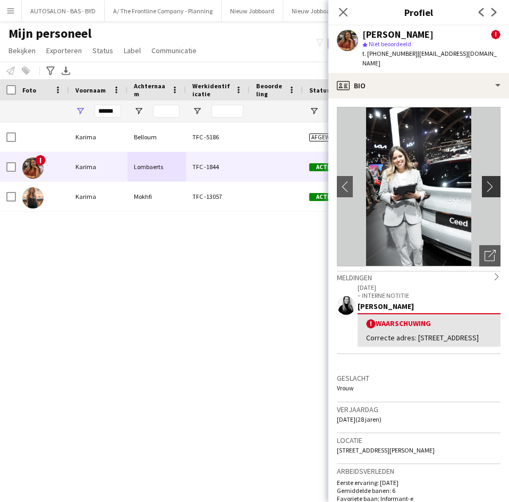
click at [485, 181] on app-icon "chevron-right" at bounding box center [493, 186] width 16 height 11
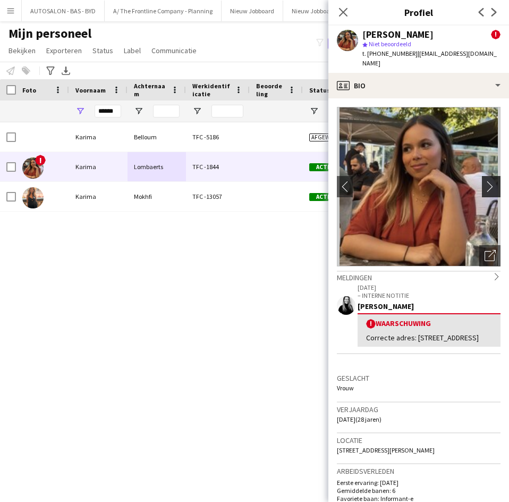
click at [485, 181] on app-icon "chevron-right" at bounding box center [493, 186] width 16 height 11
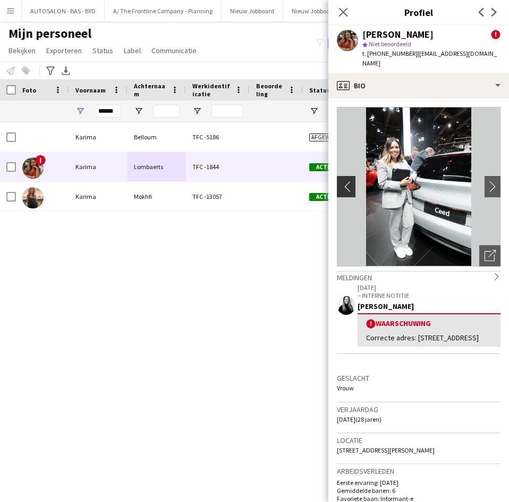
click at [352, 181] on app-icon "chevron-left" at bounding box center [345, 186] width 16 height 11
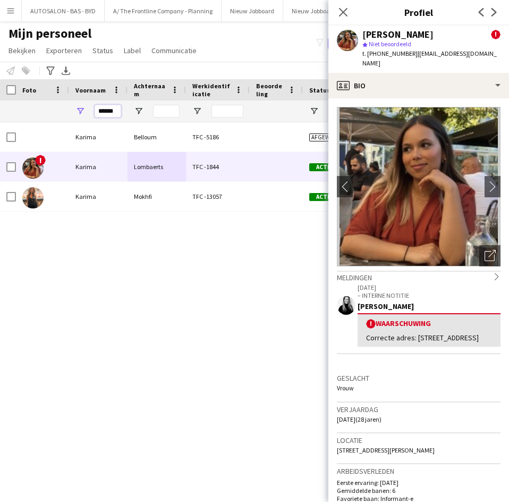
click at [109, 111] on input "******" at bounding box center [108, 111] width 27 height 13
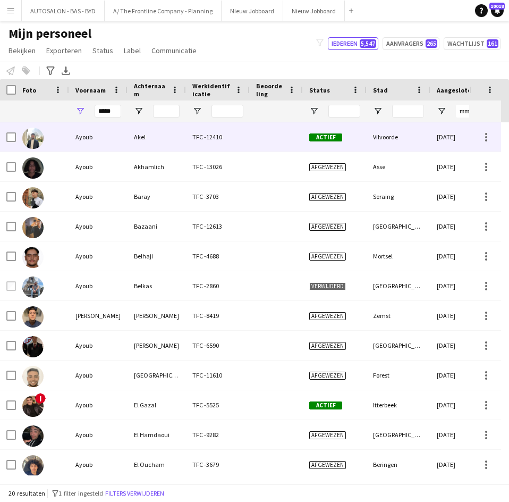
click at [167, 139] on div "Akel" at bounding box center [157, 136] width 58 height 29
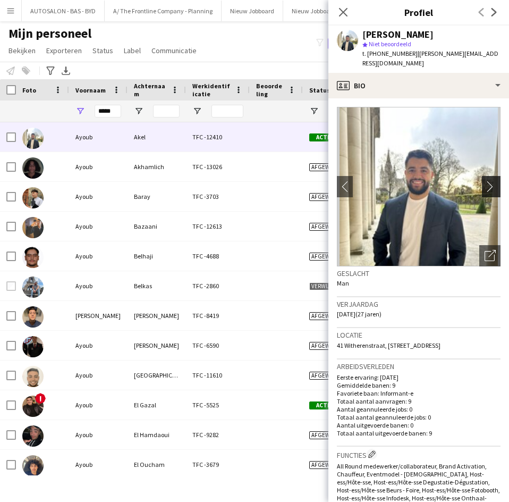
click at [485, 181] on app-icon "chevron-right" at bounding box center [493, 186] width 16 height 11
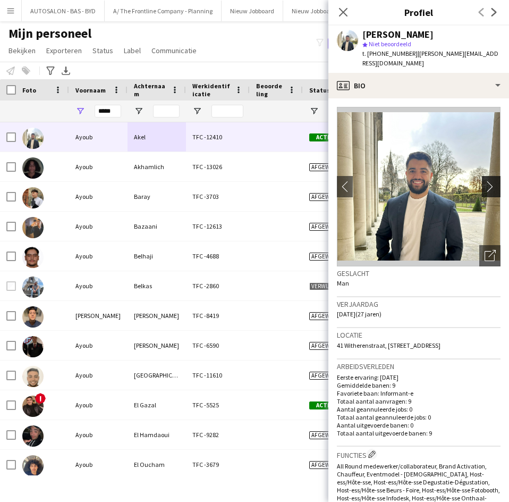
click at [485, 181] on app-icon "chevron-right" at bounding box center [493, 186] width 16 height 11
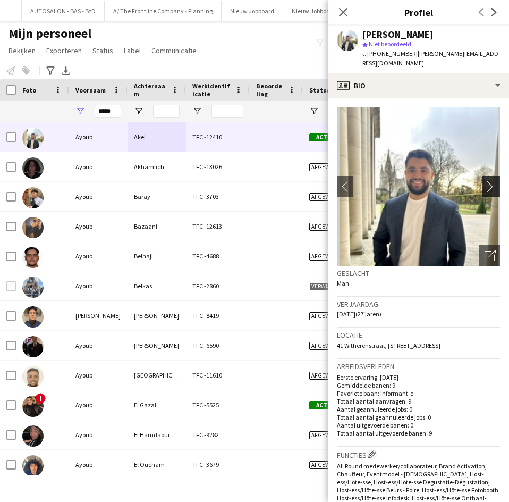
click at [485, 181] on app-icon "chevron-right" at bounding box center [493, 186] width 16 height 11
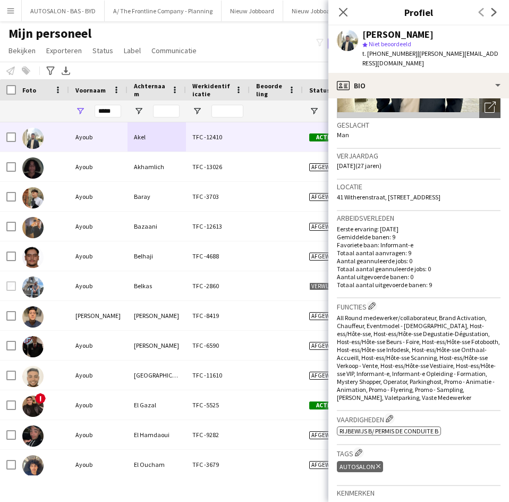
scroll to position [159, 0]
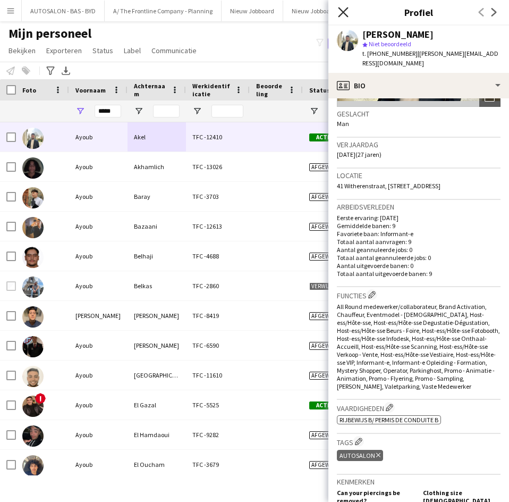
click at [345, 12] on icon "Sluit pop-in" at bounding box center [343, 12] width 10 height 10
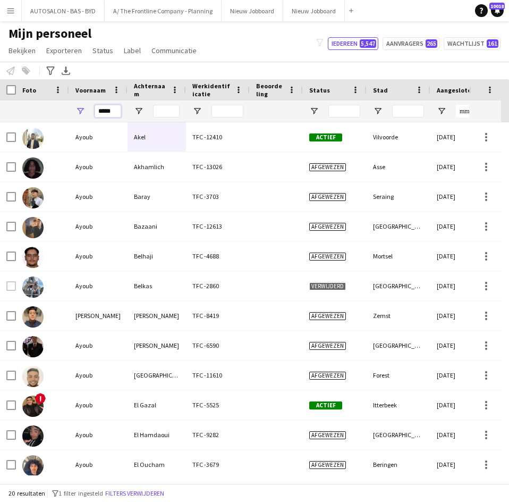
click at [110, 107] on input "*****" at bounding box center [108, 111] width 27 height 13
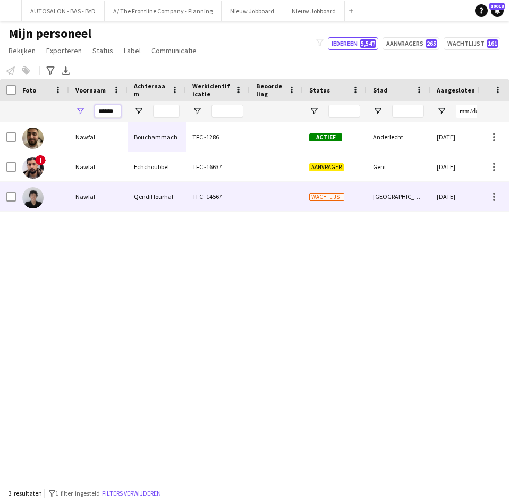
type input "******"
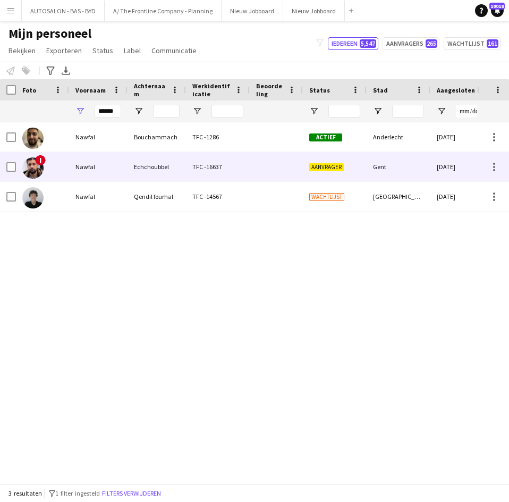
click at [136, 164] on div "Echchoubbel" at bounding box center [157, 166] width 58 height 29
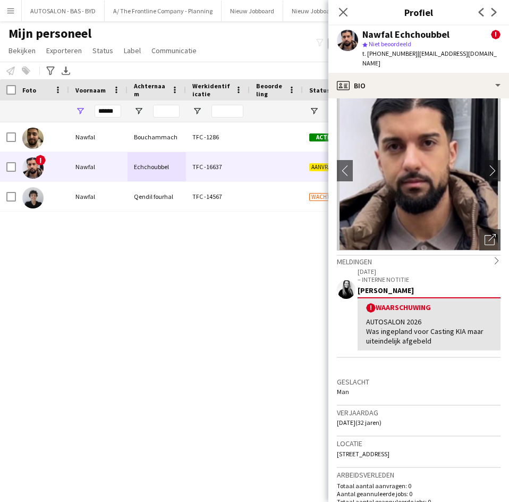
scroll to position [0, 0]
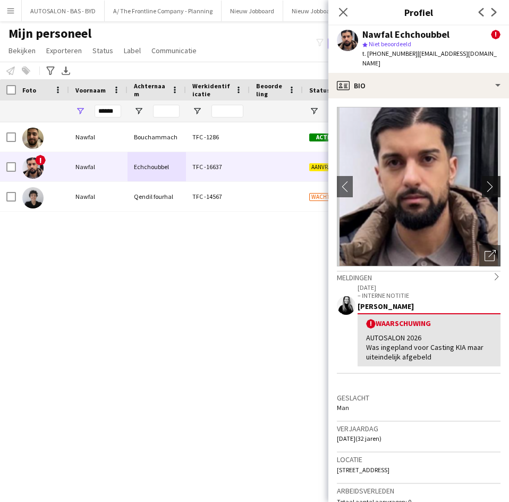
click at [484, 187] on button "chevron-right" at bounding box center [492, 186] width 21 height 21
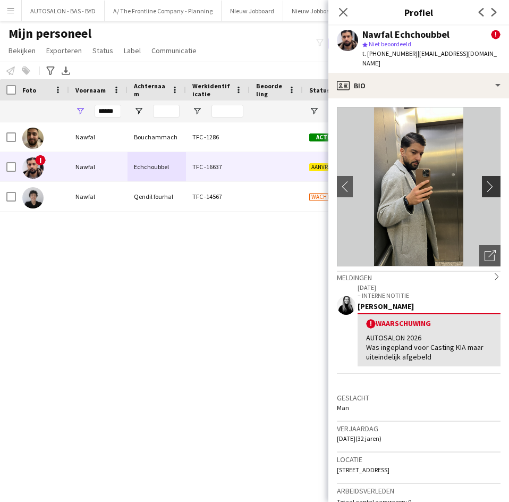
click at [484, 187] on button "chevron-right" at bounding box center [492, 186] width 21 height 21
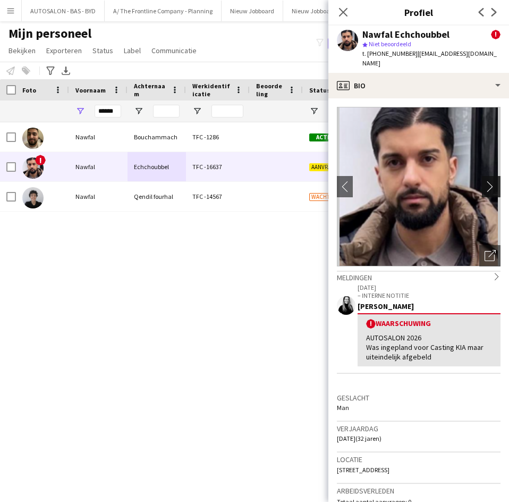
click at [484, 187] on button "chevron-right" at bounding box center [492, 186] width 21 height 21
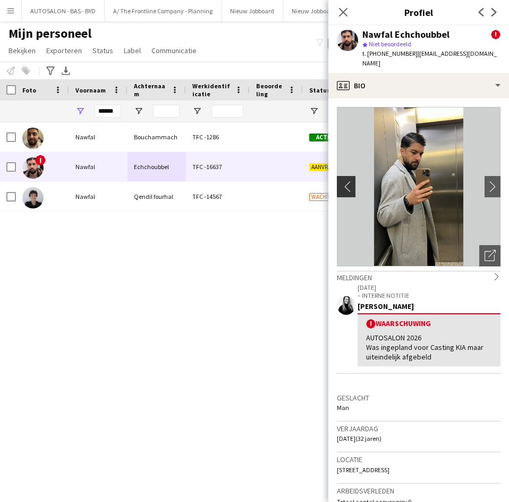
click at [352, 181] on app-icon "chevron-left" at bounding box center [345, 186] width 16 height 11
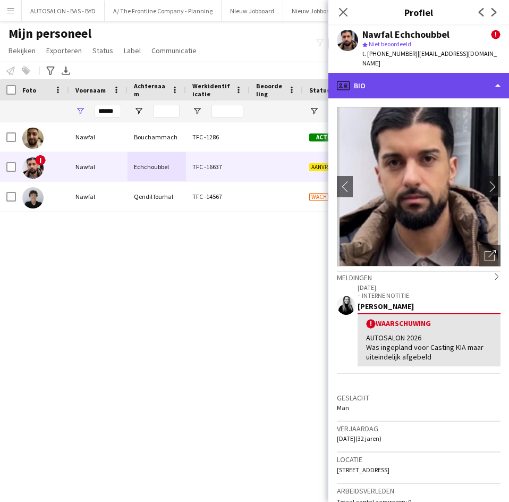
click at [363, 84] on div "profile Bio" at bounding box center [418, 86] width 181 height 26
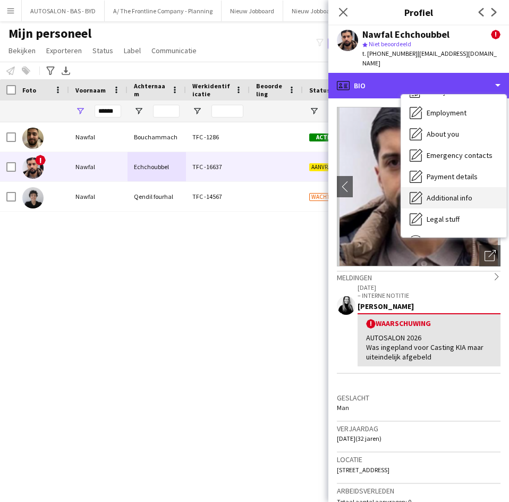
scroll to position [53, 0]
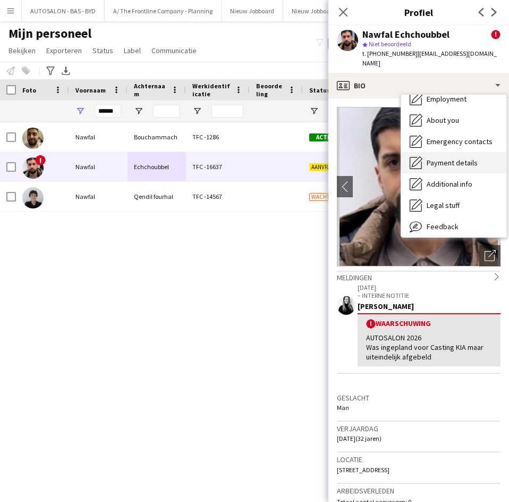
click at [433, 158] on span "Payment details" at bounding box center [452, 163] width 51 height 10
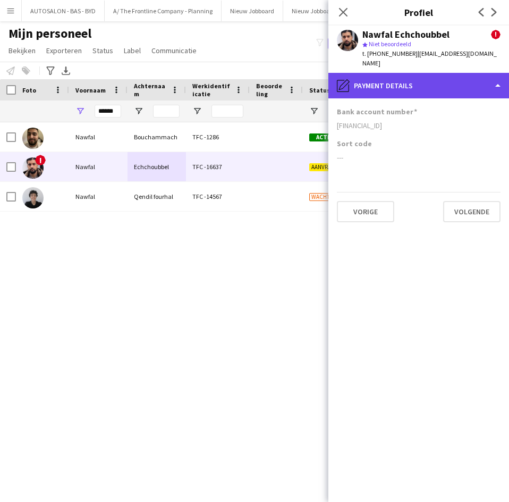
click at [413, 88] on div "pencil4 Payment details" at bounding box center [418, 86] width 181 height 26
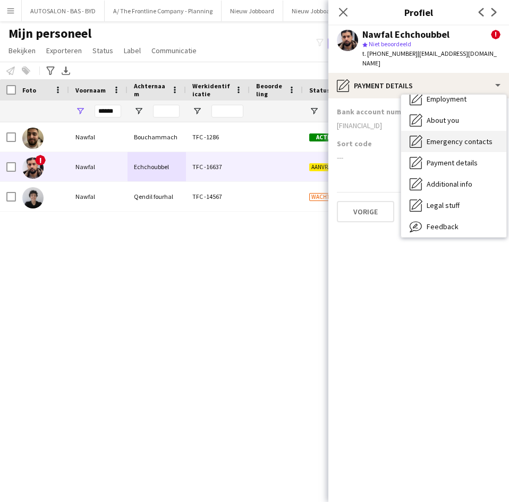
click at [445, 137] on span "Emergency contacts" at bounding box center [460, 142] width 66 height 10
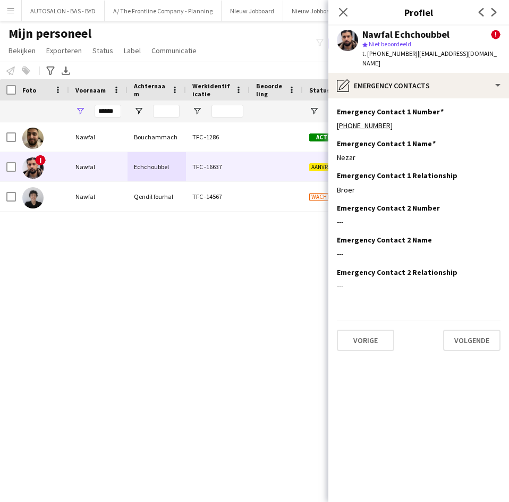
click at [436, 98] on app-section-data-types "Emergency Contact 1 Number Dit veld bewerken +32484410263 Emergency Contact 1 N…" at bounding box center [418, 299] width 181 height 403
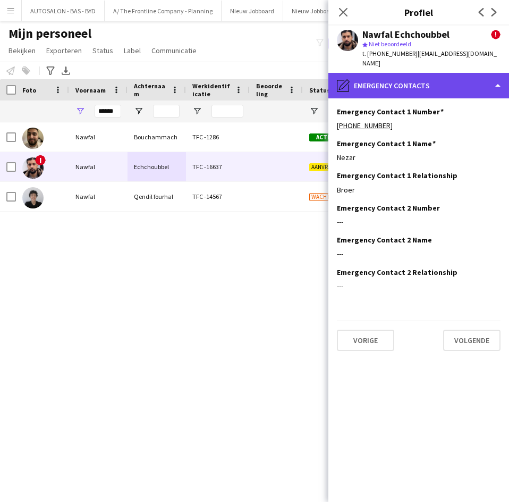
click at [439, 83] on div "pencil4 Emergency contacts" at bounding box center [418, 86] width 181 height 26
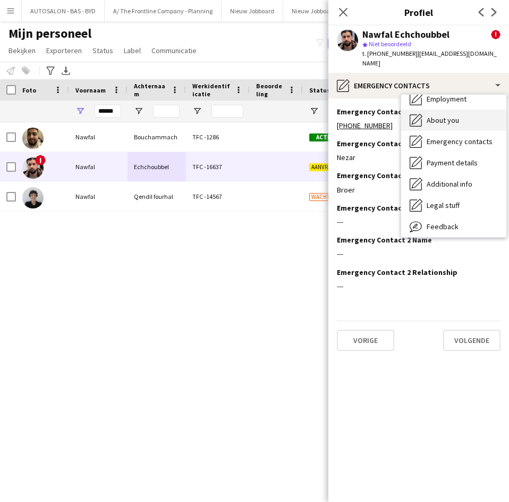
click at [456, 115] on span "About you" at bounding box center [443, 120] width 32 height 10
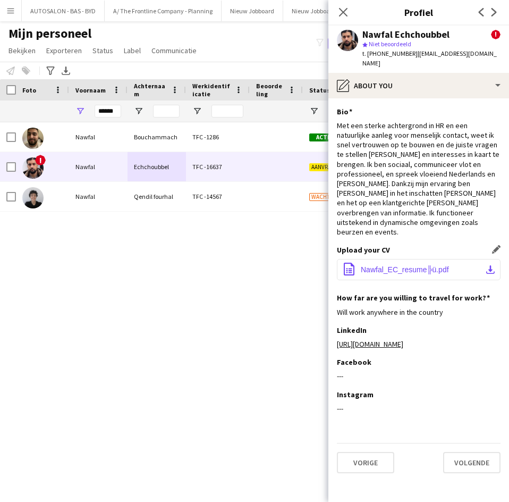
click at [401, 259] on button "office-file-sheet Nawfal_EC_resume╠ü.pdf download-bottom" at bounding box center [419, 269] width 164 height 21
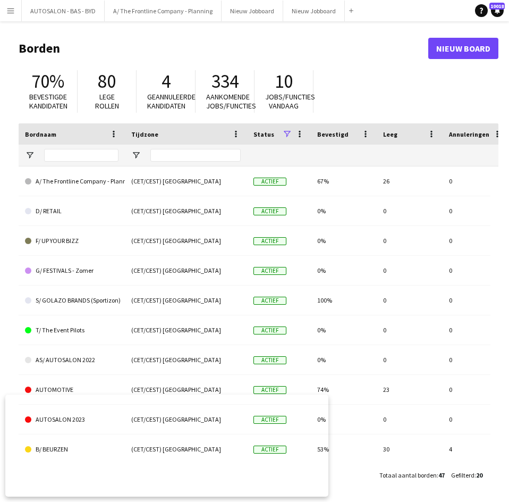
click at [11, 16] on button "Menu" at bounding box center [10, 10] width 21 height 21
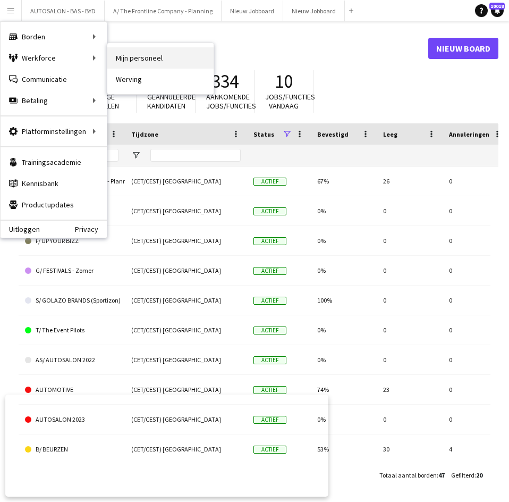
click at [189, 62] on link "Mijn personeel" at bounding box center [160, 57] width 106 height 21
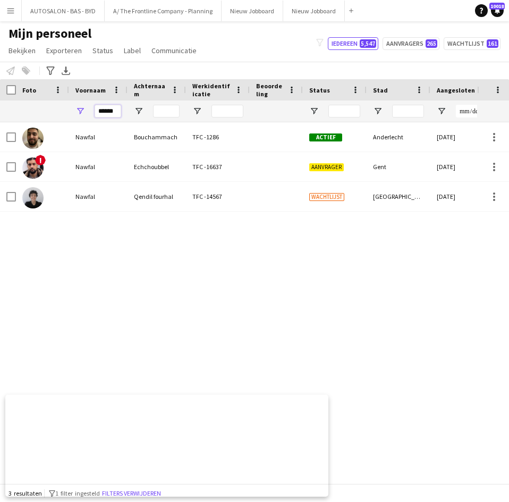
click at [104, 115] on input "******" at bounding box center [108, 111] width 27 height 13
type input "****"
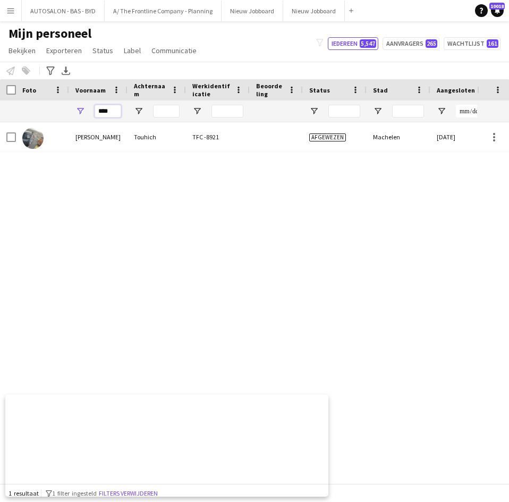
click at [111, 105] on input "****" at bounding box center [108, 111] width 27 height 13
click at [112, 112] on input "****" at bounding box center [108, 111] width 27 height 13
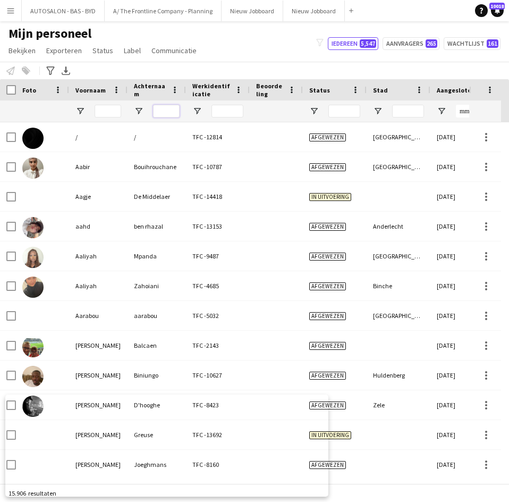
click at [154, 113] on input "Achternaam Filter Invoer" at bounding box center [166, 111] width 27 height 13
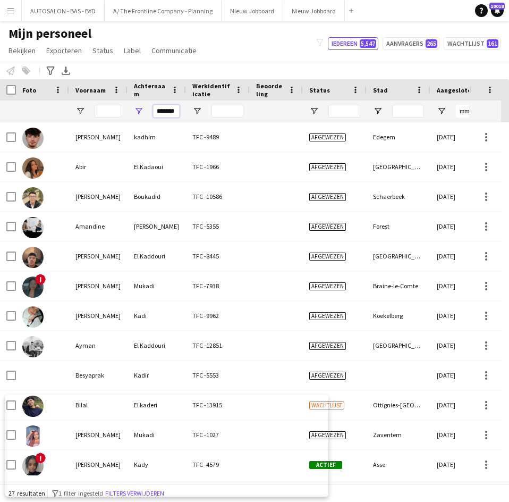
type input "********"
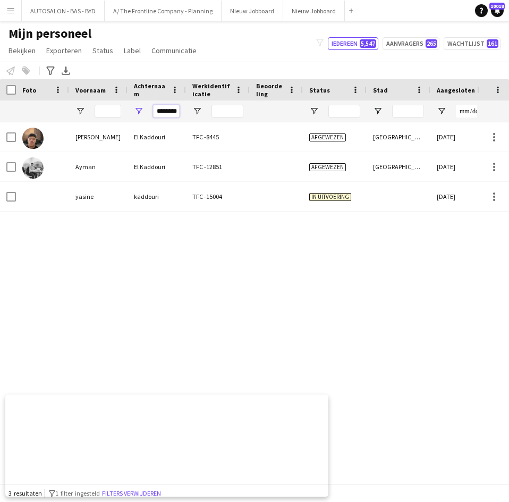
click at [158, 109] on input "********" at bounding box center [166, 111] width 27 height 13
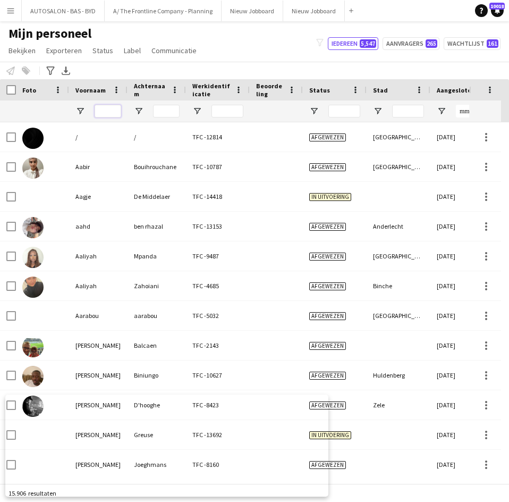
click at [98, 108] on input "Voornaam Filter Invoer" at bounding box center [108, 111] width 27 height 13
type input "****"
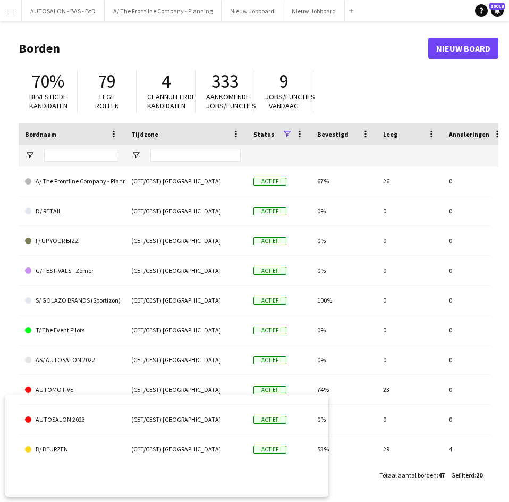
click at [5, 9] on button "Menu" at bounding box center [10, 10] width 21 height 21
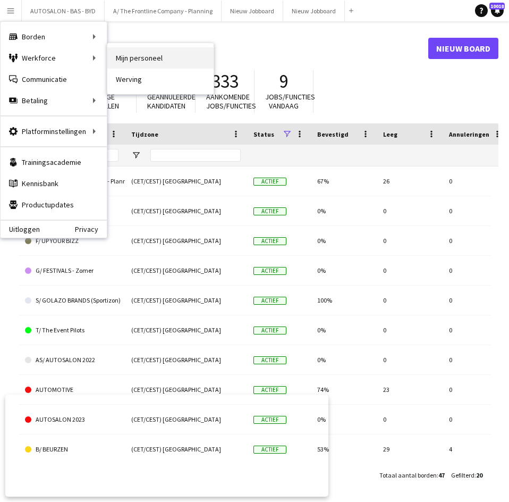
click at [126, 54] on link "Mijn personeel" at bounding box center [160, 57] width 106 height 21
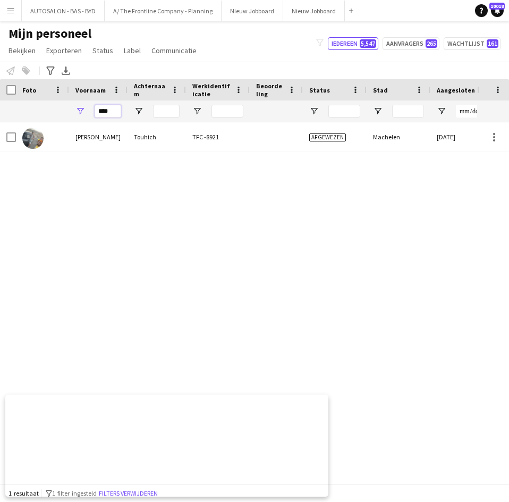
click at [105, 109] on input "****" at bounding box center [108, 111] width 27 height 13
type input "*"
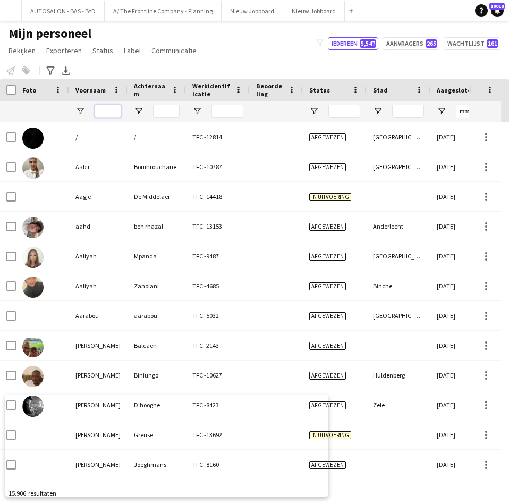
click at [117, 107] on input "Voornaam Filter Invoer" at bounding box center [108, 111] width 27 height 13
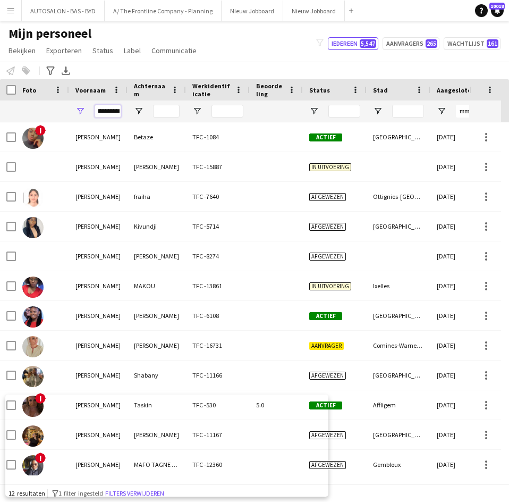
type input "**********"
click at [162, 115] on input "Achternaam Filter Invoer" at bounding box center [166, 111] width 27 height 13
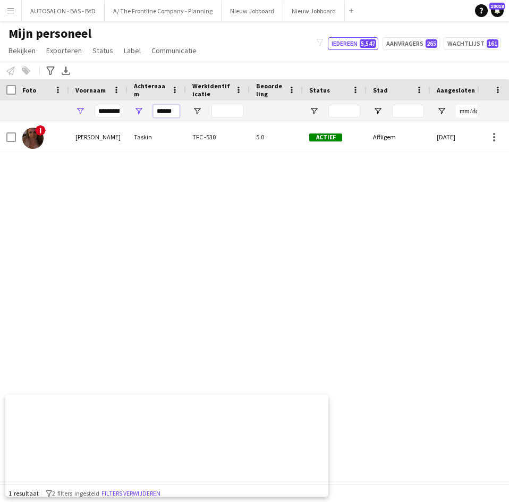
type input "******"
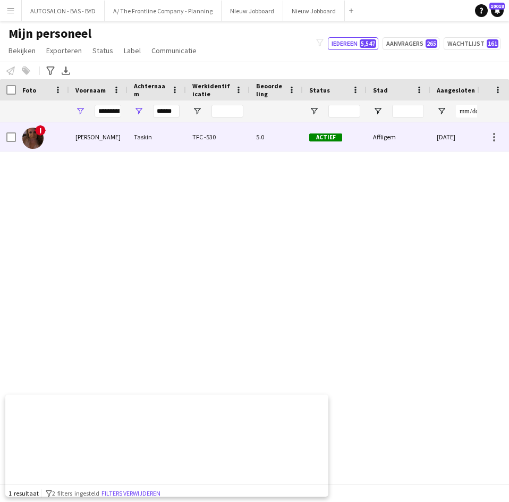
click at [182, 138] on div "Taskin" at bounding box center [157, 136] width 58 height 29
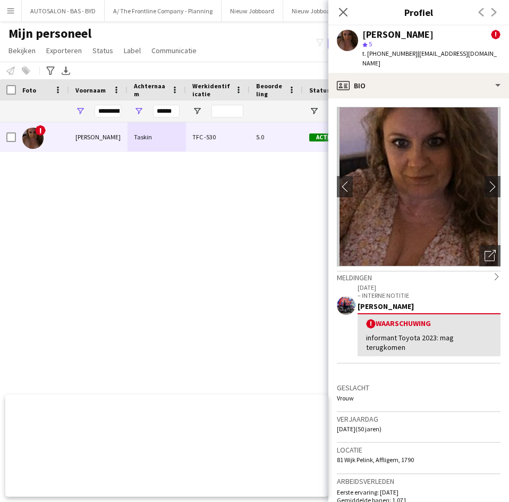
click at [252, 255] on div "! Christelle Taskin TFC -530 5.0 Actief Affligem 18-06-2020 632 dagen 0" at bounding box center [238, 298] width 477 height 353
click at [485, 181] on app-icon "chevron-right" at bounding box center [493, 186] width 16 height 11
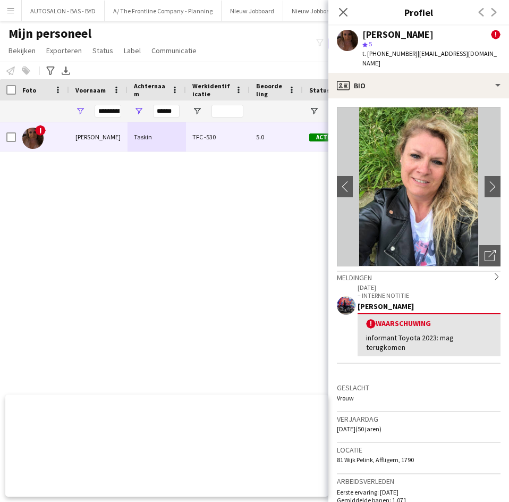
click at [426, 183] on img at bounding box center [419, 186] width 164 height 159
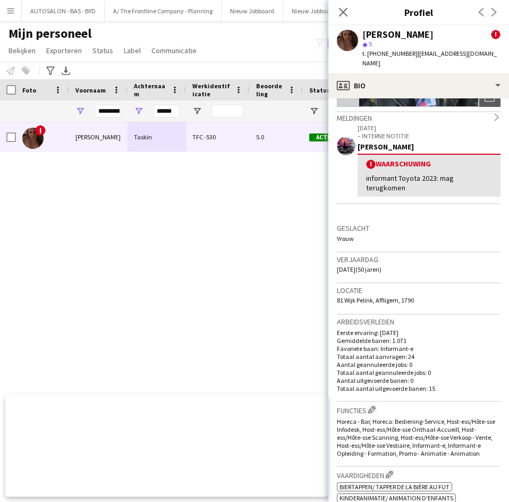
drag, startPoint x: 337, startPoint y: 255, endPoint x: 366, endPoint y: 263, distance: 29.8
click at [366, 263] on div "Verjaardag 19-06-1975 (50 jaren)" at bounding box center [419, 267] width 164 height 31
copy span "19-06-1975"
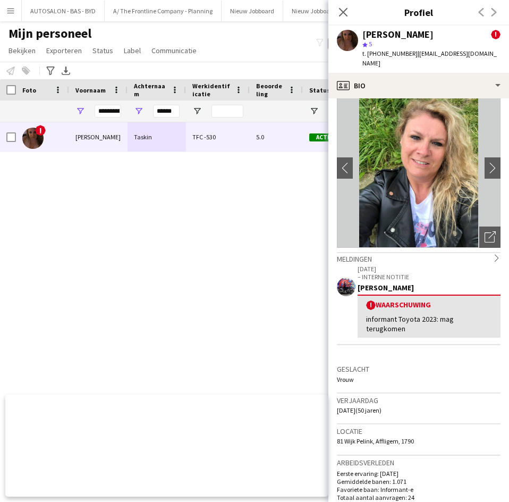
scroll to position [0, 0]
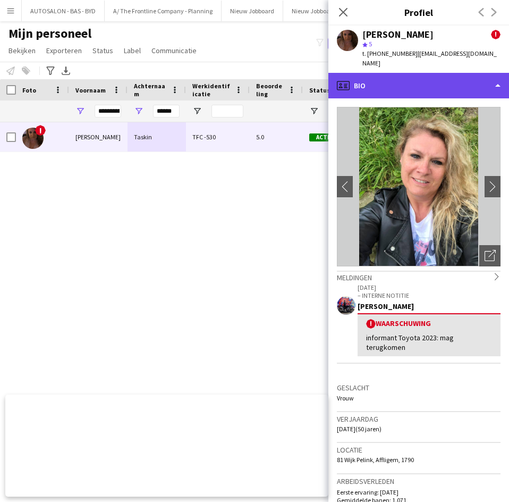
drag, startPoint x: 358, startPoint y: 75, endPoint x: 378, endPoint y: 86, distance: 23.1
click at [358, 75] on div "profile Bio" at bounding box center [418, 86] width 181 height 26
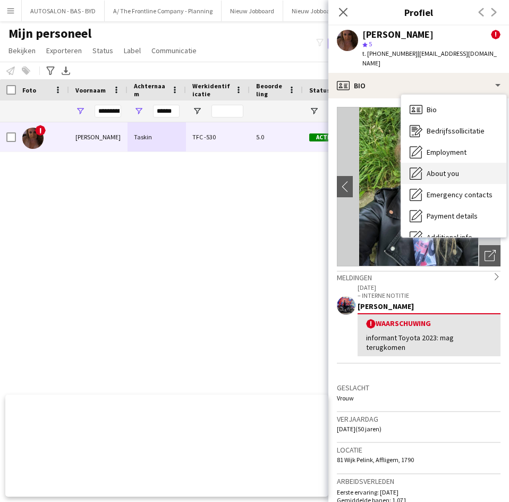
click at [431, 168] on span "About you" at bounding box center [443, 173] width 32 height 10
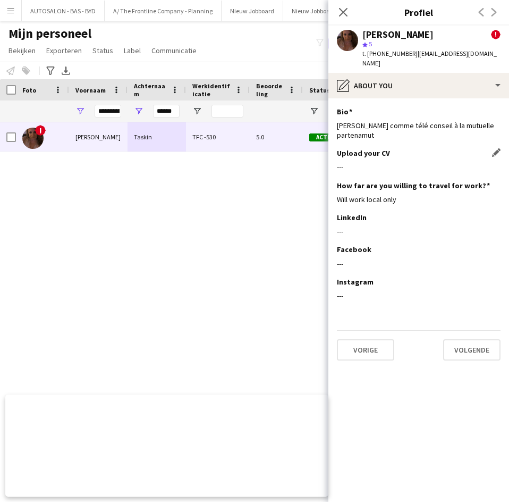
click at [367, 162] on div "---" at bounding box center [419, 167] width 164 height 10
click at [364, 148] on h3 "Upload your CV" at bounding box center [363, 153] width 53 height 10
click at [295, 64] on div "Personeel informeren Toevoegen aan label Selecteer minstens één crewlid om hem …" at bounding box center [254, 71] width 509 height 18
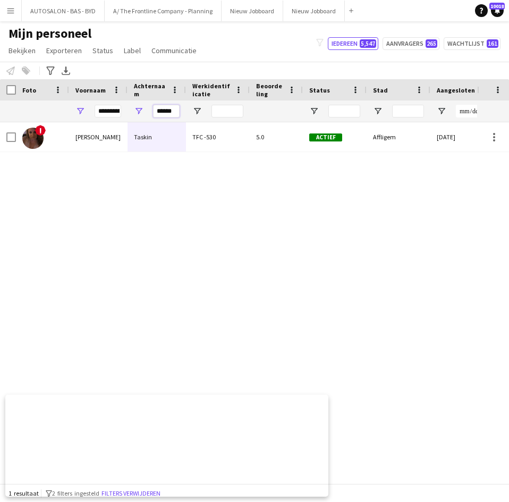
click at [160, 115] on input "******" at bounding box center [166, 111] width 27 height 13
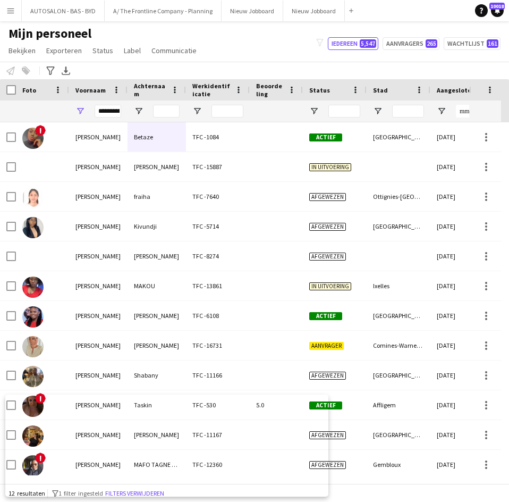
click at [93, 111] on div "**********" at bounding box center [98, 110] width 58 height 21
click at [110, 114] on input "**********" at bounding box center [108, 111] width 27 height 13
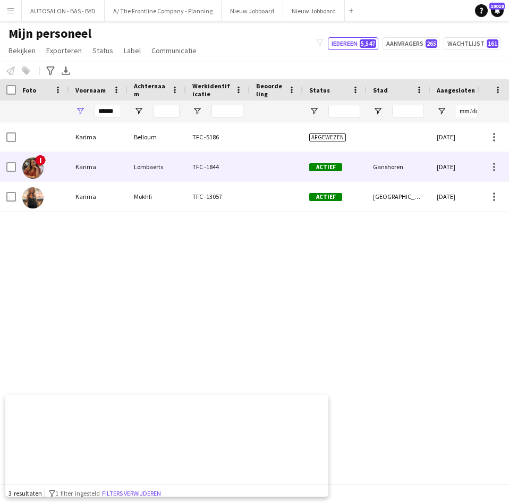
click at [160, 165] on div "Lombaerts" at bounding box center [157, 166] width 58 height 29
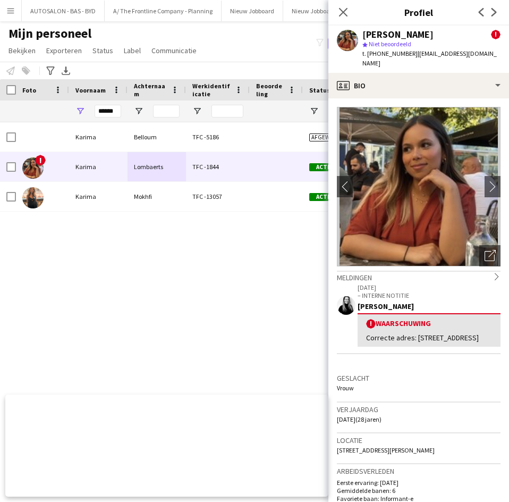
scroll to position [106, 0]
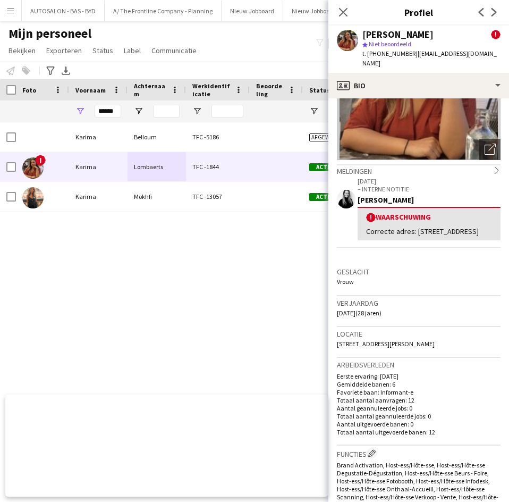
drag, startPoint x: 334, startPoint y: 312, endPoint x: 366, endPoint y: 311, distance: 31.9
click at [366, 311] on app-crew-profile-bio "chevron-left chevron-right Foto's pop-up openen Meldingen chevron-right 28-11-2…" at bounding box center [418, 299] width 181 height 403
copy span "12-08-1997"
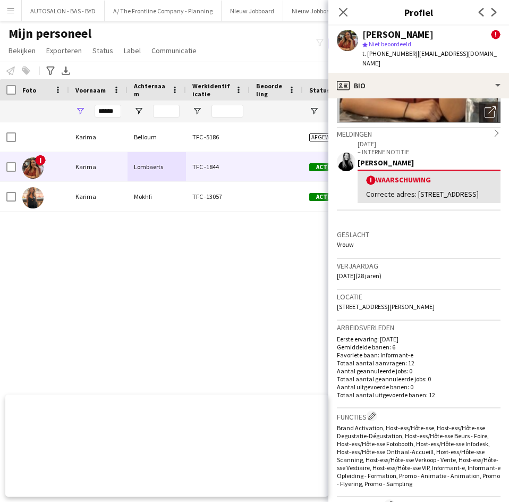
scroll to position [159, 0]
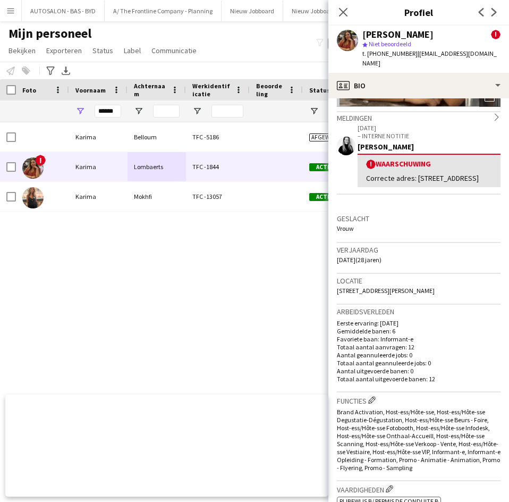
click at [417, 252] on h3 "Verjaardag" at bounding box center [419, 250] width 164 height 10
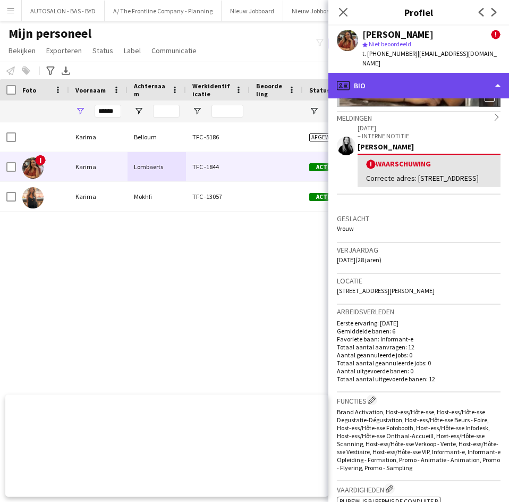
click at [416, 74] on div "profile Bio" at bounding box center [418, 86] width 181 height 26
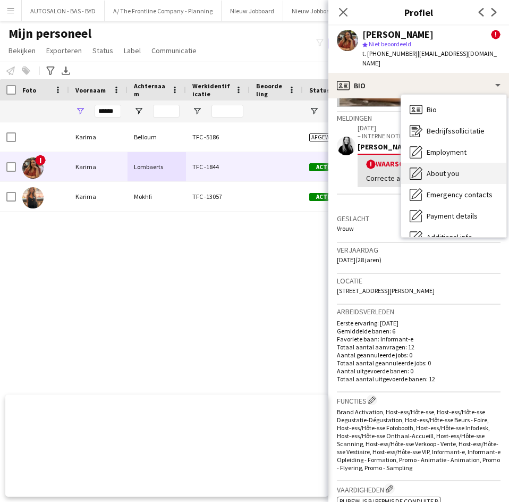
click at [413, 171] on div "About you About you" at bounding box center [453, 173] width 105 height 21
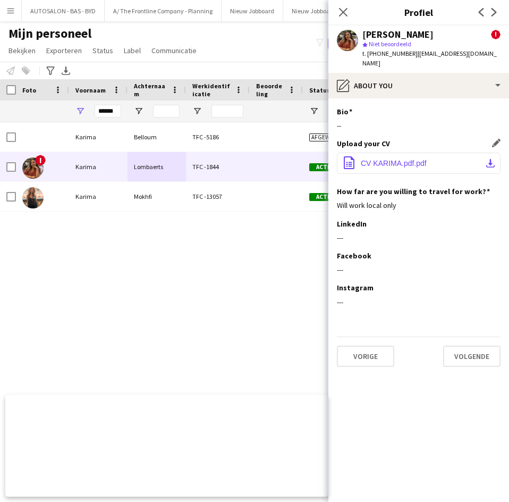
click at [426, 159] on button "office-file-sheet CV KARIMA.pdf.pdf download-bottom" at bounding box center [419, 162] width 164 height 21
click at [346, 20] on div "Sluit pop-in" at bounding box center [343, 12] width 30 height 24
click at [99, 108] on input "******" at bounding box center [108, 111] width 27 height 13
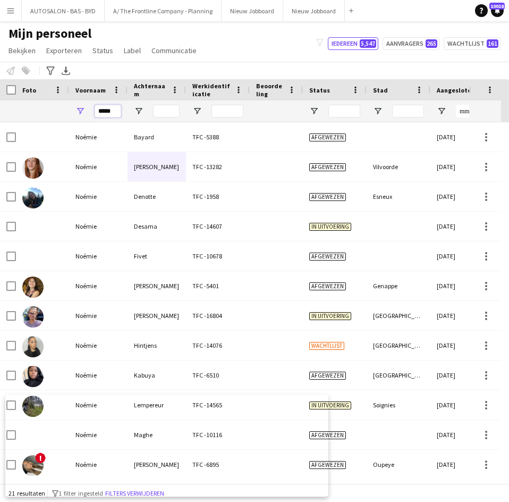
type input "*****"
click at [160, 111] on input "Achternaam Filter Invoer" at bounding box center [166, 111] width 27 height 13
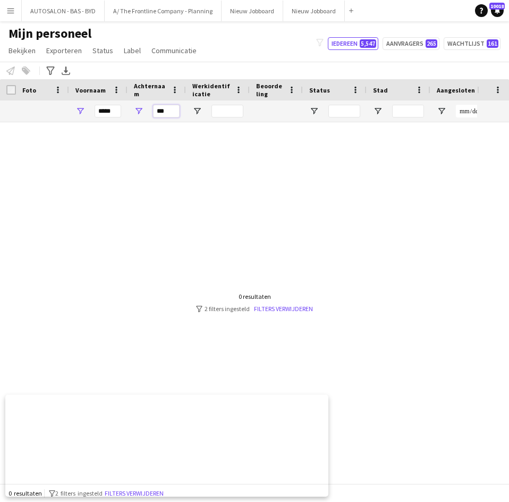
click at [176, 110] on input "***" at bounding box center [166, 111] width 27 height 13
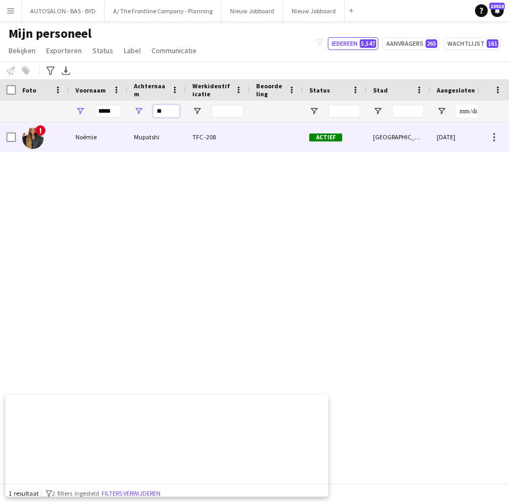
type input "**"
click at [133, 148] on div "Mupatshi" at bounding box center [157, 136] width 58 height 29
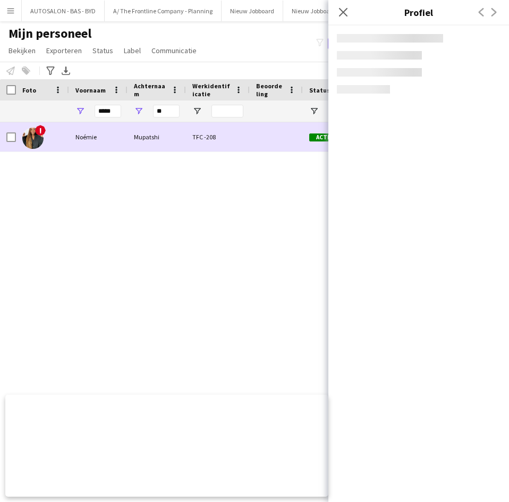
click at [133, 148] on div "Mupatshi" at bounding box center [157, 136] width 58 height 29
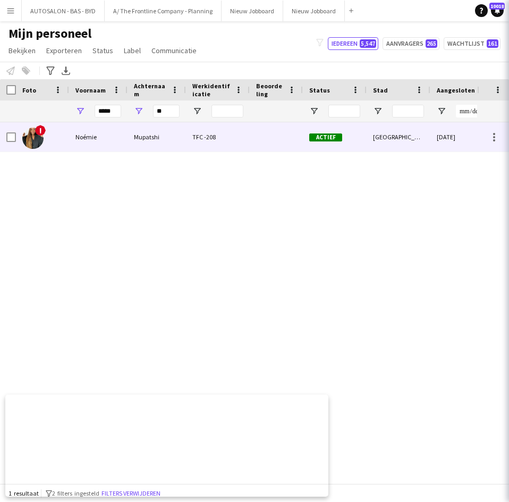
click at [169, 134] on div "Mupatshi" at bounding box center [157, 136] width 58 height 29
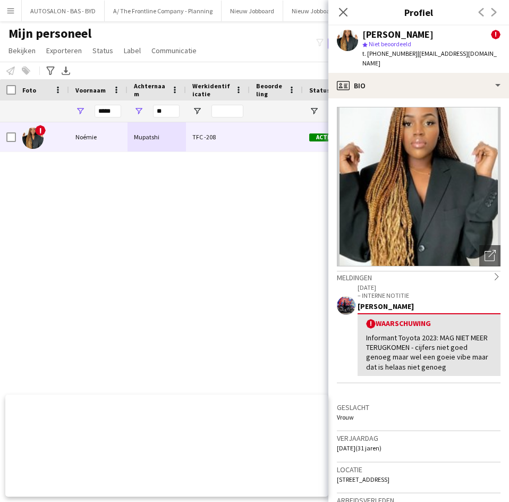
click at [432, 173] on img at bounding box center [419, 186] width 164 height 159
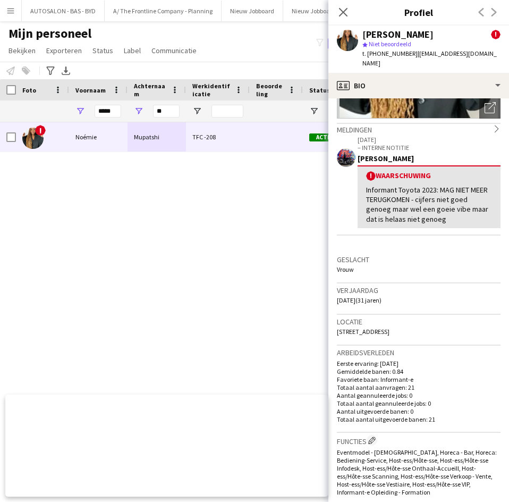
scroll to position [213, 0]
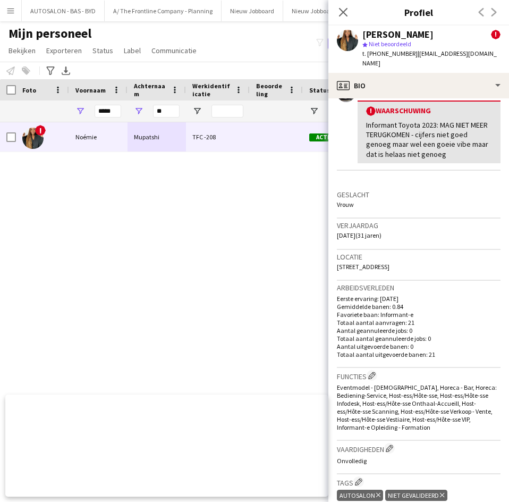
drag, startPoint x: 338, startPoint y: 226, endPoint x: 367, endPoint y: 226, distance: 29.2
click at [367, 231] on span "23-02-1994 (31 jaren)" at bounding box center [359, 235] width 45 height 8
copy span "23-02-1994"
drag, startPoint x: 400, startPoint y: 269, endPoint x: 415, endPoint y: 267, distance: 15.0
click at [401, 268] on div "Locatie Dascottelei 58/402, Antwerpen, 2100" at bounding box center [419, 265] width 164 height 31
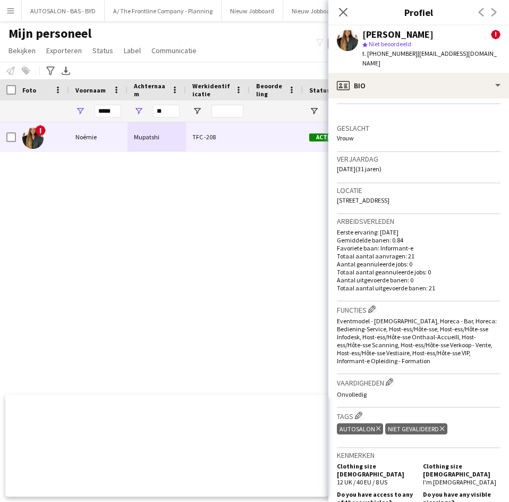
scroll to position [149, 0]
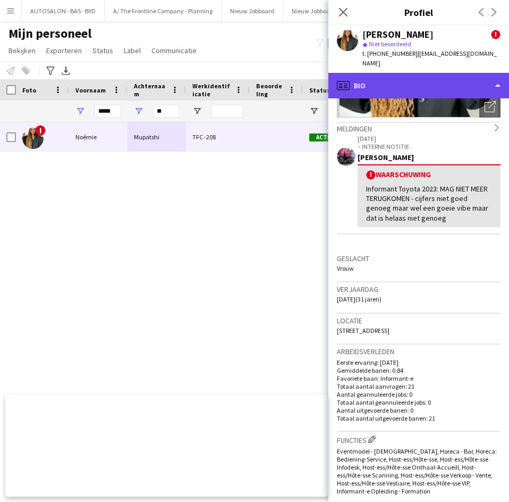
click at [397, 76] on div "profile Bio" at bounding box center [418, 86] width 181 height 26
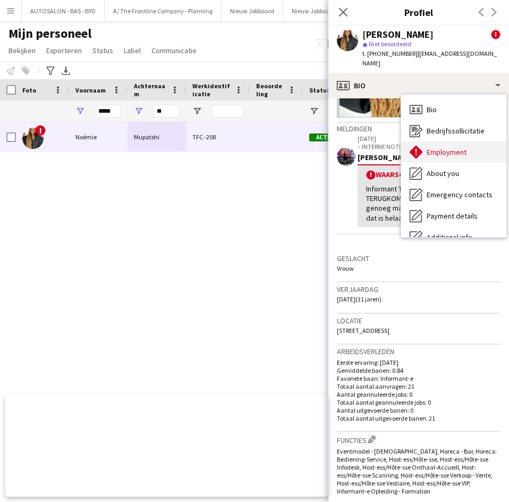
click at [463, 147] on span "Employment" at bounding box center [447, 152] width 40 height 10
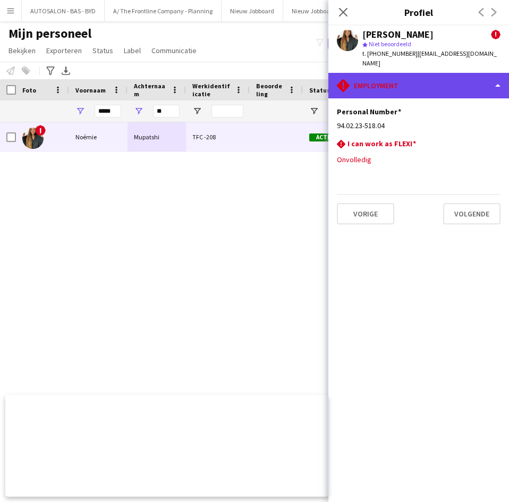
click at [445, 84] on div "rhombus-alert Employment" at bounding box center [418, 86] width 181 height 26
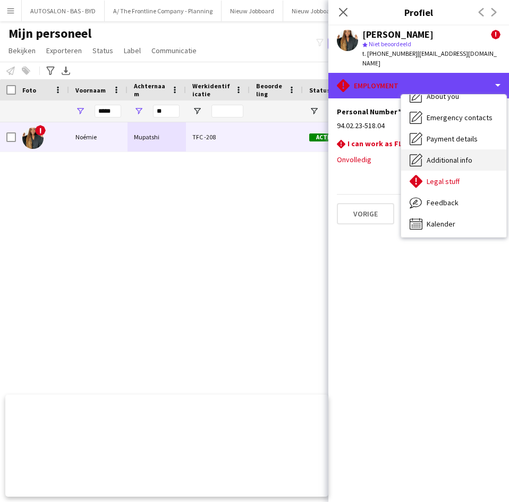
scroll to position [79, 0]
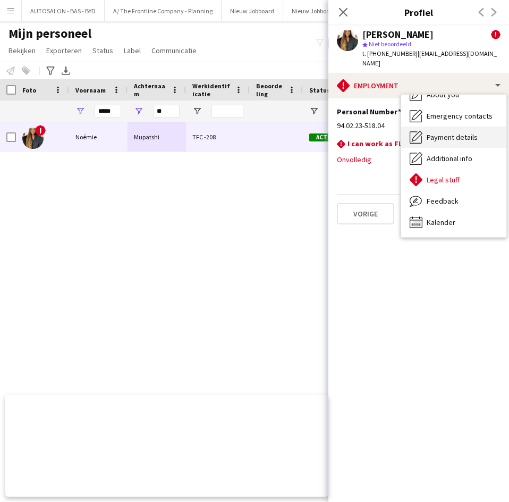
click at [444, 132] on span "Payment details" at bounding box center [452, 137] width 51 height 10
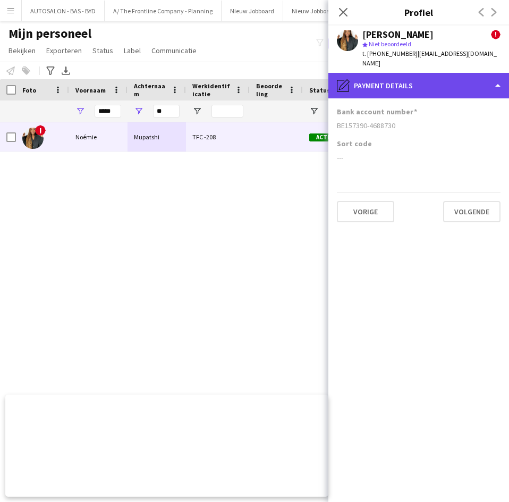
click at [430, 82] on div "pencil4 Payment details" at bounding box center [418, 86] width 181 height 26
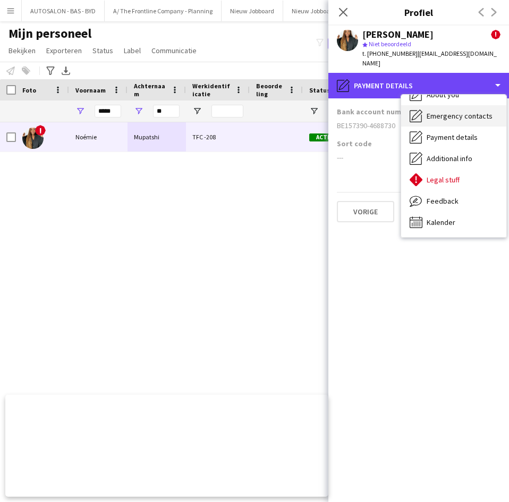
scroll to position [26, 0]
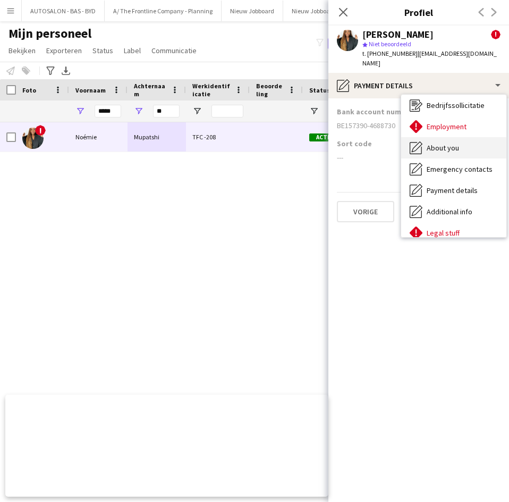
click at [464, 147] on div "About you About you" at bounding box center [453, 147] width 105 height 21
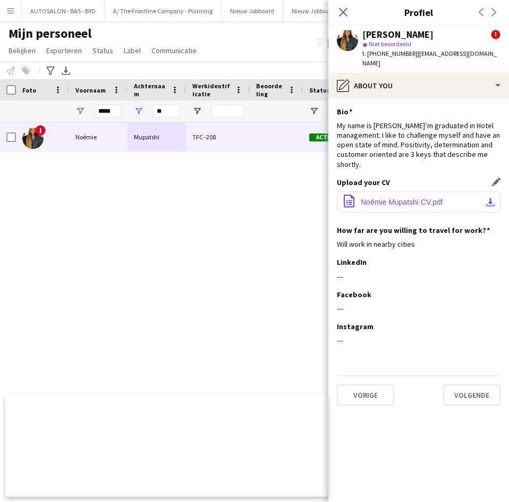
click at [432, 198] on span "Noémie Mupatshi CV.pdf" at bounding box center [402, 202] width 82 height 9
click at [400, 14] on h3 "Profiel" at bounding box center [418, 12] width 181 height 14
click at [344, 12] on icon at bounding box center [343, 12] width 10 height 10
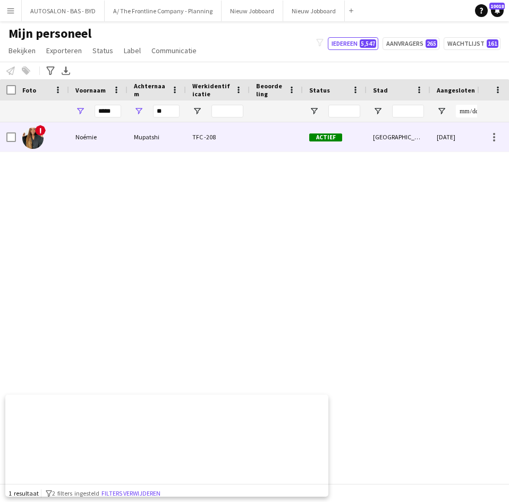
click at [354, 141] on div "Actief" at bounding box center [335, 136] width 64 height 29
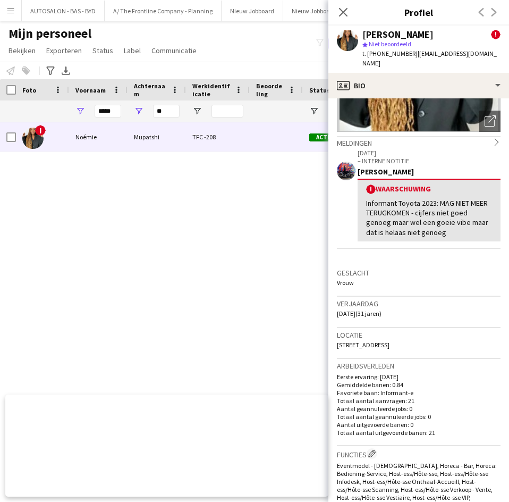
scroll to position [53, 0]
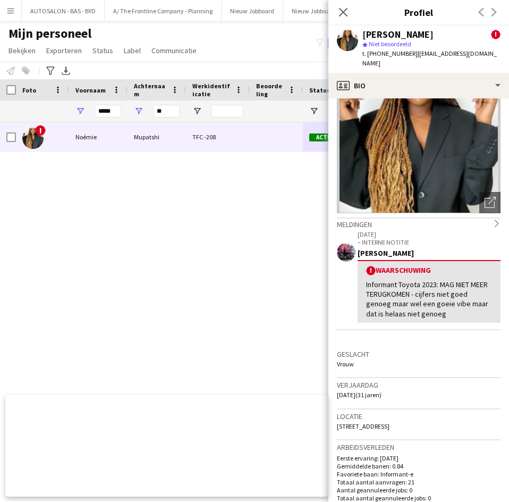
click at [350, 15] on div "Sluit pop-in" at bounding box center [343, 12] width 30 height 24
click at [340, 13] on icon "Sluit pop-in" at bounding box center [343, 12] width 10 height 10
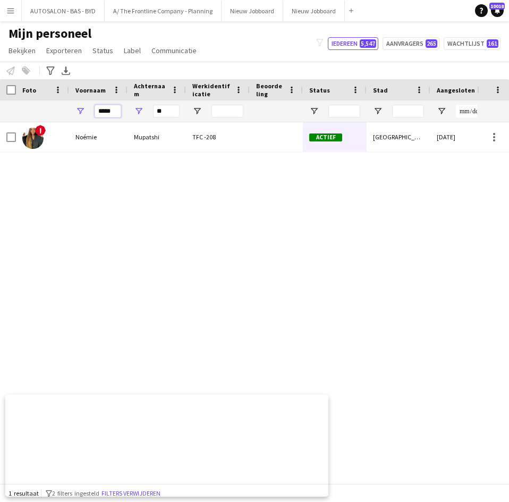
click at [100, 112] on input "*****" at bounding box center [108, 111] width 27 height 13
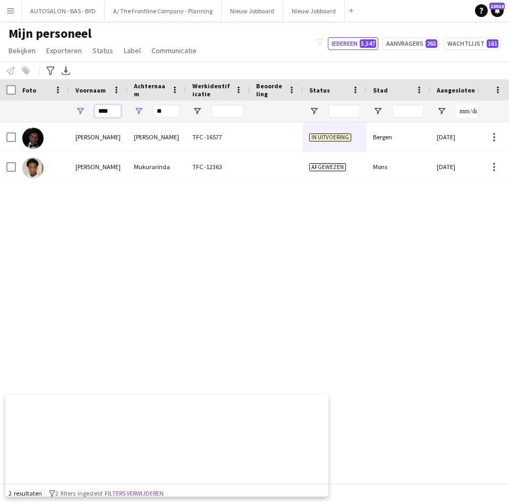
click at [108, 113] on input "****" at bounding box center [108, 111] width 27 height 13
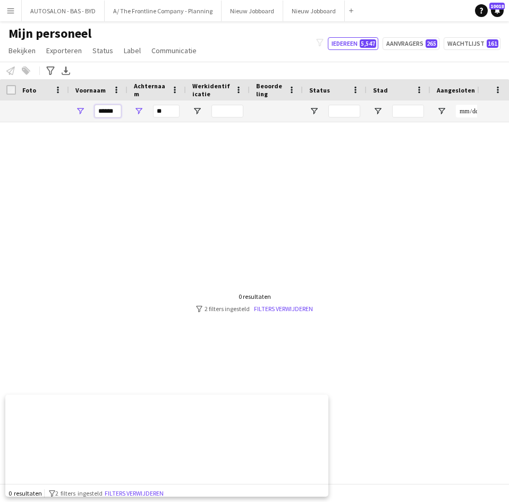
type input "******"
click at [169, 115] on input "**" at bounding box center [166, 111] width 27 height 13
click at [102, 110] on input "******" at bounding box center [108, 111] width 27 height 13
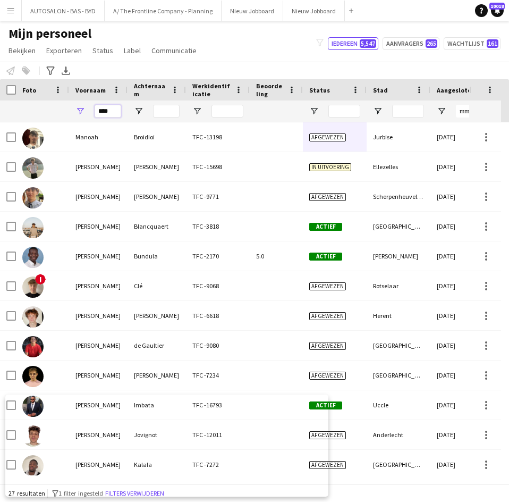
type input "****"
click at [162, 109] on input "Achternaam Filter Invoer" at bounding box center [166, 111] width 27 height 13
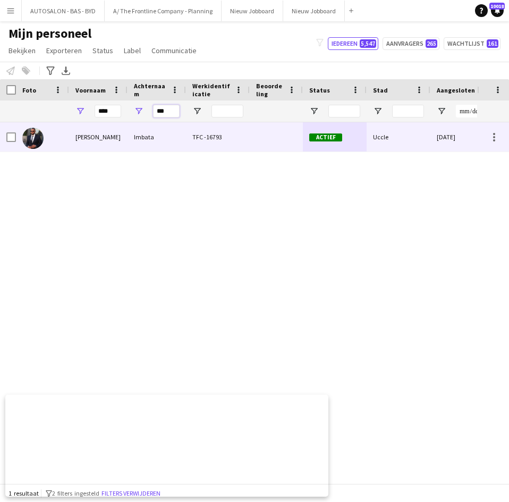
type input "***"
click at [141, 125] on div "Imbata" at bounding box center [157, 136] width 58 height 29
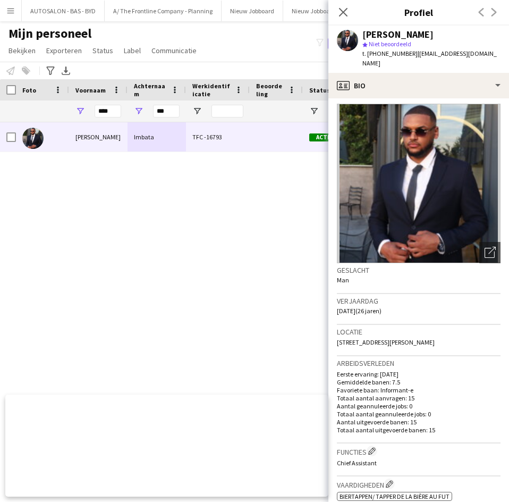
scroll to position [0, 0]
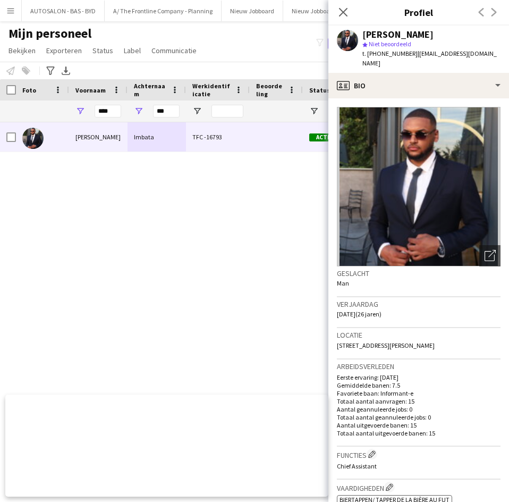
drag, startPoint x: 338, startPoint y: 305, endPoint x: 353, endPoint y: 303, distance: 14.4
click at [354, 310] on span "22-09-1999 (26 jaren)" at bounding box center [359, 314] width 45 height 8
click at [351, 310] on span "22-09-1999 (26 jaren)" at bounding box center [359, 314] width 45 height 8
drag, startPoint x: 336, startPoint y: 305, endPoint x: 365, endPoint y: 305, distance: 29.2
click at [365, 305] on app-crew-profile-bio "Foto's pop-up openen Geslacht Man Verjaardag 22-09-1999 (26 jaren) Locatie 68 A…" at bounding box center [418, 299] width 181 height 403
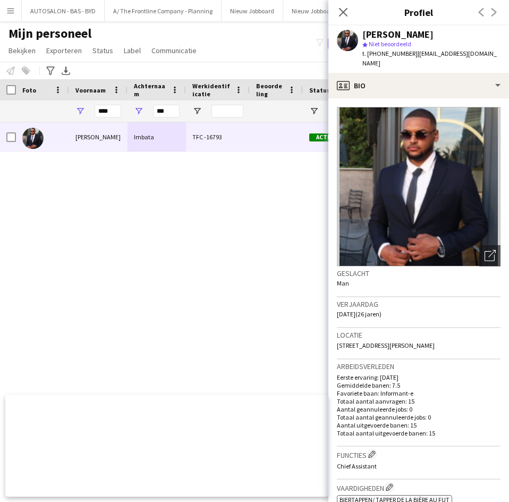
copy span "22-09-1999"
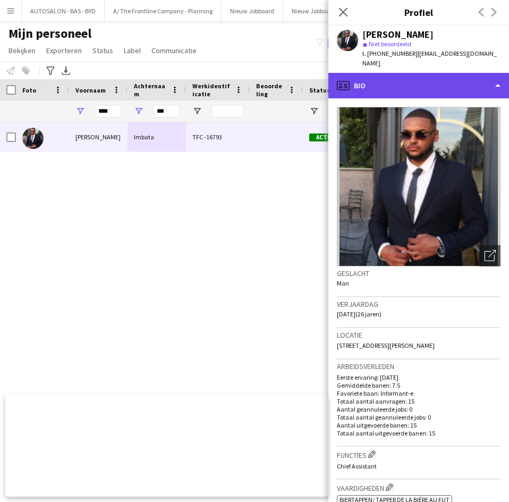
click at [370, 78] on div "profile Bio" at bounding box center [418, 86] width 181 height 26
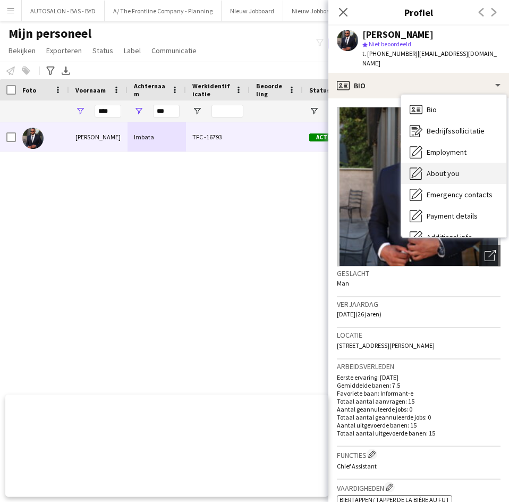
click at [449, 168] on div "About you About you" at bounding box center [453, 173] width 105 height 21
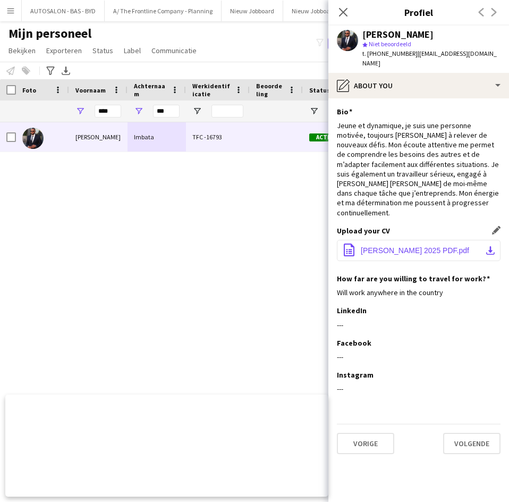
click at [419, 246] on span "CV Noah Imbata 2025 PDF.pdf" at bounding box center [415, 250] width 108 height 9
click at [159, 109] on input "***" at bounding box center [166, 111] width 27 height 13
click at [160, 109] on input "***" at bounding box center [166, 111] width 27 height 13
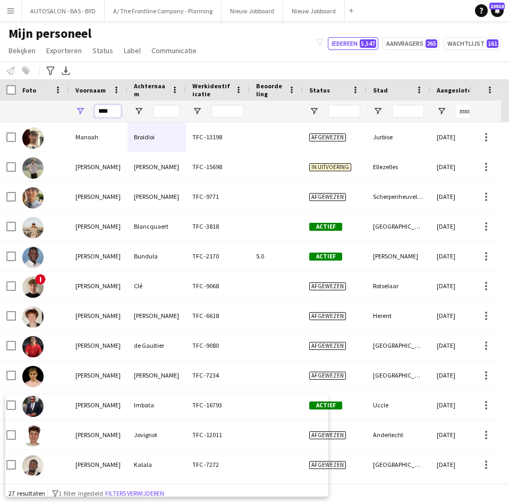
click at [104, 105] on input "****" at bounding box center [108, 111] width 27 height 13
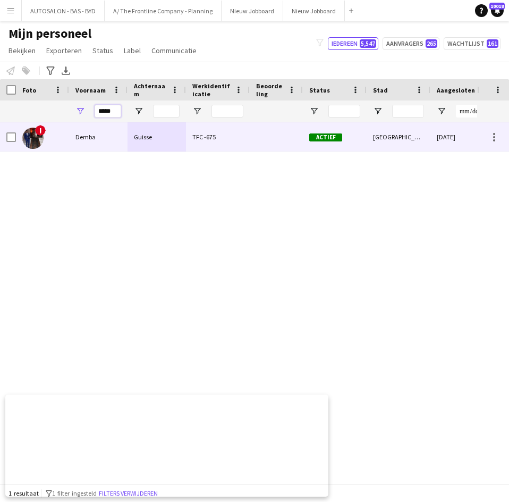
type input "*****"
click at [149, 129] on div "Guisse" at bounding box center [157, 136] width 58 height 29
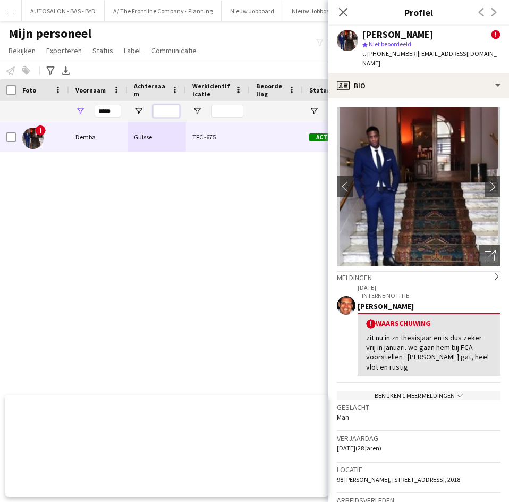
click at [169, 115] on input "Achternaam Filter Invoer" at bounding box center [166, 111] width 27 height 13
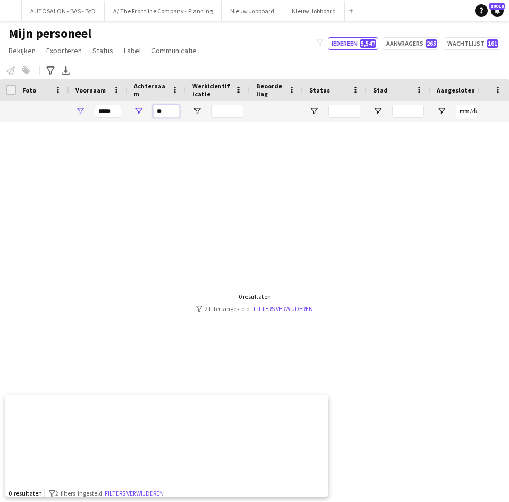
type input "*"
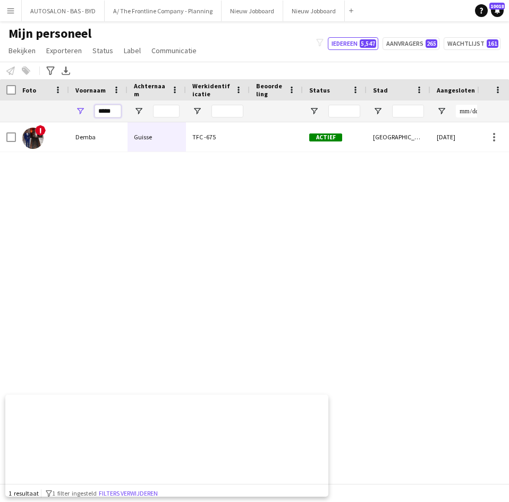
click at [108, 111] on input "*****" at bounding box center [108, 111] width 27 height 13
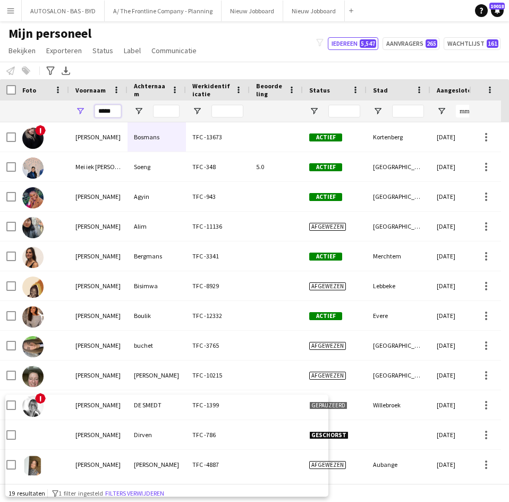
type input "*****"
click at [161, 111] on input "Achternaam Filter Invoer" at bounding box center [166, 111] width 27 height 13
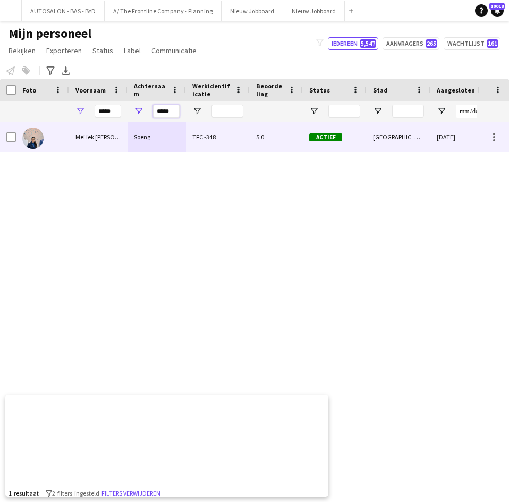
type input "*****"
click at [159, 131] on div "Soeng" at bounding box center [157, 136] width 58 height 29
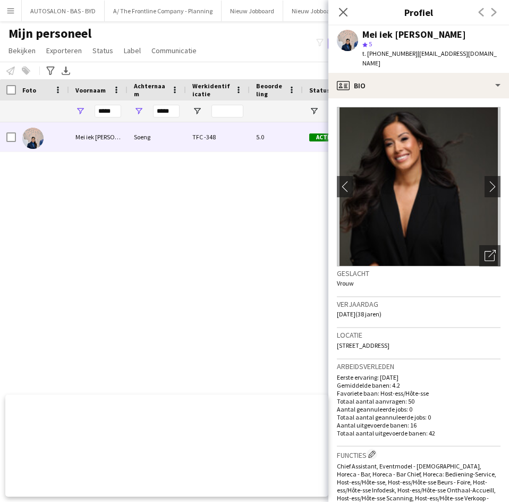
click at [473, 176] on img at bounding box center [419, 186] width 164 height 159
click at [476, 176] on img at bounding box center [419, 186] width 164 height 159
click at [485, 181] on app-icon "chevron-right" at bounding box center [493, 186] width 16 height 11
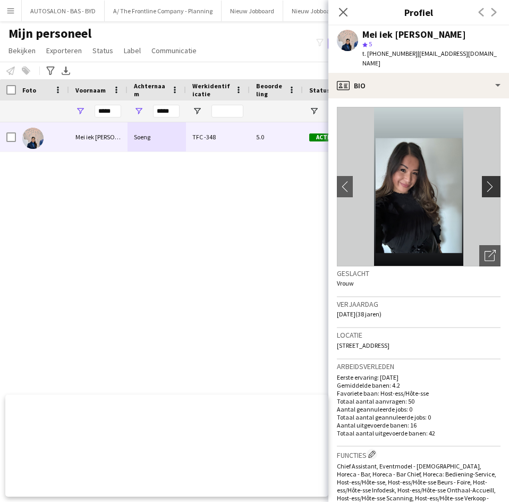
click at [485, 181] on app-icon "chevron-right" at bounding box center [493, 186] width 16 height 11
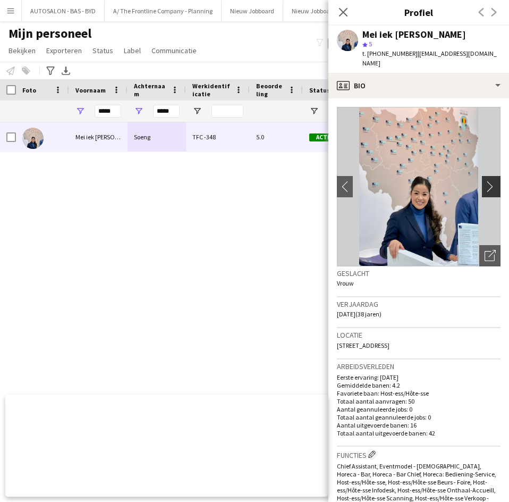
click at [485, 181] on app-icon "chevron-right" at bounding box center [493, 186] width 16 height 11
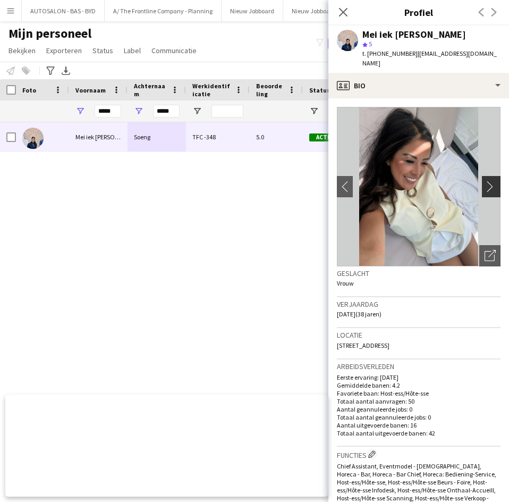
click at [485, 181] on app-icon "chevron-right" at bounding box center [493, 186] width 16 height 11
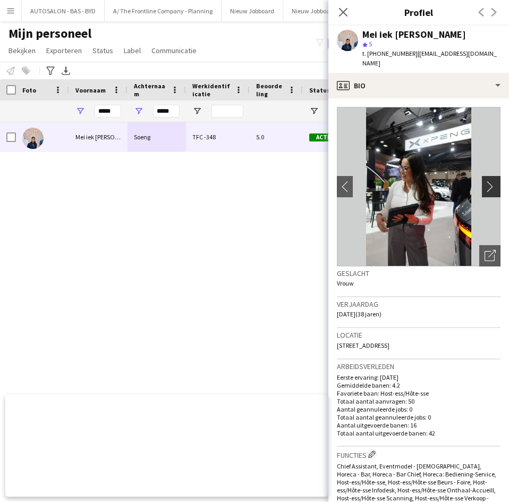
click at [485, 181] on app-icon "chevron-right" at bounding box center [493, 186] width 16 height 11
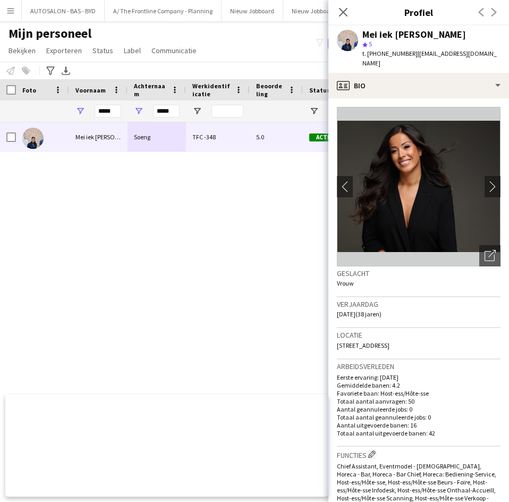
click at [438, 57] on span "| wendysoeng@hotmail.com" at bounding box center [429, 58] width 134 height 18
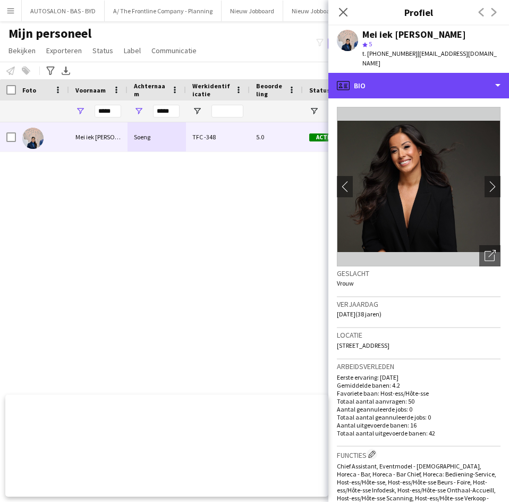
drag, startPoint x: 438, startPoint y: 63, endPoint x: 425, endPoint y: 94, distance: 33.6
click at [438, 73] on div "profile Bio" at bounding box center [418, 86] width 181 height 26
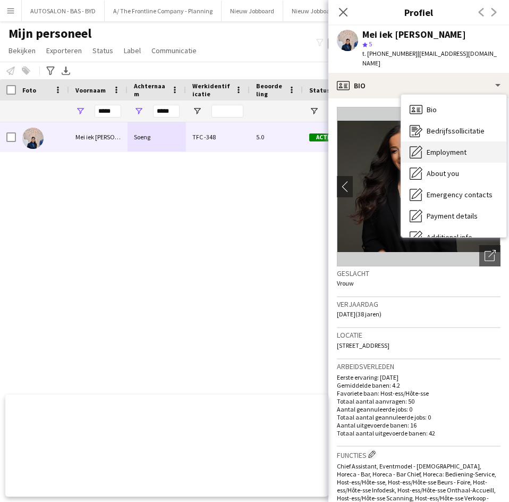
click at [436, 151] on div "Employment Employment" at bounding box center [453, 151] width 105 height 21
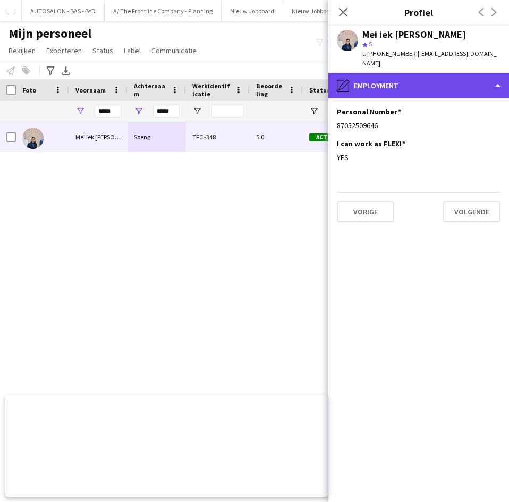
click at [415, 82] on div "pencil4 Employment" at bounding box center [418, 86] width 181 height 26
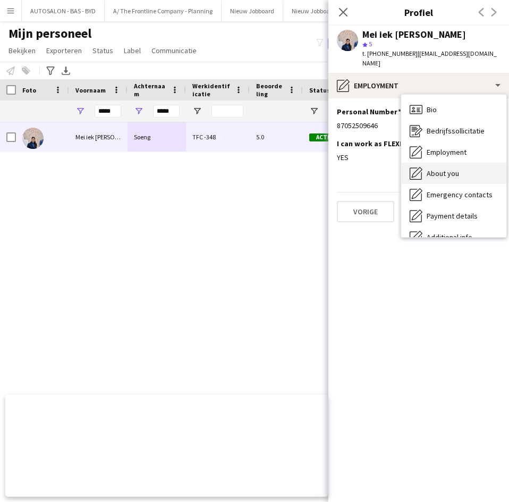
click at [423, 163] on div "About you About you" at bounding box center [453, 173] width 105 height 21
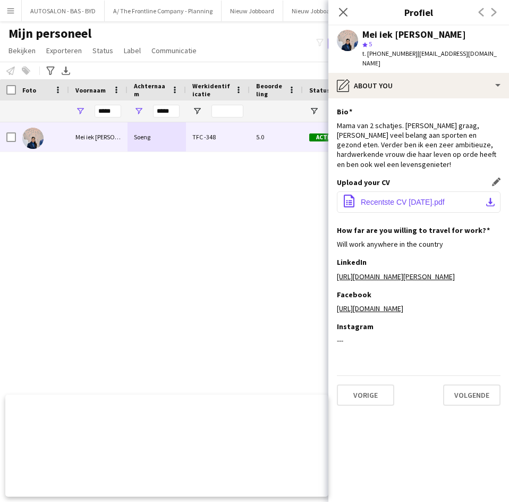
click at [368, 191] on button "office-file-sheet Recentste CV 26sept’25.pdf download-bottom" at bounding box center [419, 201] width 164 height 21
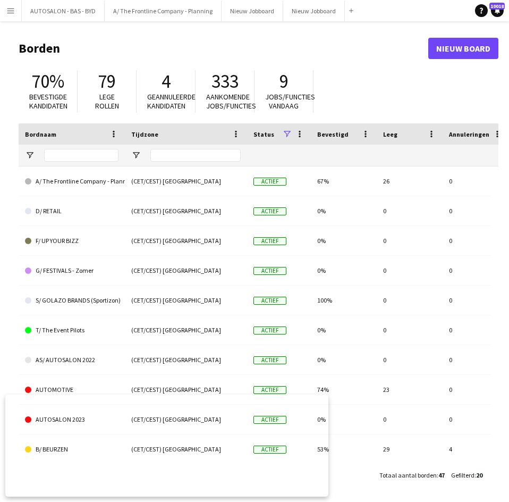
click at [13, 14] on app-icon "Menu" at bounding box center [10, 10] width 9 height 9
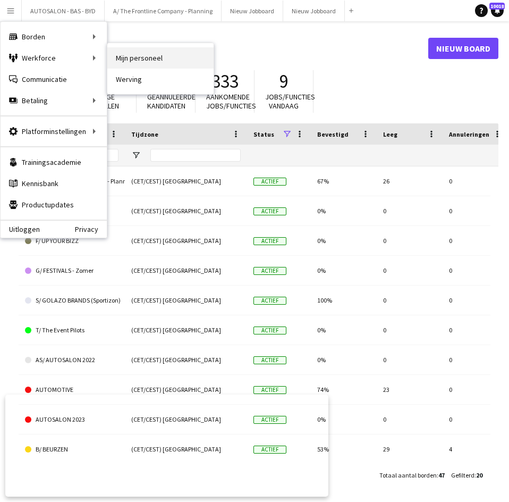
click at [121, 60] on link "Mijn personeel" at bounding box center [160, 57] width 106 height 21
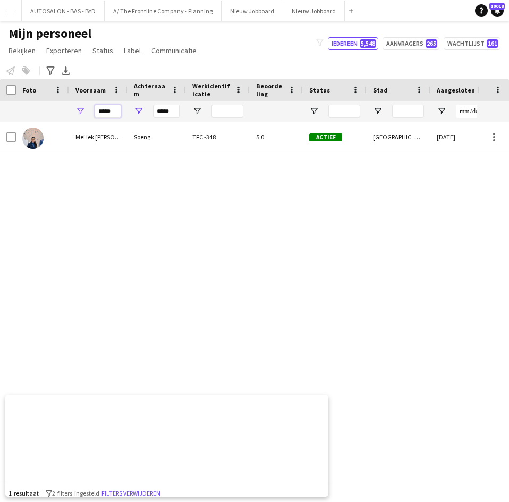
click at [107, 111] on input "*****" at bounding box center [108, 111] width 27 height 13
click at [162, 110] on input "*****" at bounding box center [166, 111] width 27 height 13
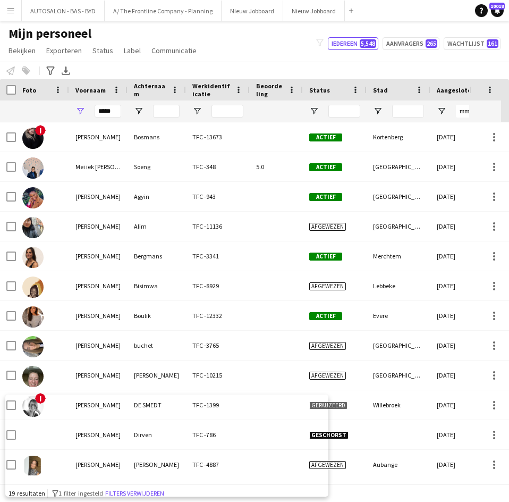
click at [103, 101] on div "*****" at bounding box center [108, 110] width 27 height 21
click at [106, 108] on input "*****" at bounding box center [108, 111] width 27 height 13
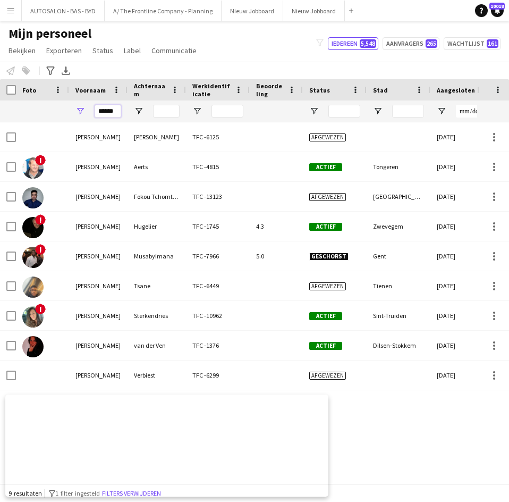
type input "******"
click at [160, 104] on div at bounding box center [166, 110] width 27 height 21
click at [165, 113] on input "Achternaam Filter Invoer" at bounding box center [166, 111] width 27 height 13
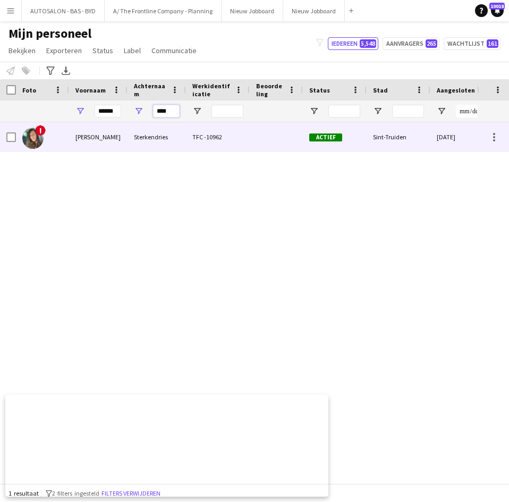
type input "****"
click at [170, 130] on div "Sterkendries" at bounding box center [157, 136] width 58 height 29
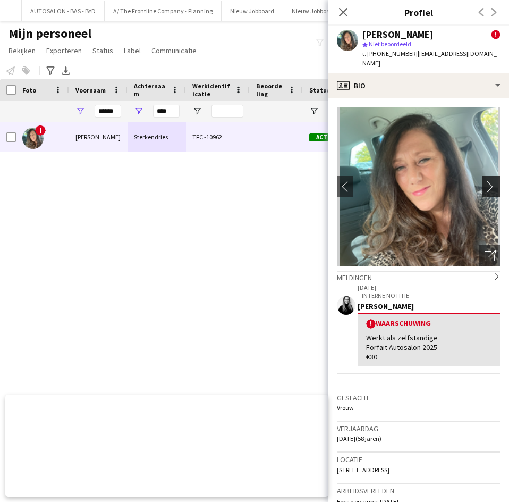
click at [485, 181] on app-icon "chevron-right" at bounding box center [493, 186] width 16 height 11
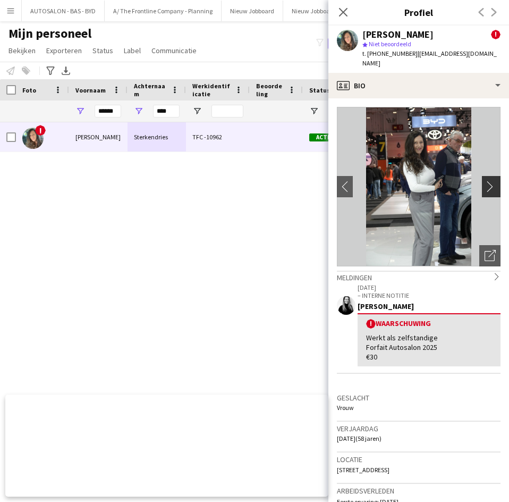
click at [485, 181] on app-icon "chevron-right" at bounding box center [493, 186] width 16 height 11
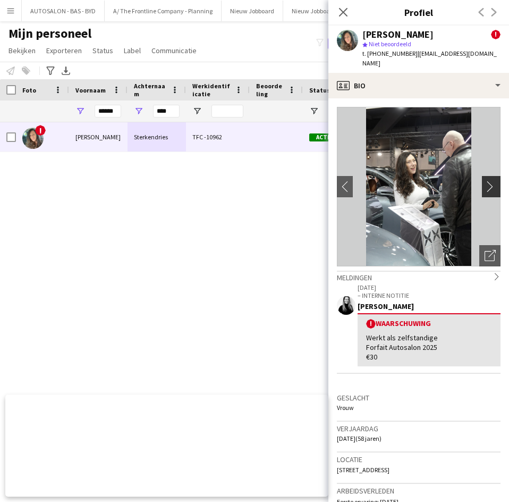
click at [485, 181] on app-icon "chevron-right" at bounding box center [493, 186] width 16 height 11
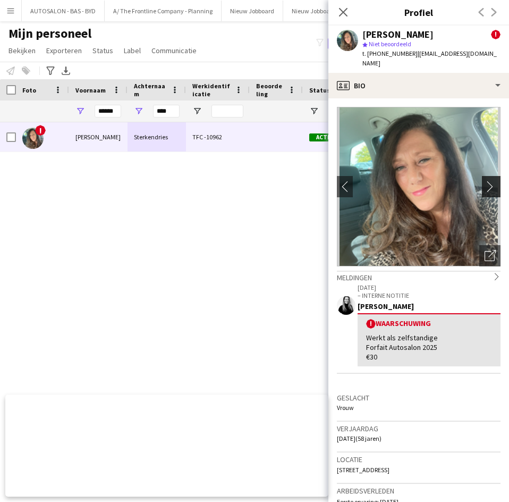
click at [485, 181] on app-icon "chevron-right" at bounding box center [493, 186] width 16 height 11
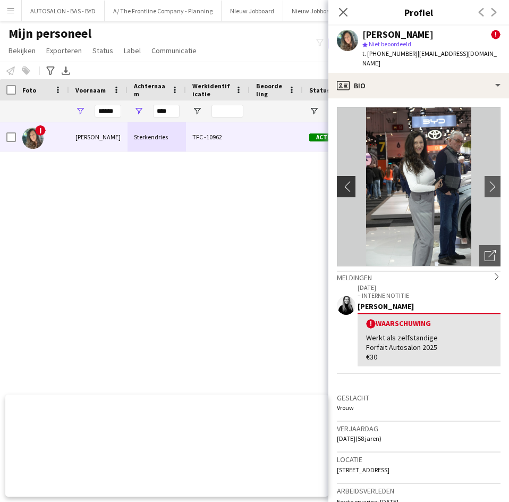
click at [346, 176] on button "chevron-left" at bounding box center [344, 186] width 21 height 21
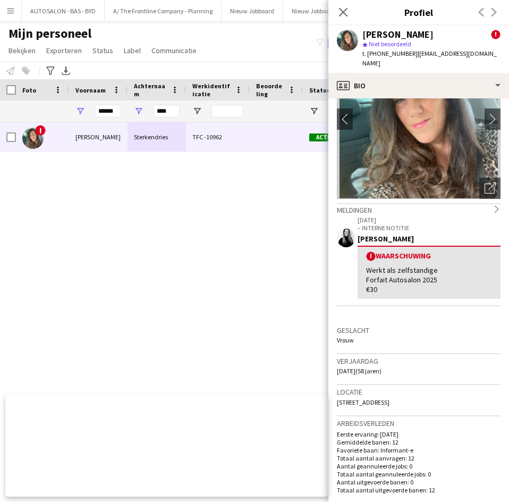
scroll to position [106, 0]
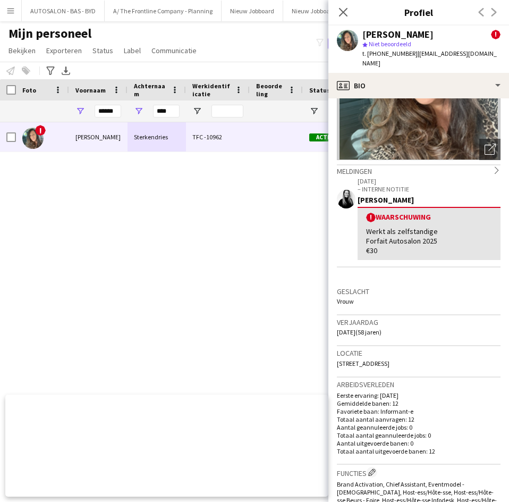
drag, startPoint x: 335, startPoint y: 321, endPoint x: 366, endPoint y: 326, distance: 31.8
click at [366, 326] on app-crew-profile-bio "chevron-left chevron-right Foto's pop-up openen Meldingen chevron-right 24-12-2…" at bounding box center [418, 299] width 181 height 403
copy span "15-04-1967"
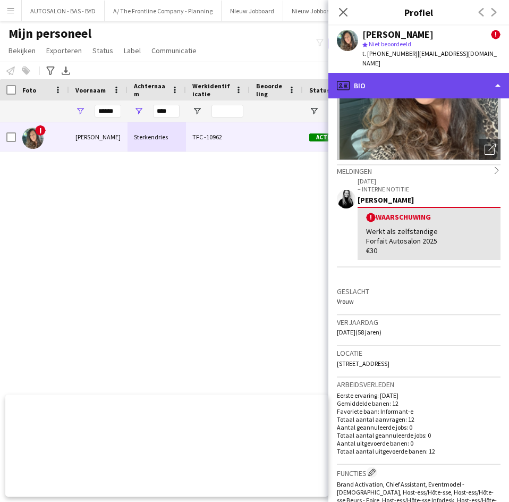
click at [450, 78] on div "profile Bio" at bounding box center [418, 86] width 181 height 26
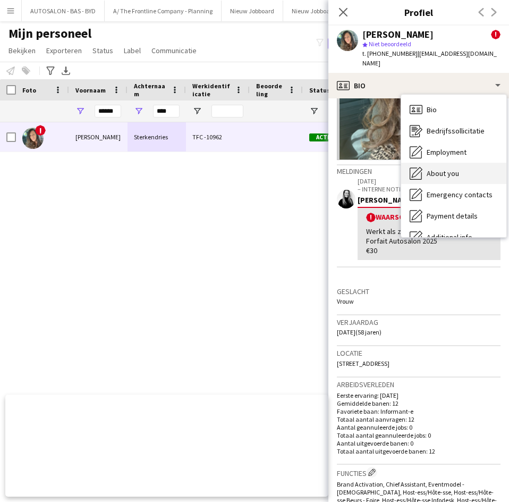
click at [451, 168] on span "About you" at bounding box center [443, 173] width 32 height 10
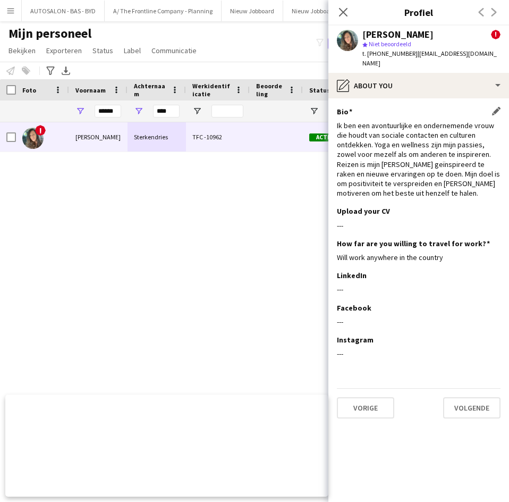
click at [421, 157] on div "Ik ben een avontuurlijke en ondernemende vrouw die houdt van sociale contacten …" at bounding box center [419, 160] width 164 height 78
drag, startPoint x: 345, startPoint y: 13, endPoint x: 369, endPoint y: 13, distance: 23.9
click at [345, 13] on icon at bounding box center [343, 12] width 9 height 9
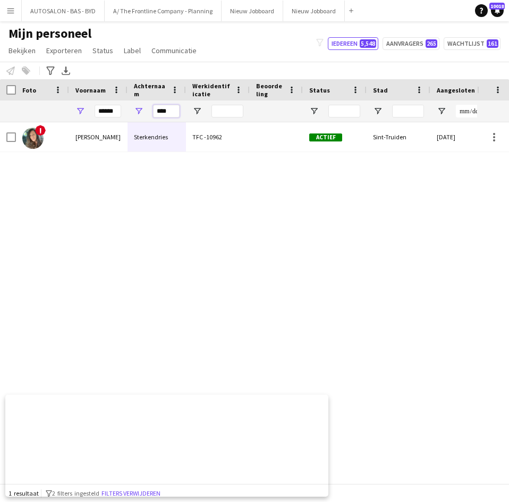
click at [165, 112] on input "****" at bounding box center [166, 111] width 27 height 13
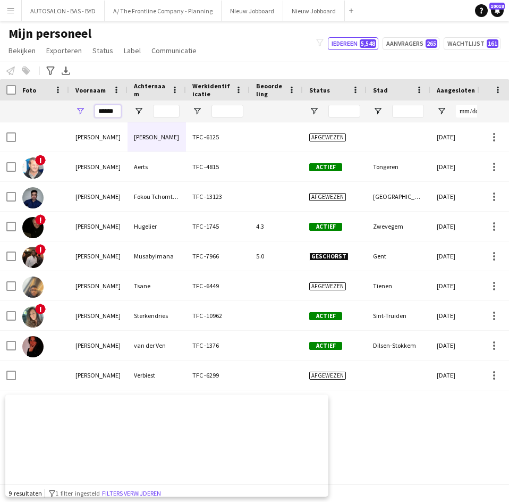
click at [103, 109] on input "******" at bounding box center [108, 111] width 27 height 13
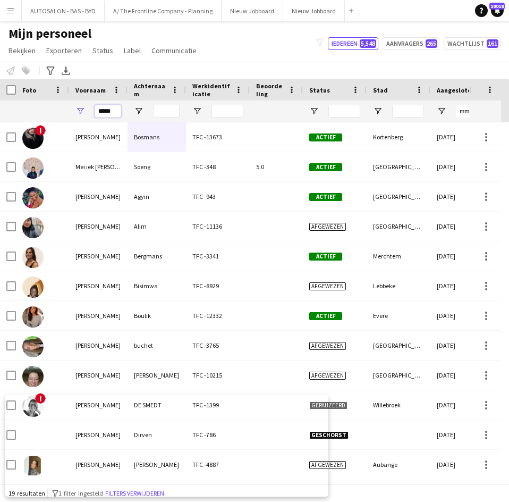
type input "*****"
click at [175, 108] on input "Achternaam Filter Invoer" at bounding box center [166, 111] width 27 height 13
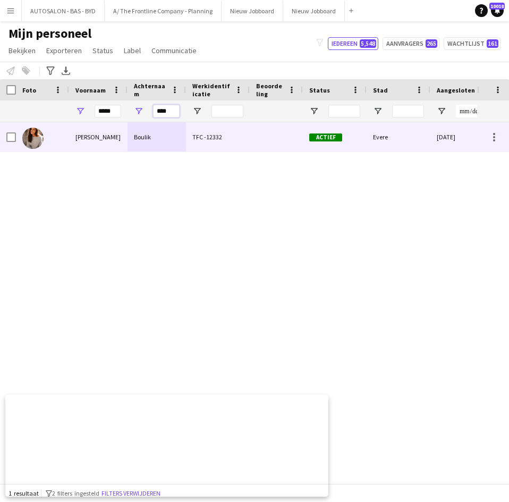
type input "****"
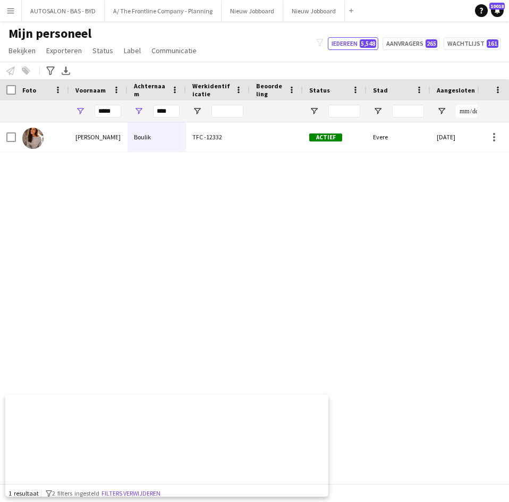
click at [168, 157] on div "Wendy Boulik TFC -12332 Actief Evere 21-11-2024 261 dagen 0" at bounding box center [238, 298] width 477 height 353
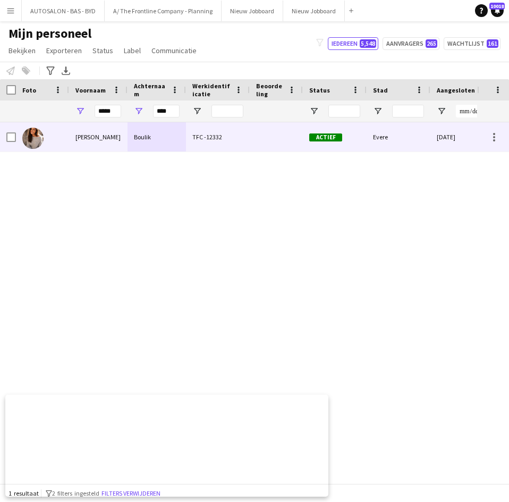
click at [168, 148] on div "Boulik" at bounding box center [157, 136] width 58 height 29
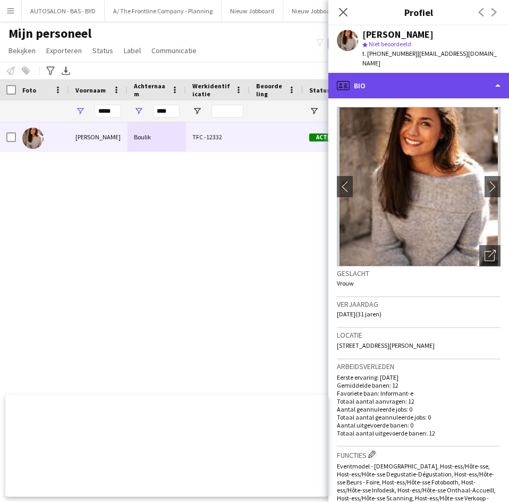
click at [364, 76] on div "profile Bio" at bounding box center [418, 86] width 181 height 26
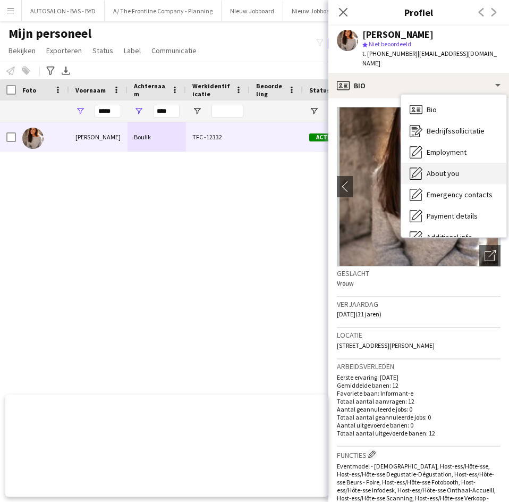
click at [436, 171] on div "About you About you" at bounding box center [453, 173] width 105 height 21
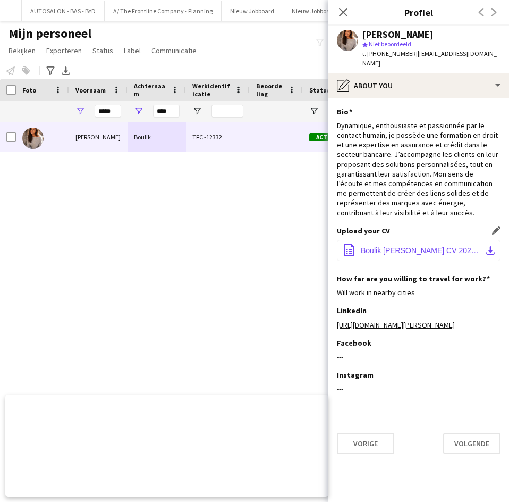
click at [420, 246] on span "Boulik Wendy CV 2024.pdf" at bounding box center [421, 250] width 120 height 9
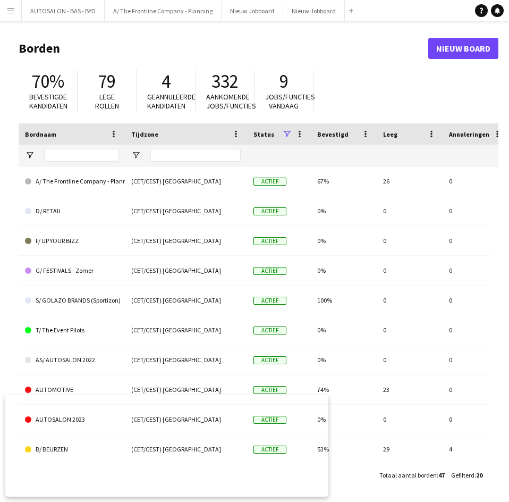
click at [1, 11] on button "Menu" at bounding box center [10, 10] width 21 height 21
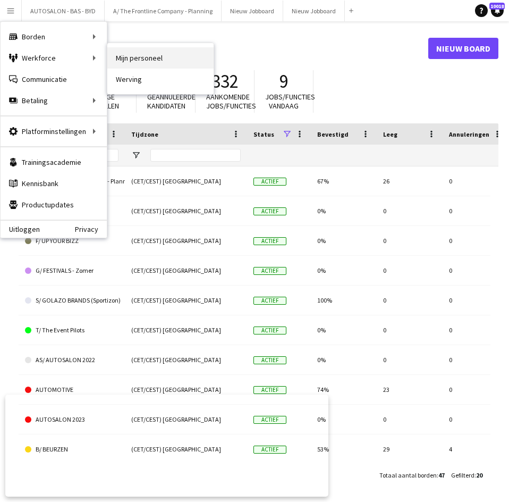
click at [140, 58] on link "Mijn personeel" at bounding box center [160, 57] width 106 height 21
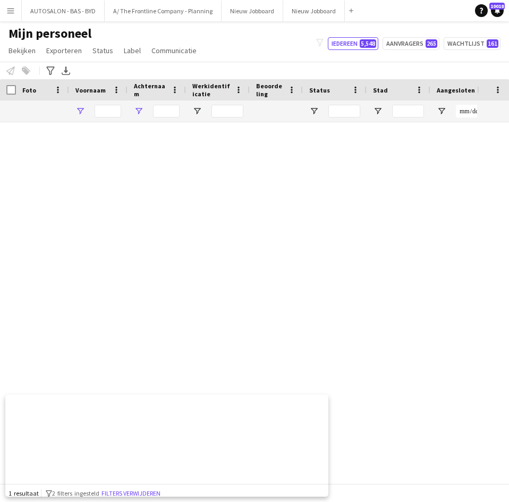
type input "*****"
type input "****"
